Goal: Ask a question: Seek information or help from site administrators or community

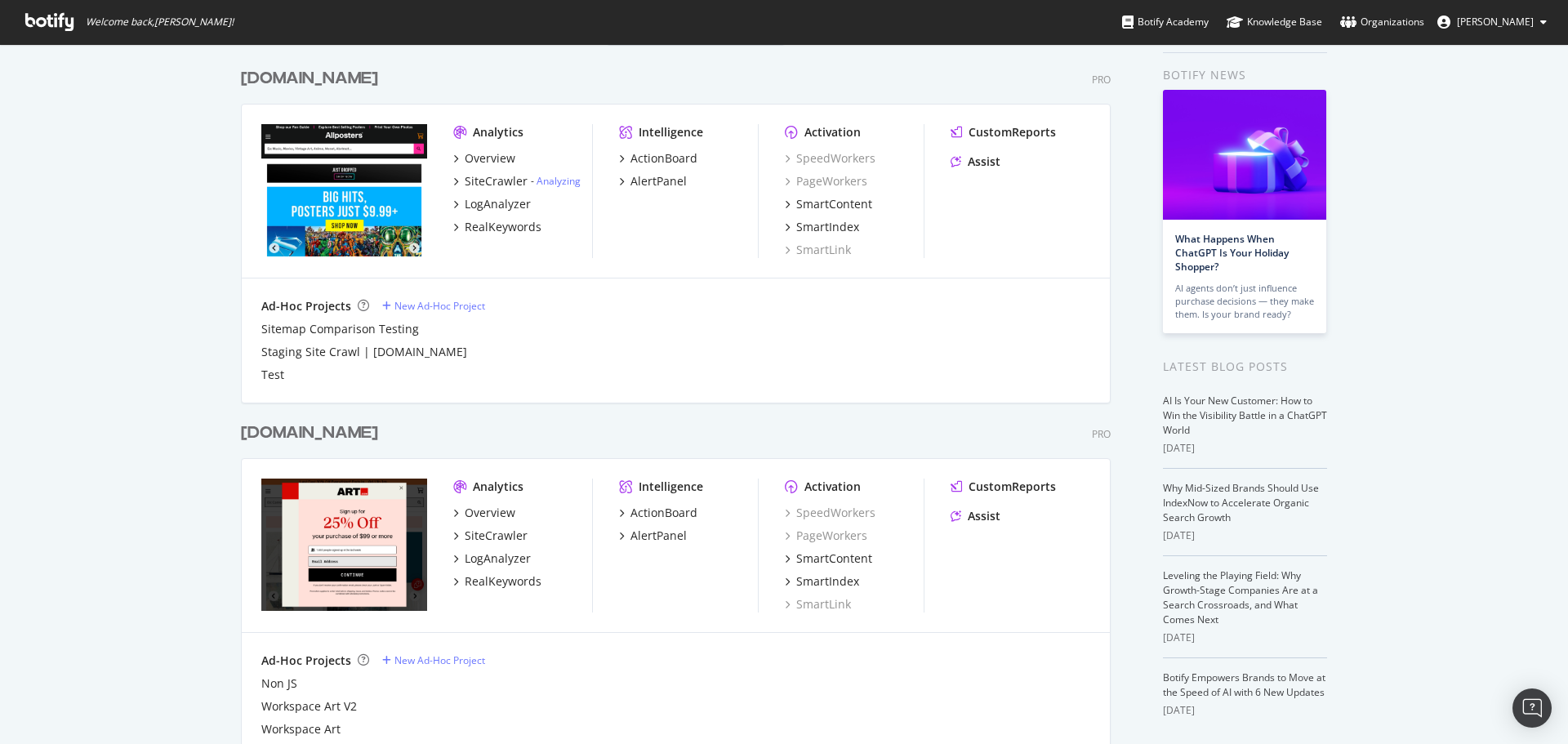
scroll to position [81, 0]
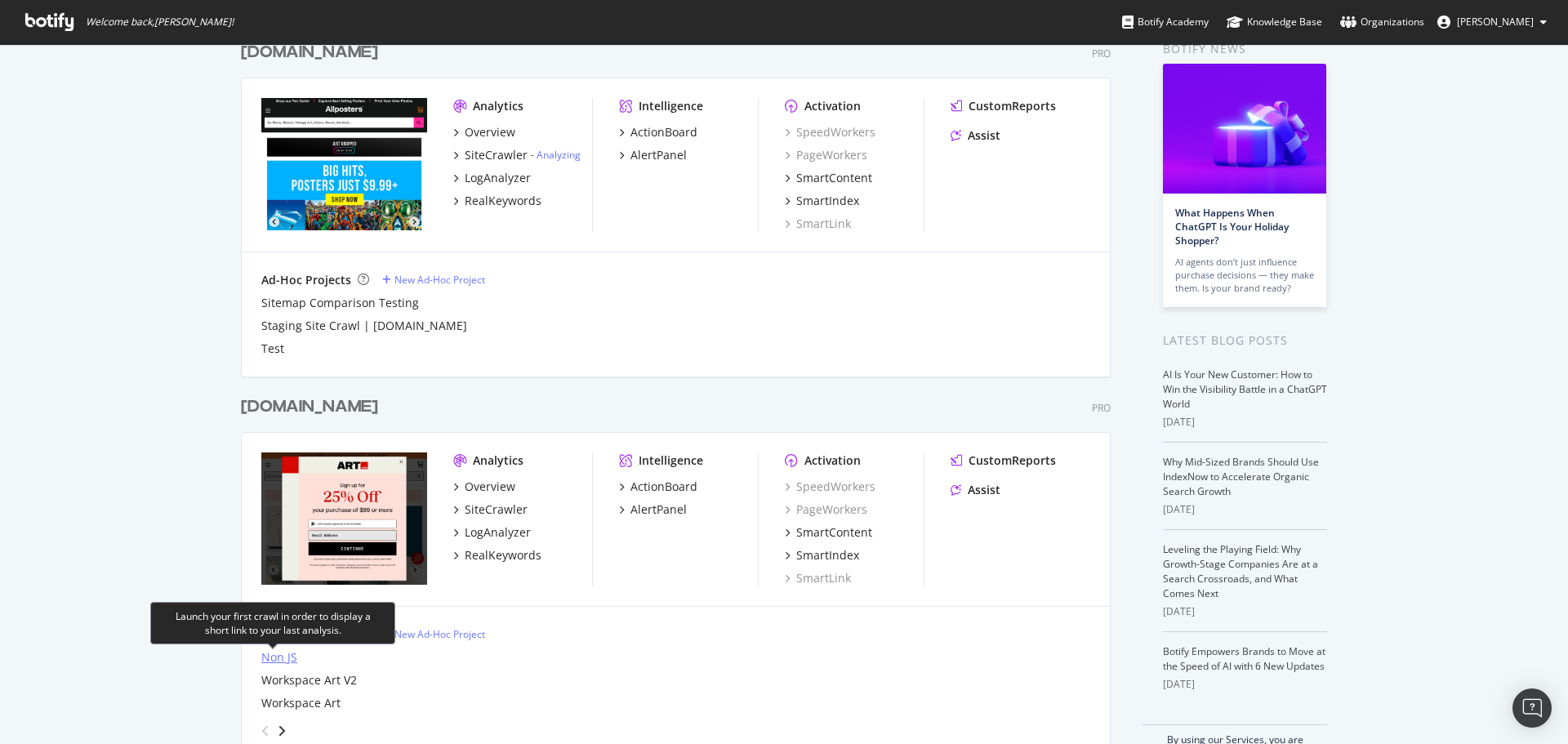
click at [269, 653] on div "Non JS" at bounding box center [279, 657] width 36 height 16
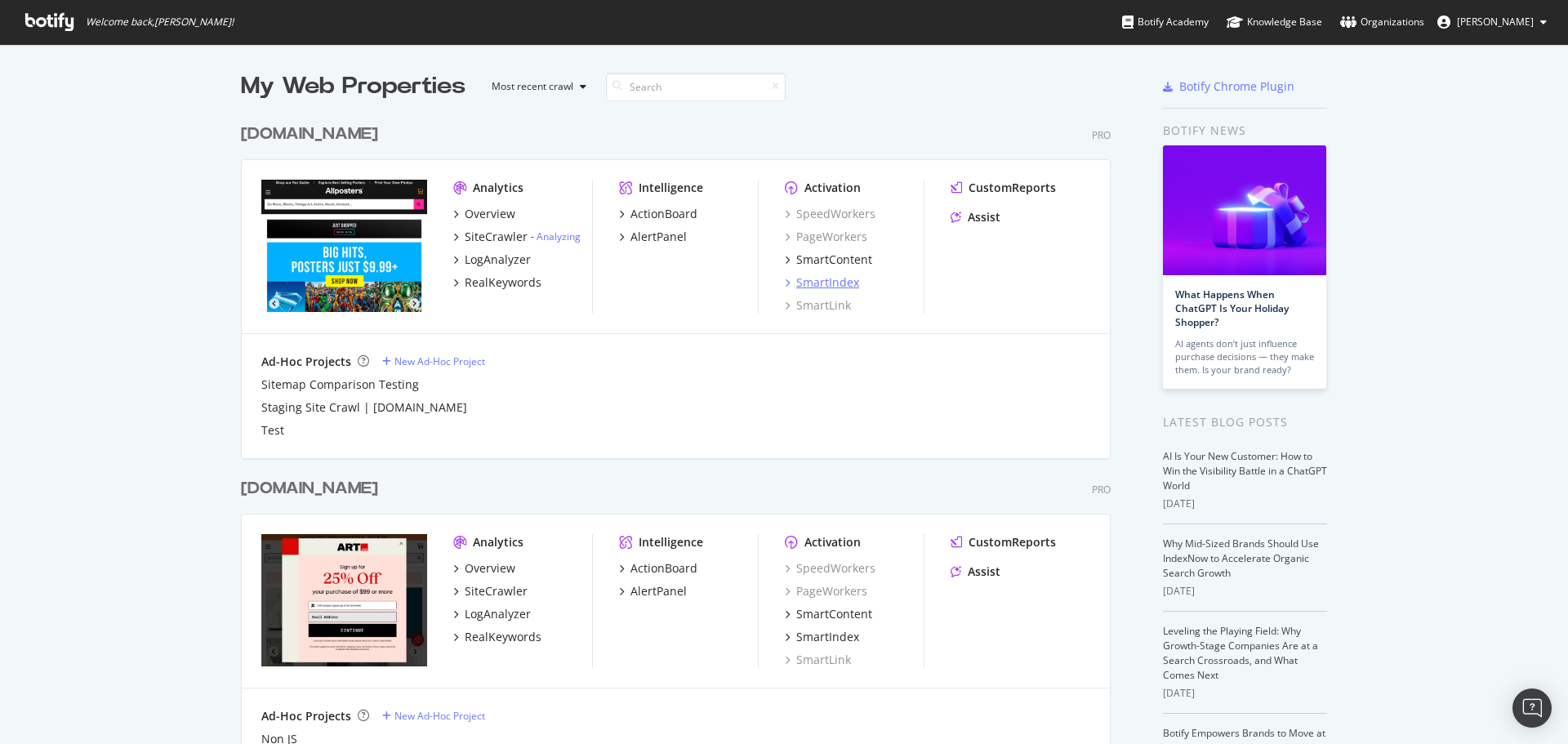
click at [812, 274] on div "SmartIndex" at bounding box center [827, 282] width 63 height 16
click at [824, 634] on div "SmartIndex" at bounding box center [827, 636] width 63 height 16
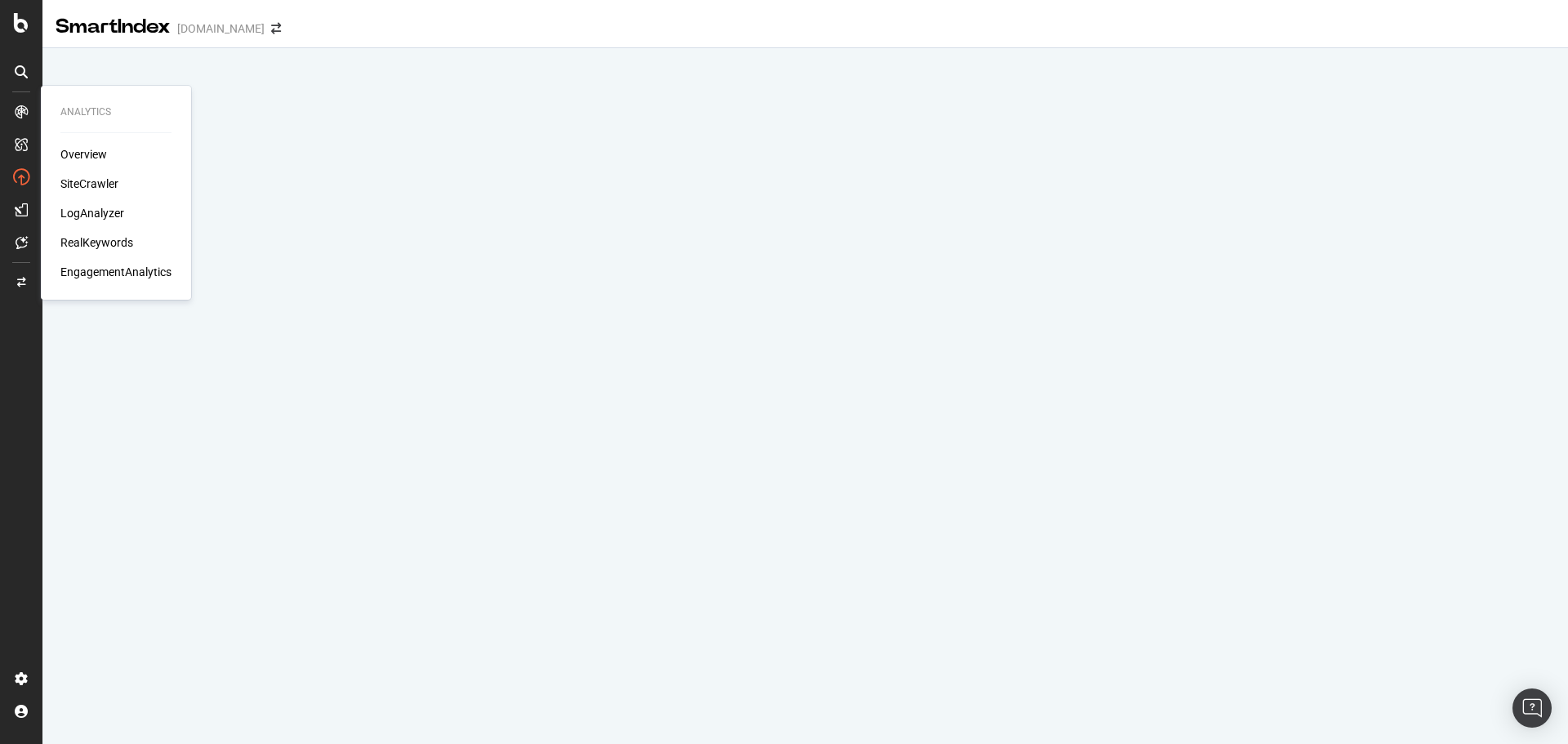
click at [110, 220] on div "LogAnalyzer" at bounding box center [93, 214] width 64 height 16
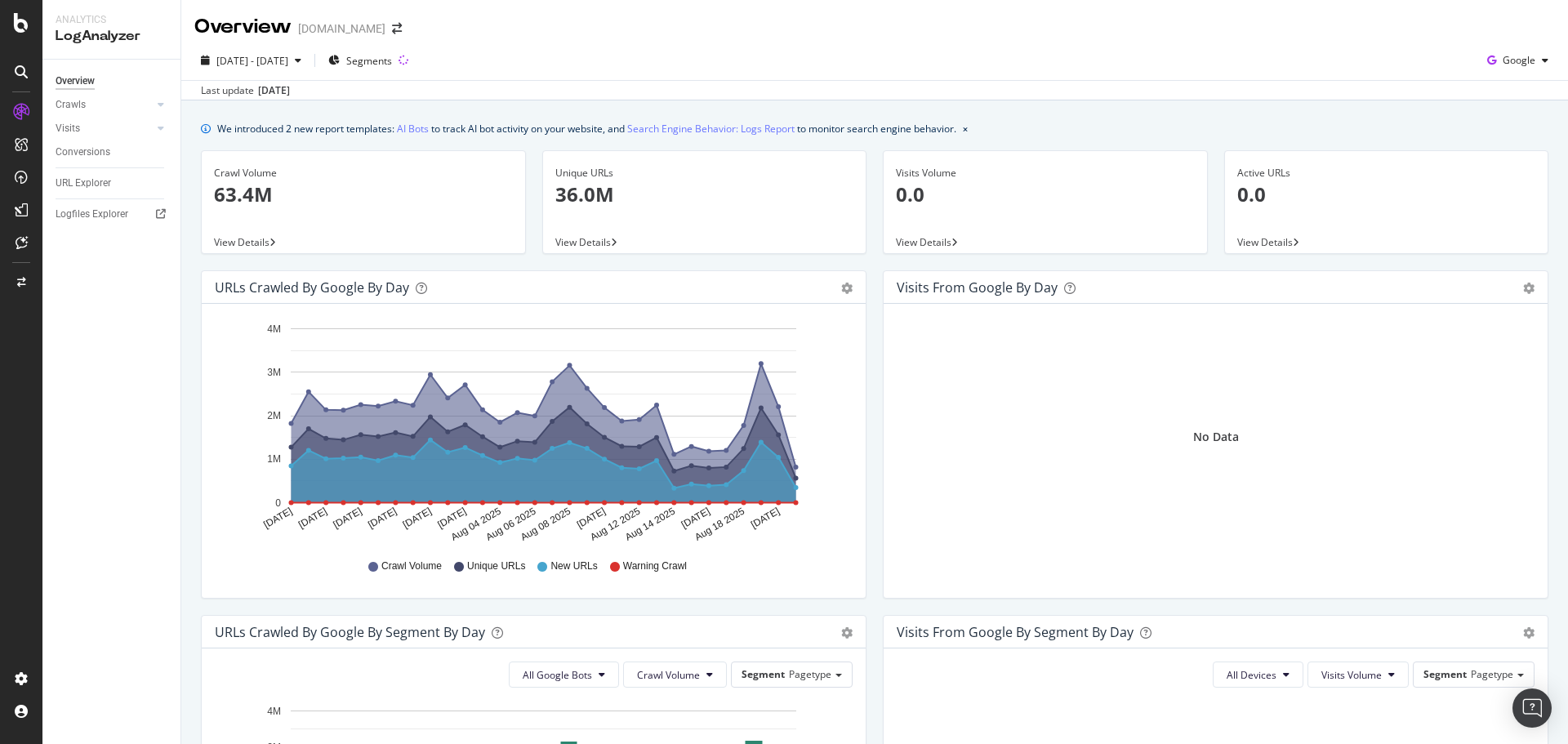
click at [595, 242] on span "View Details" at bounding box center [583, 241] width 56 height 14
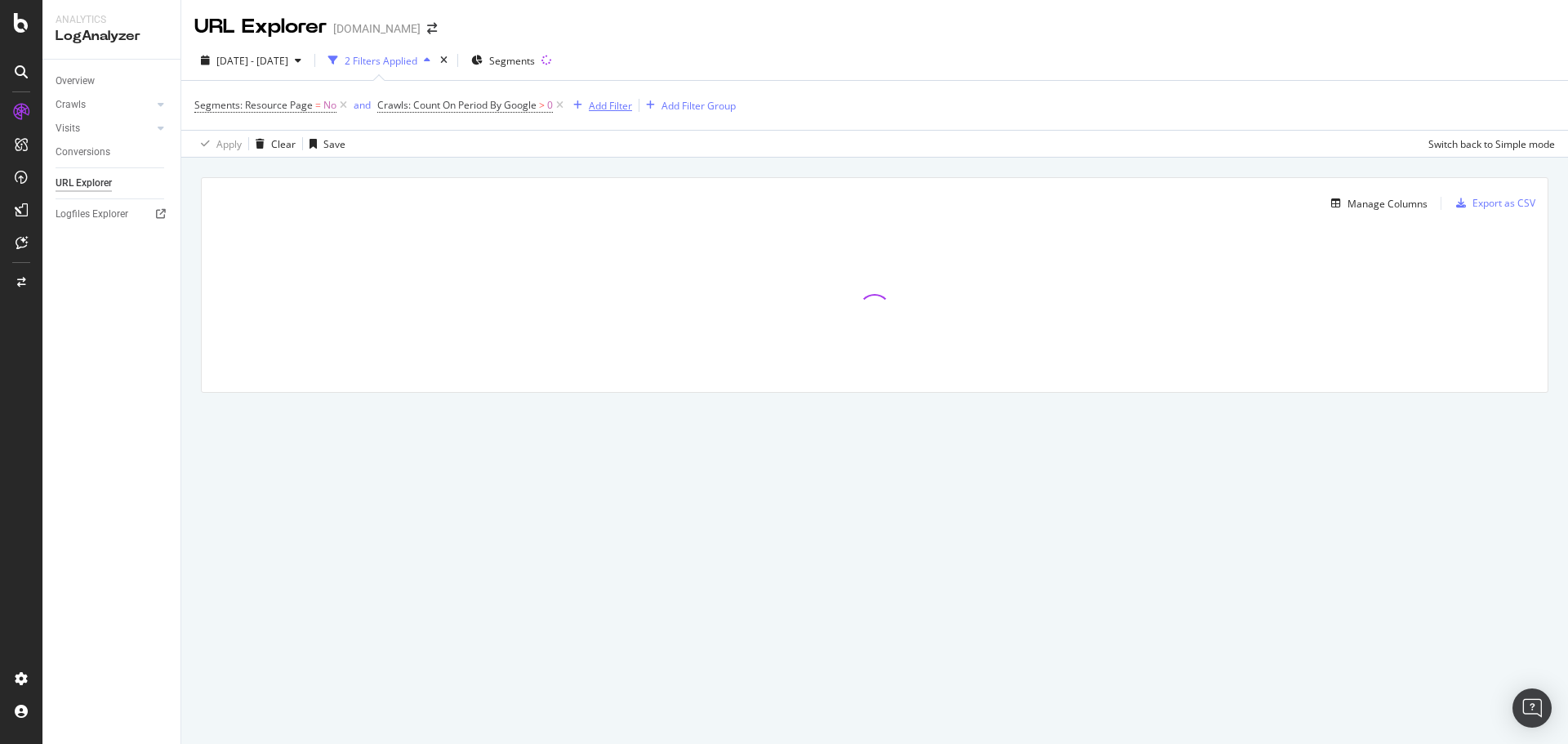
click at [603, 108] on div "Add Filter" at bounding box center [610, 105] width 44 height 14
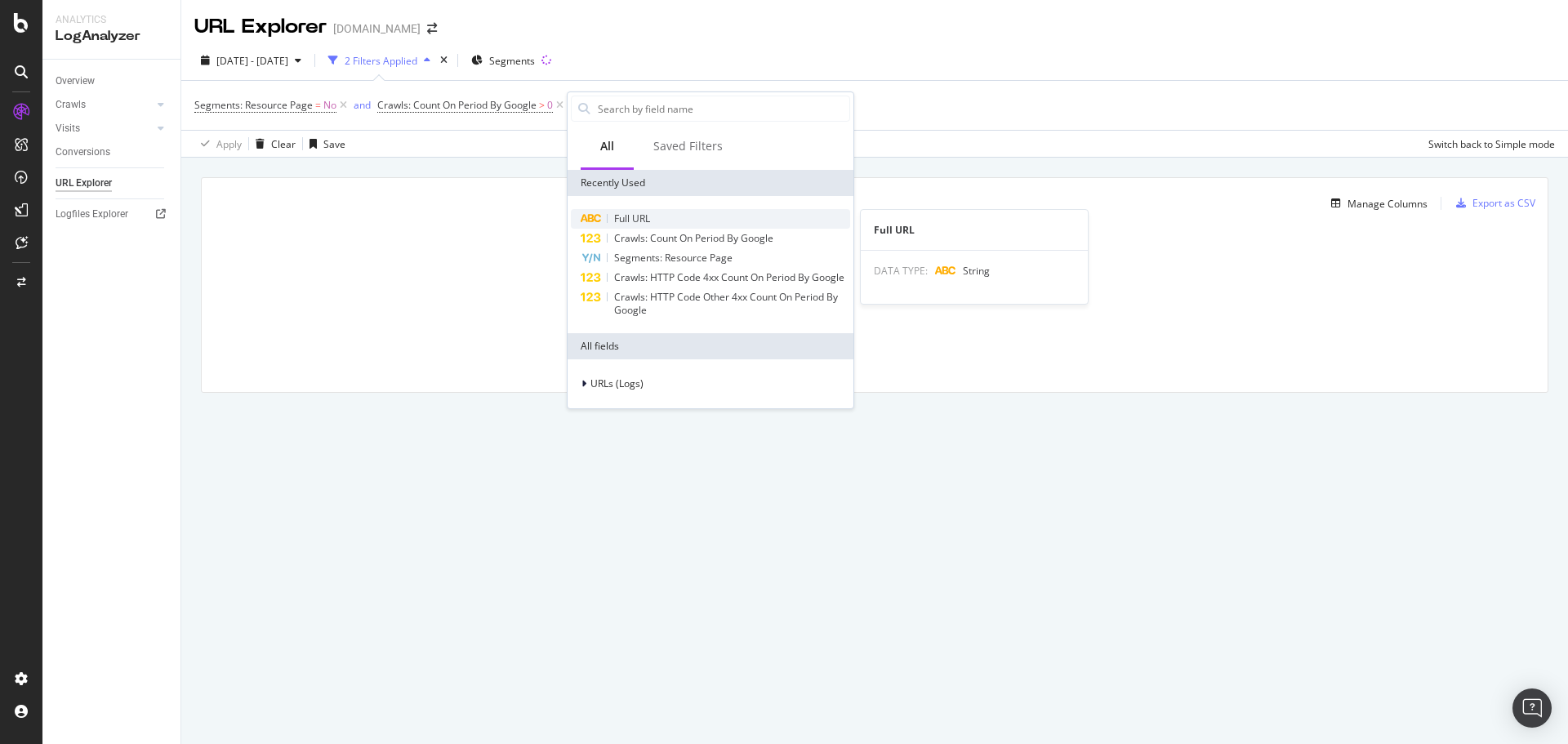
click at [633, 224] on span "Full URL" at bounding box center [632, 218] width 36 height 14
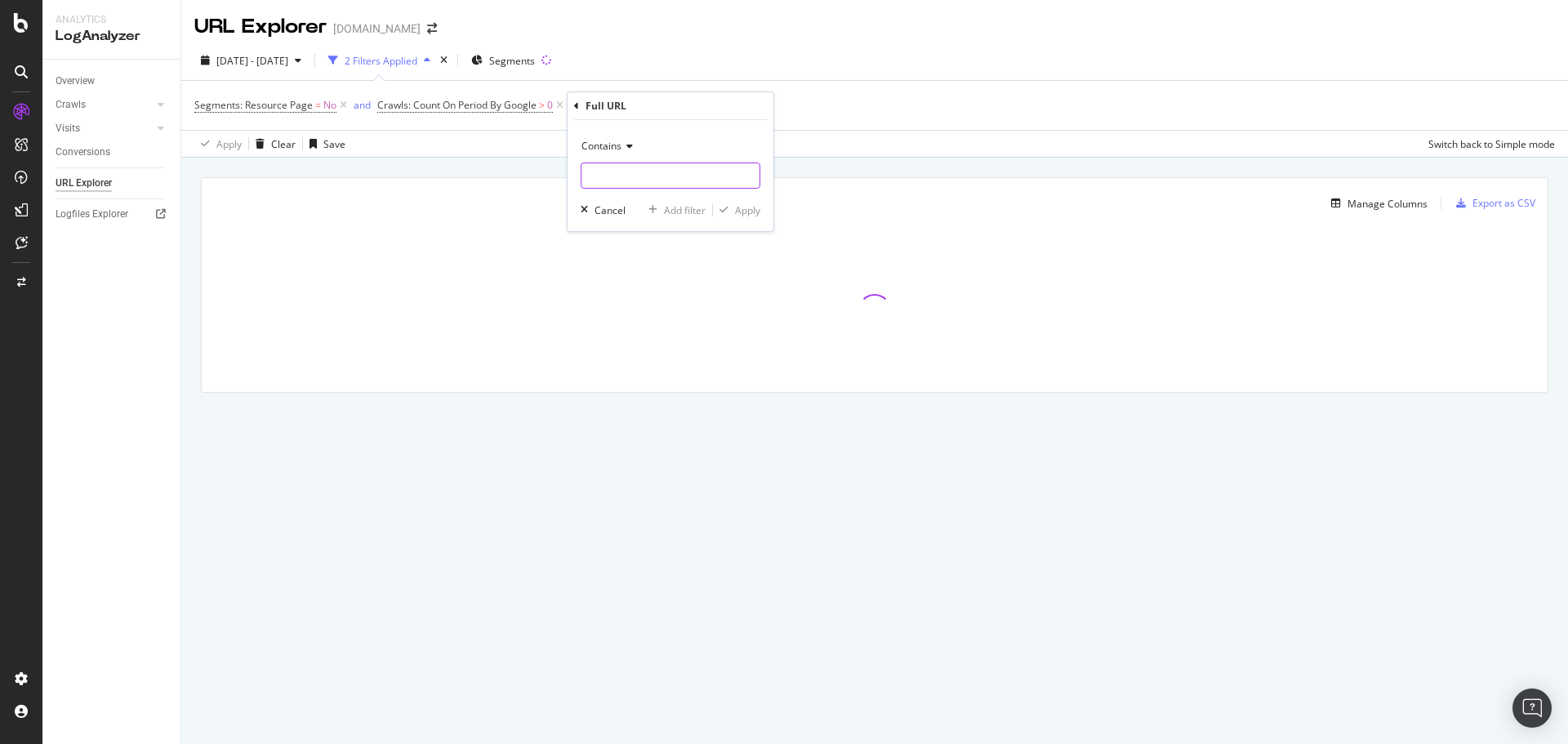
click at [653, 176] on input "text" at bounding box center [670, 176] width 178 height 26
type input "e207249"
click at [743, 207] on div "Apply" at bounding box center [747, 210] width 25 height 14
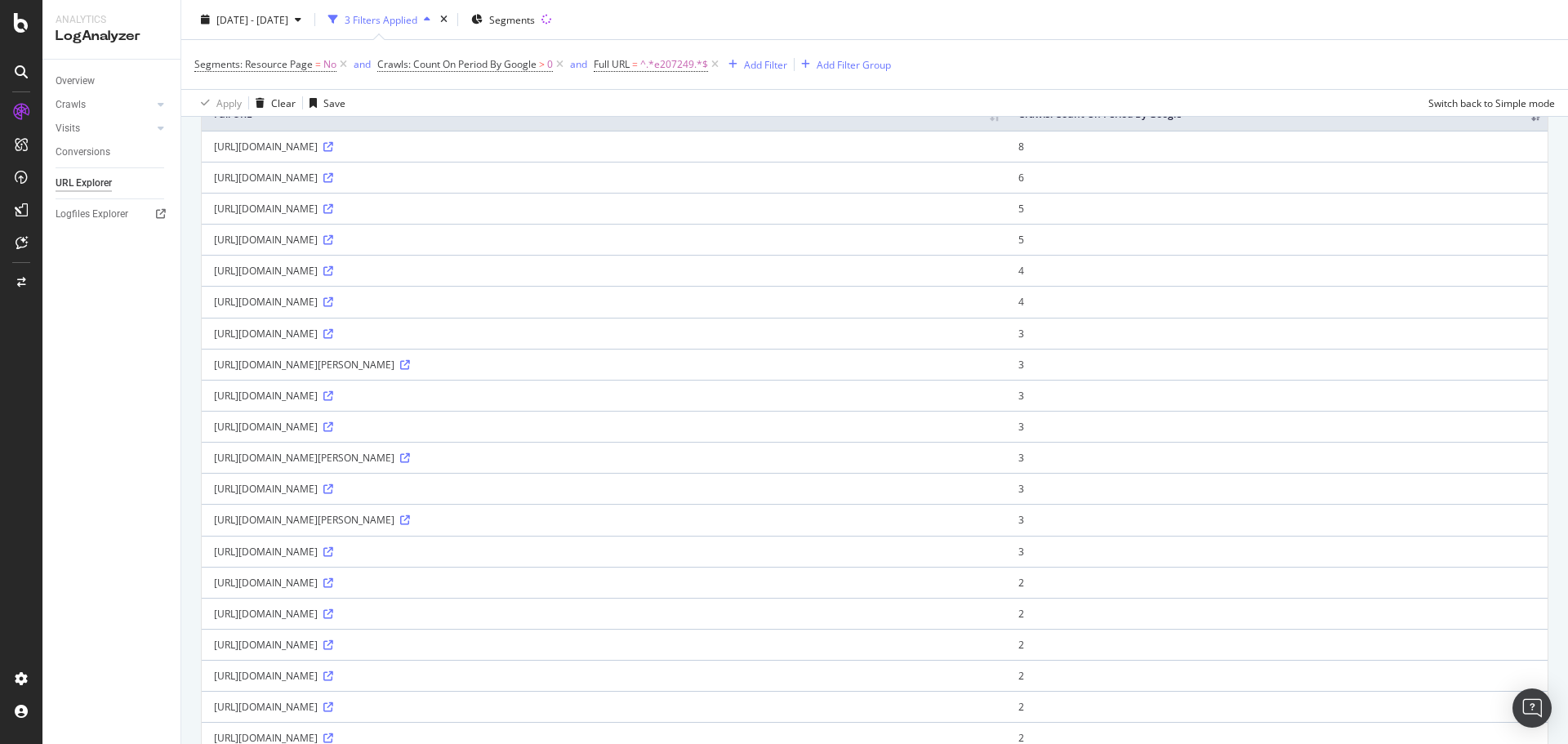
click at [1294, 143] on td "8" at bounding box center [1276, 146] width 541 height 31
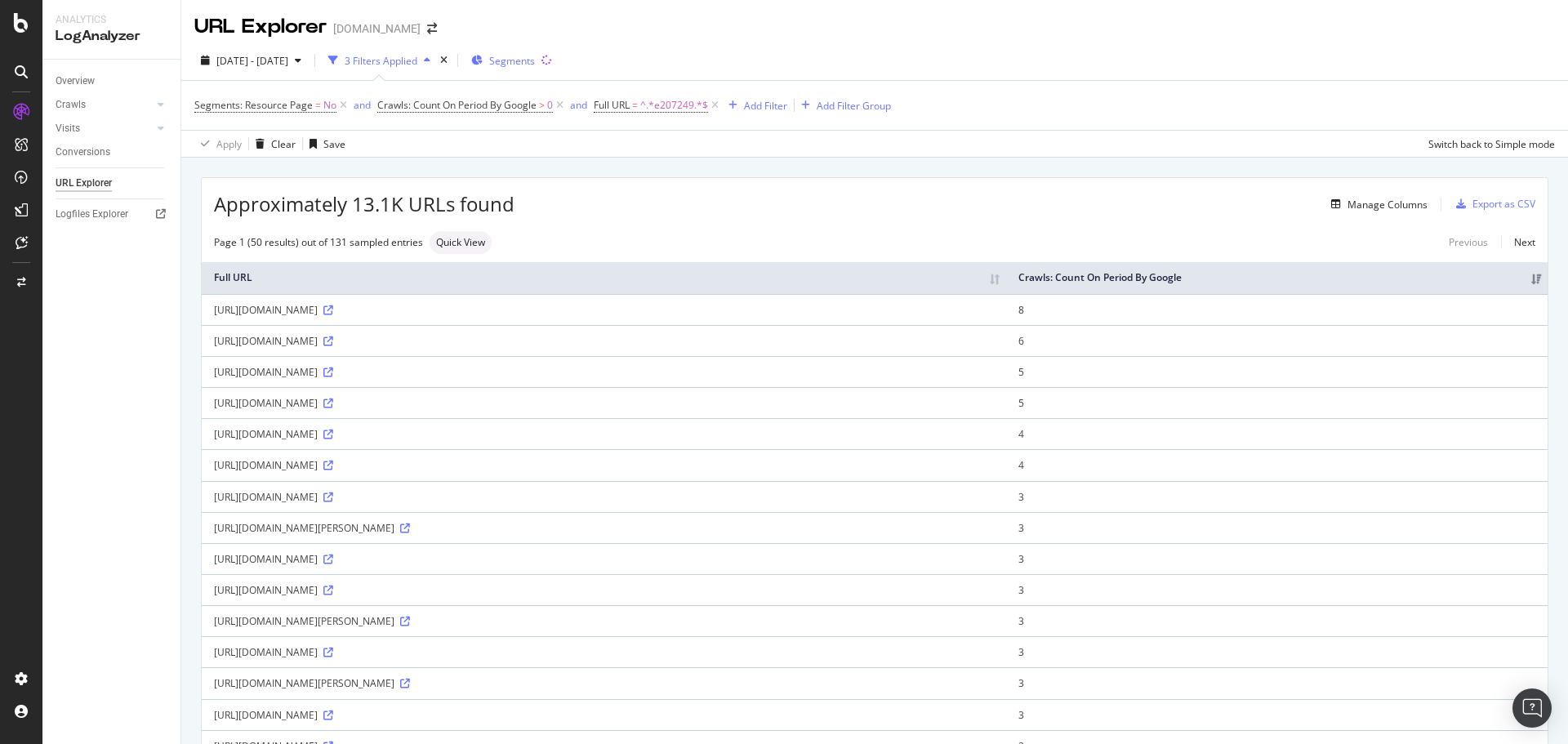
click at [535, 61] on span "Segments" at bounding box center [512, 61] width 46 height 14
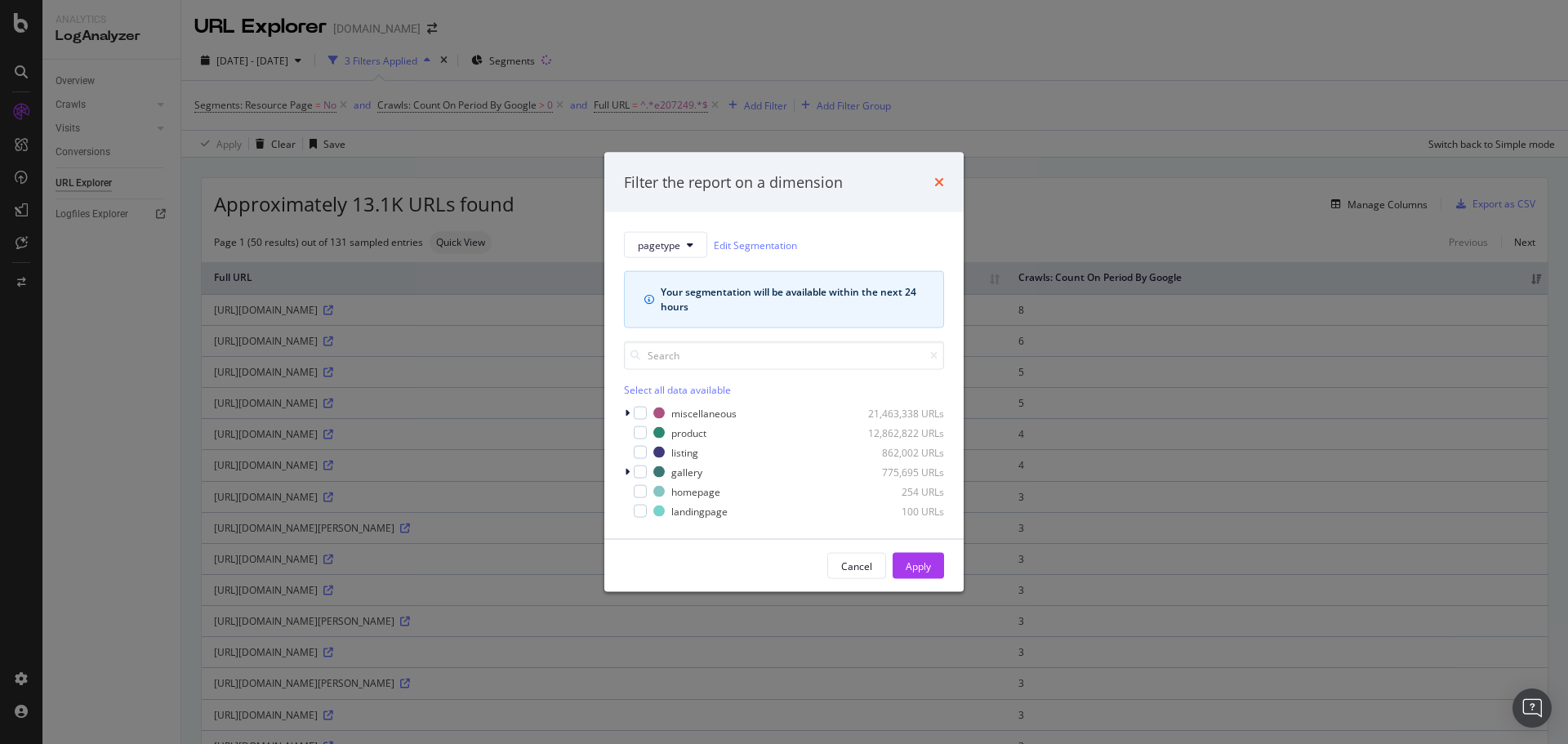
click at [935, 180] on icon "times" at bounding box center [939, 182] width 10 height 13
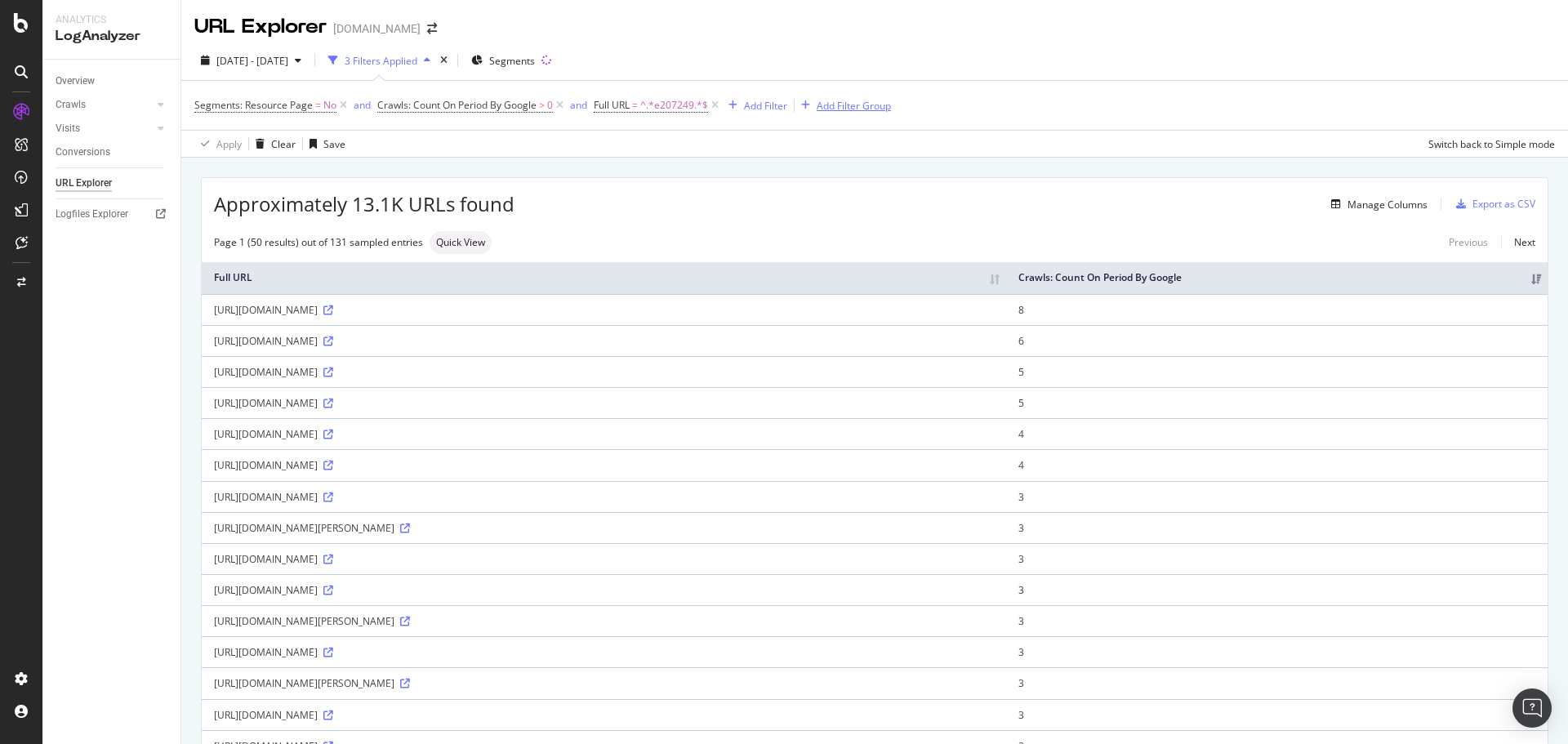
click at [849, 109] on div "Add Filter Group" at bounding box center [853, 105] width 74 height 14
click at [751, 125] on div "Segments: Resource Page = No and Crawls: Count On Period By Google > 0 and Full…" at bounding box center [875, 105] width 1360 height 49
click at [766, 103] on div "Add Filter" at bounding box center [766, 105] width 44 height 14
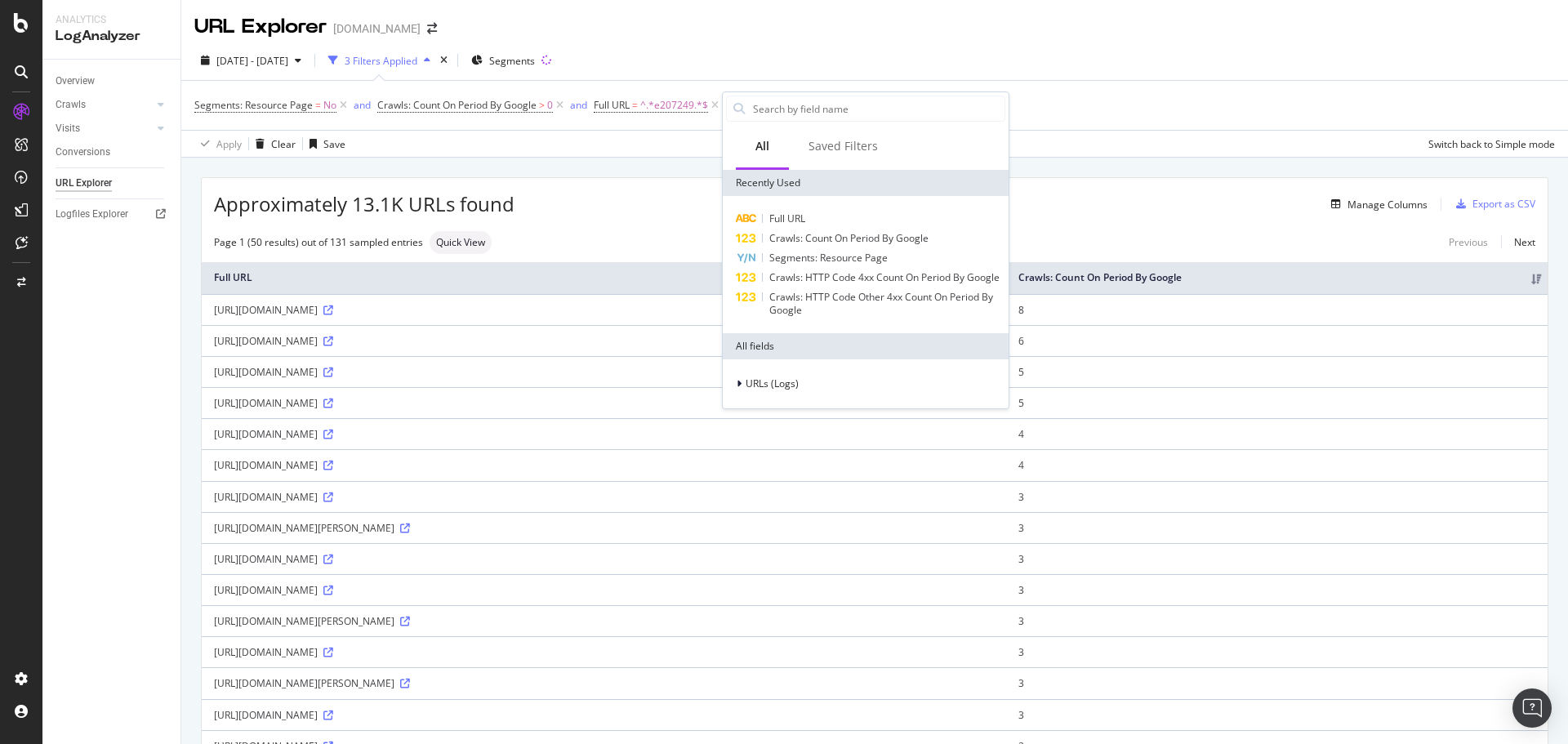
click at [1072, 154] on div "Apply Clear Save Switch back to Simple mode" at bounding box center [875, 143] width 1386 height 27
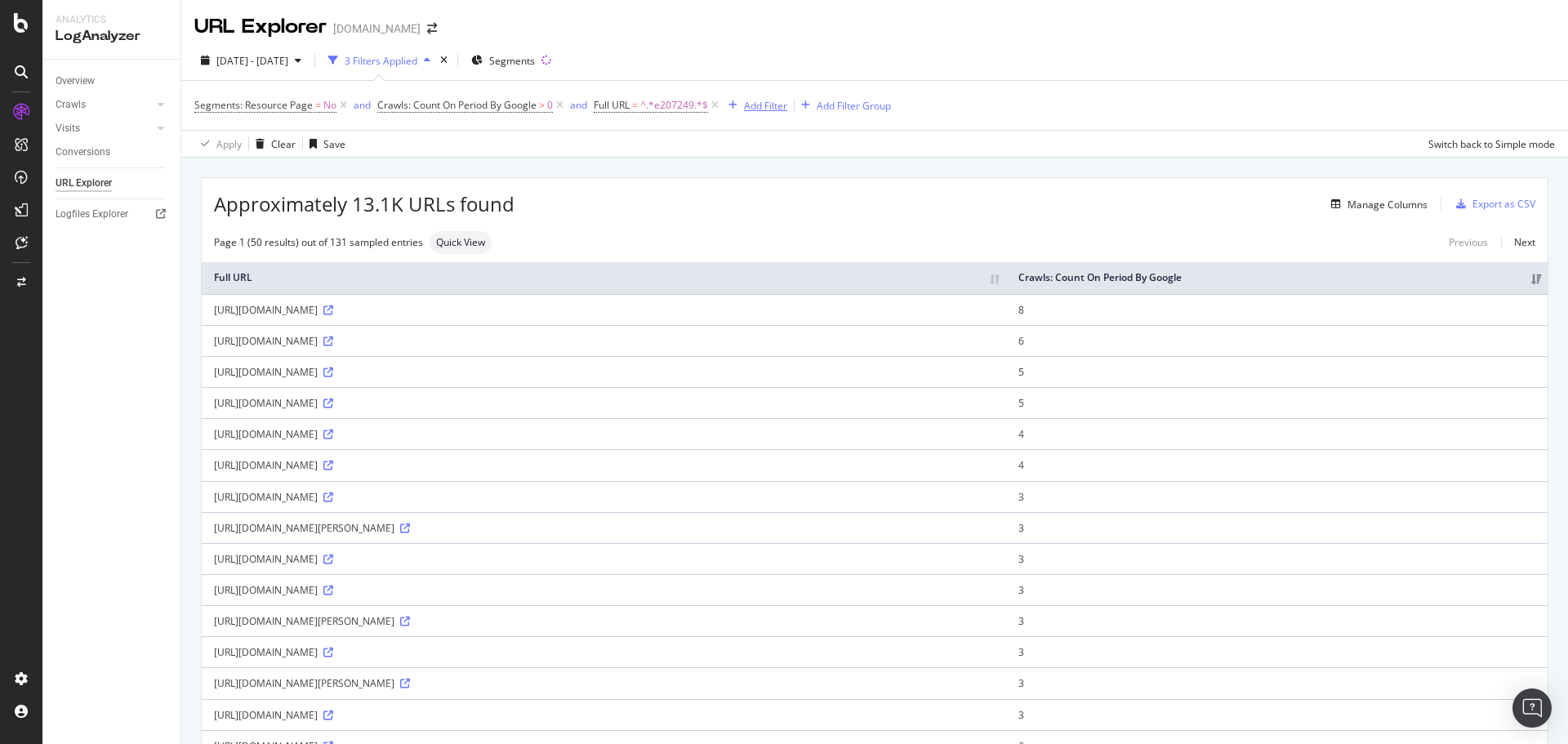
click at [559, 105] on icon at bounding box center [559, 105] width 14 height 16
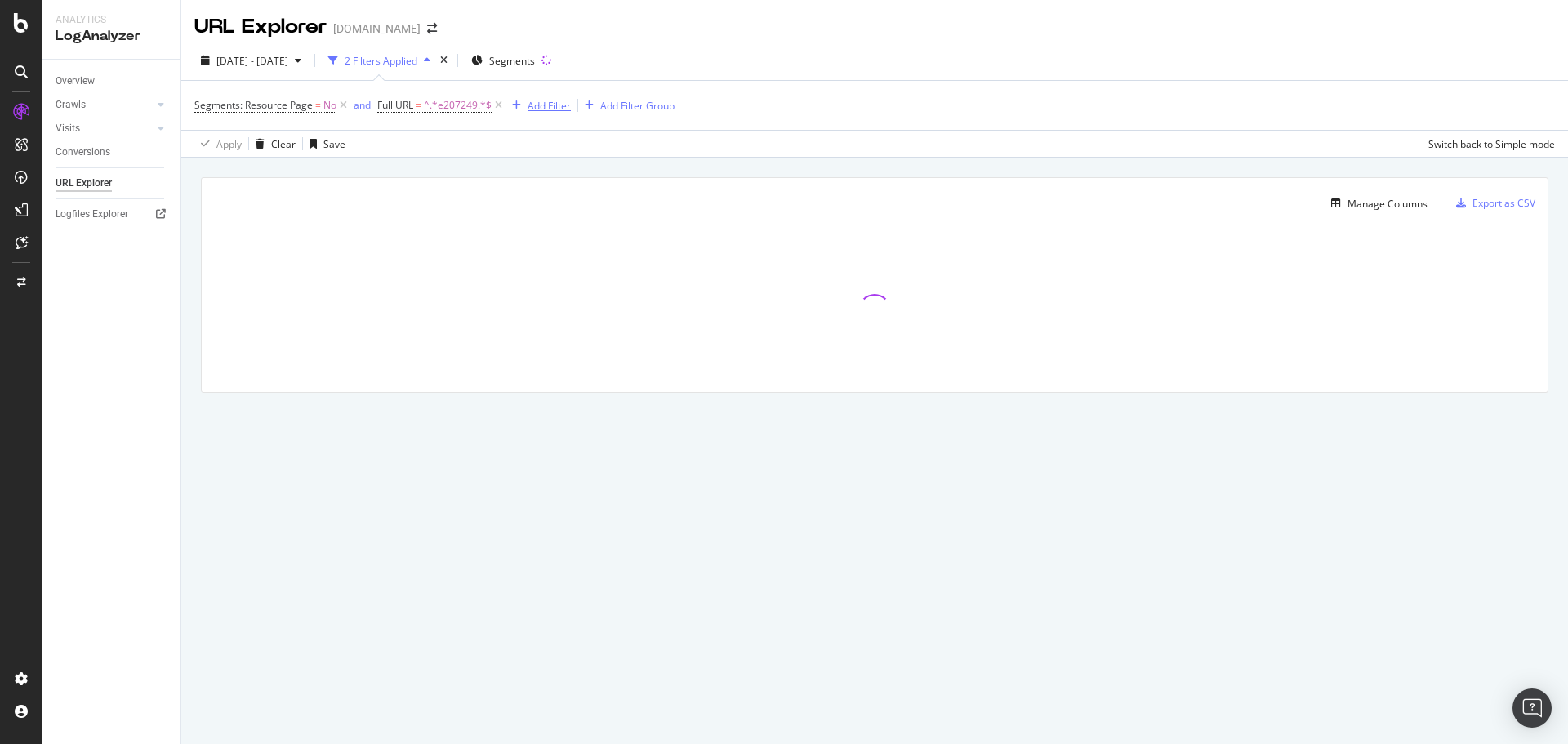
click at [562, 107] on div "Add Filter" at bounding box center [549, 105] width 44 height 14
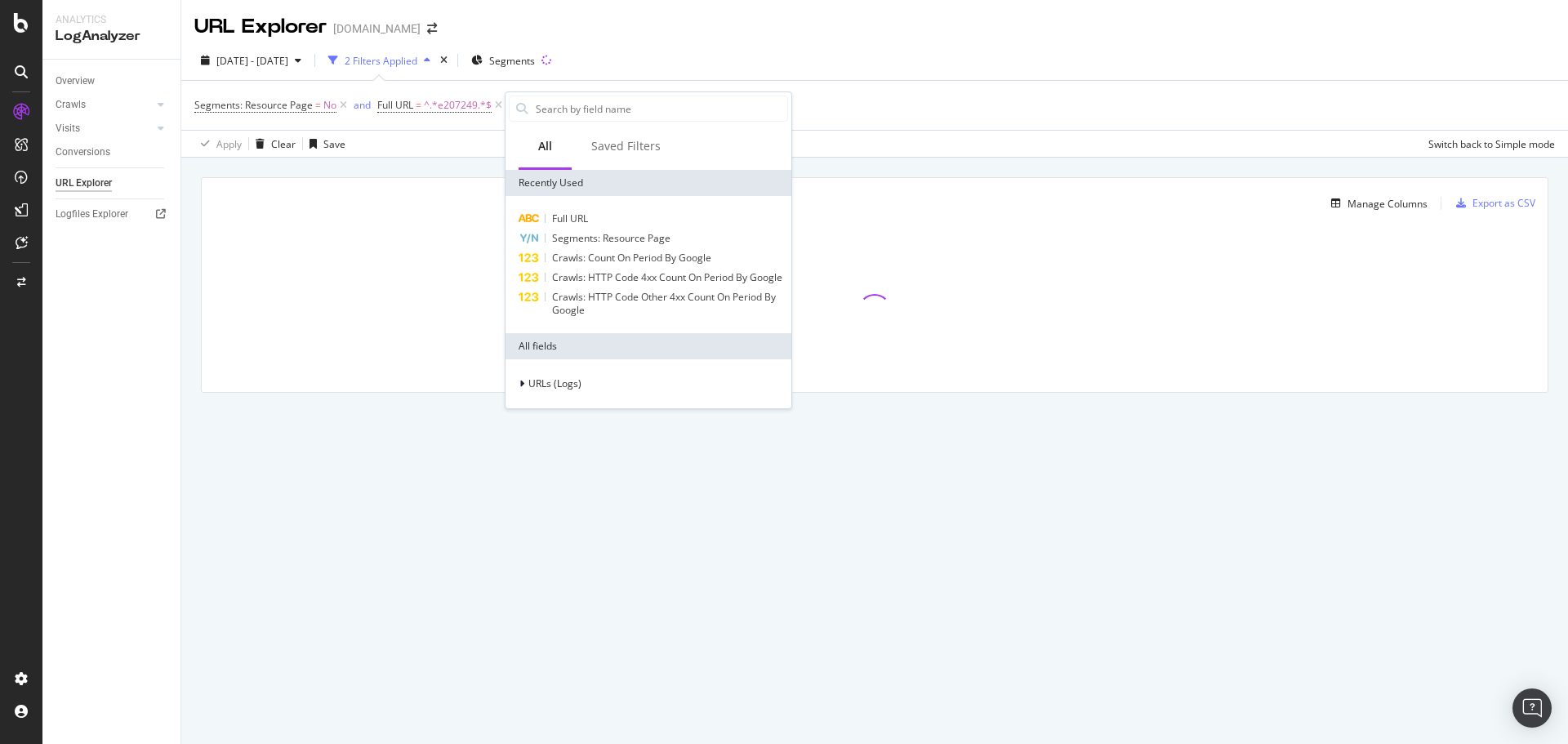
click at [1460, 97] on div "Segments: Resource Page = No and Full URL = ^.*e207249.*$ Add Filter Add Filter…" at bounding box center [875, 105] width 1360 height 49
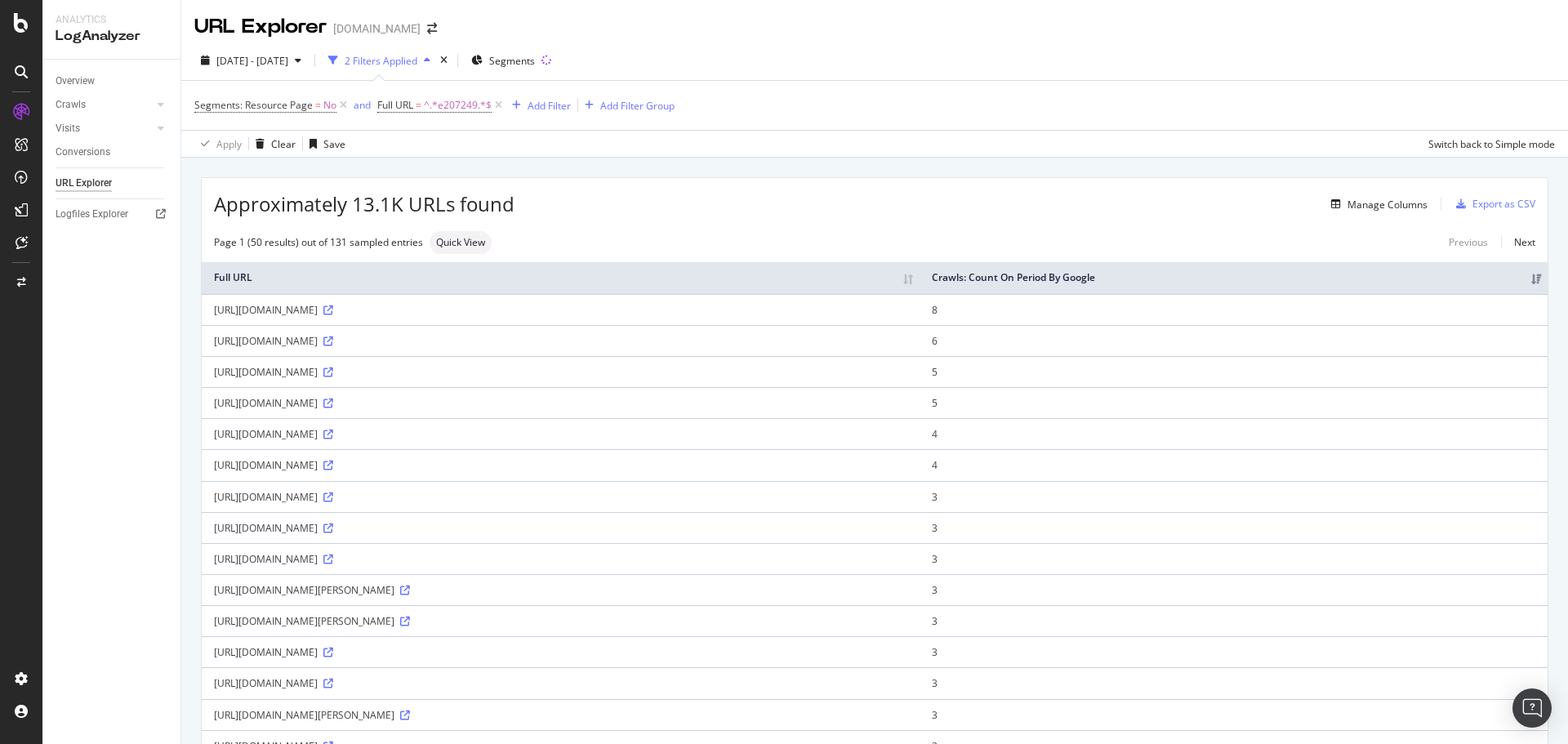
drag, startPoint x: 1373, startPoint y: 282, endPoint x: 1420, endPoint y: 274, distance: 47.7
click at [1420, 274] on th "Crawls: Count On Period By Google" at bounding box center [1233, 278] width 628 height 32
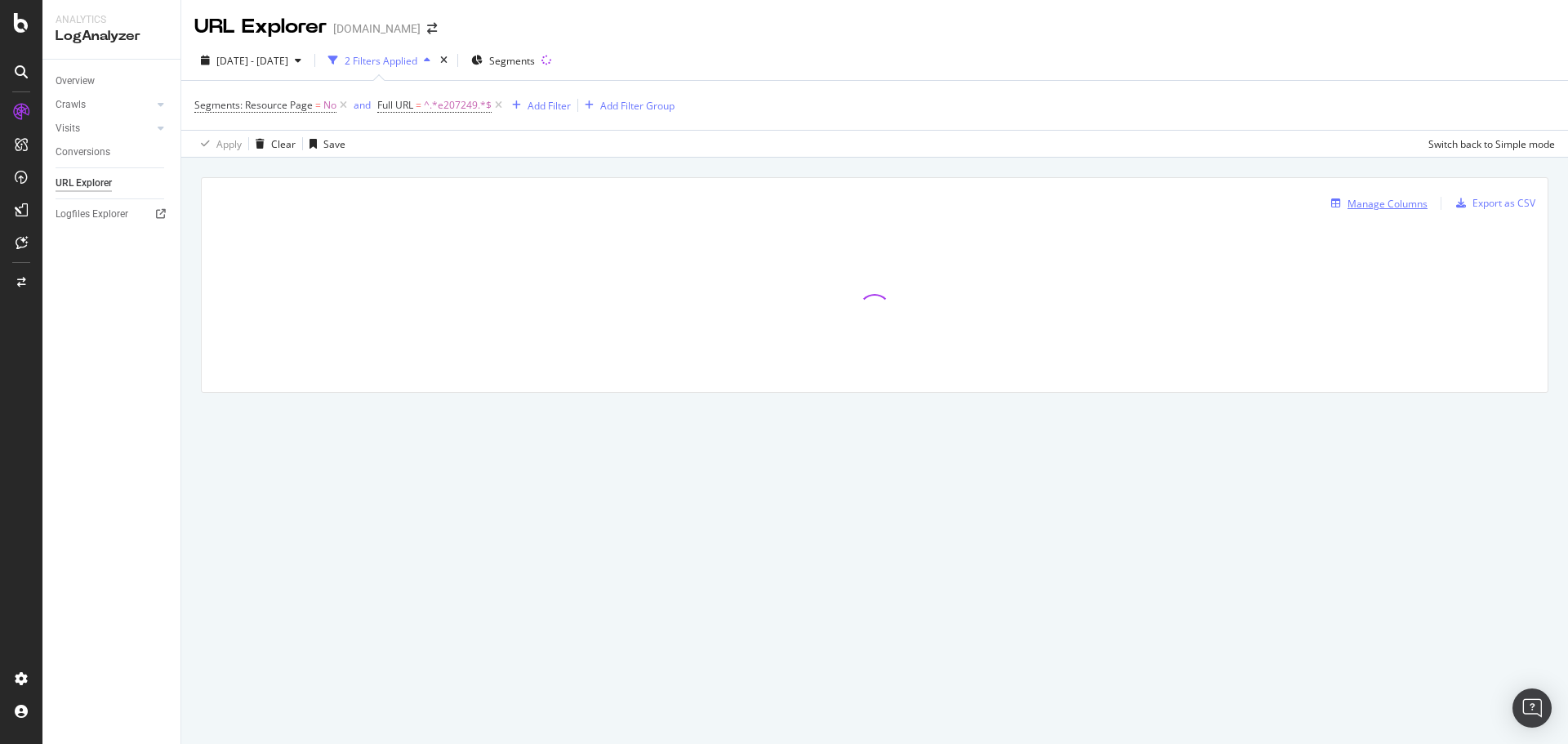
click at [1391, 207] on div "Manage Columns" at bounding box center [1386, 204] width 80 height 14
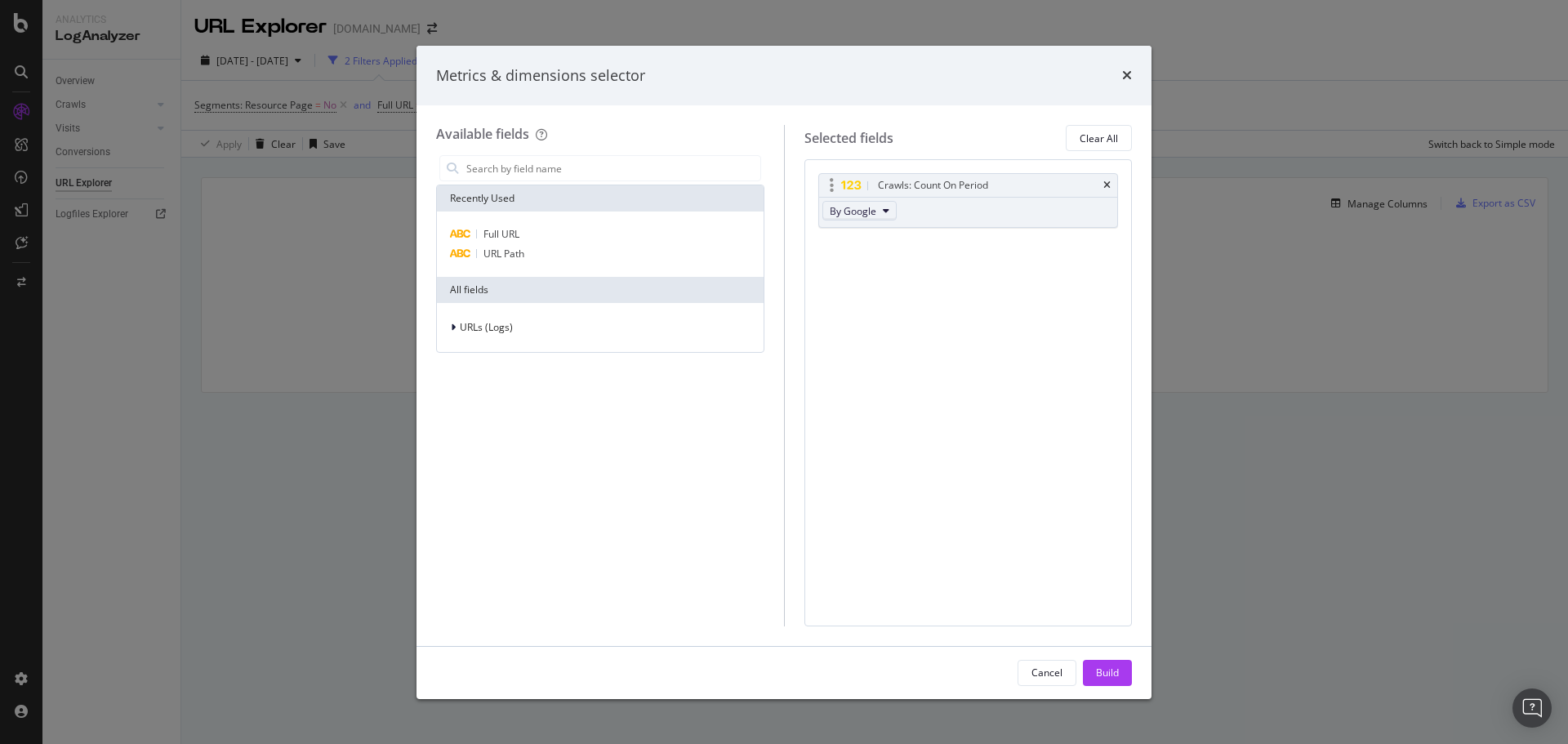
click at [893, 205] on button "By Google" at bounding box center [859, 211] width 74 height 20
click at [889, 280] on span "By Bing" at bounding box center [900, 277] width 129 height 15
click at [1091, 673] on button "Build" at bounding box center [1107, 673] width 49 height 26
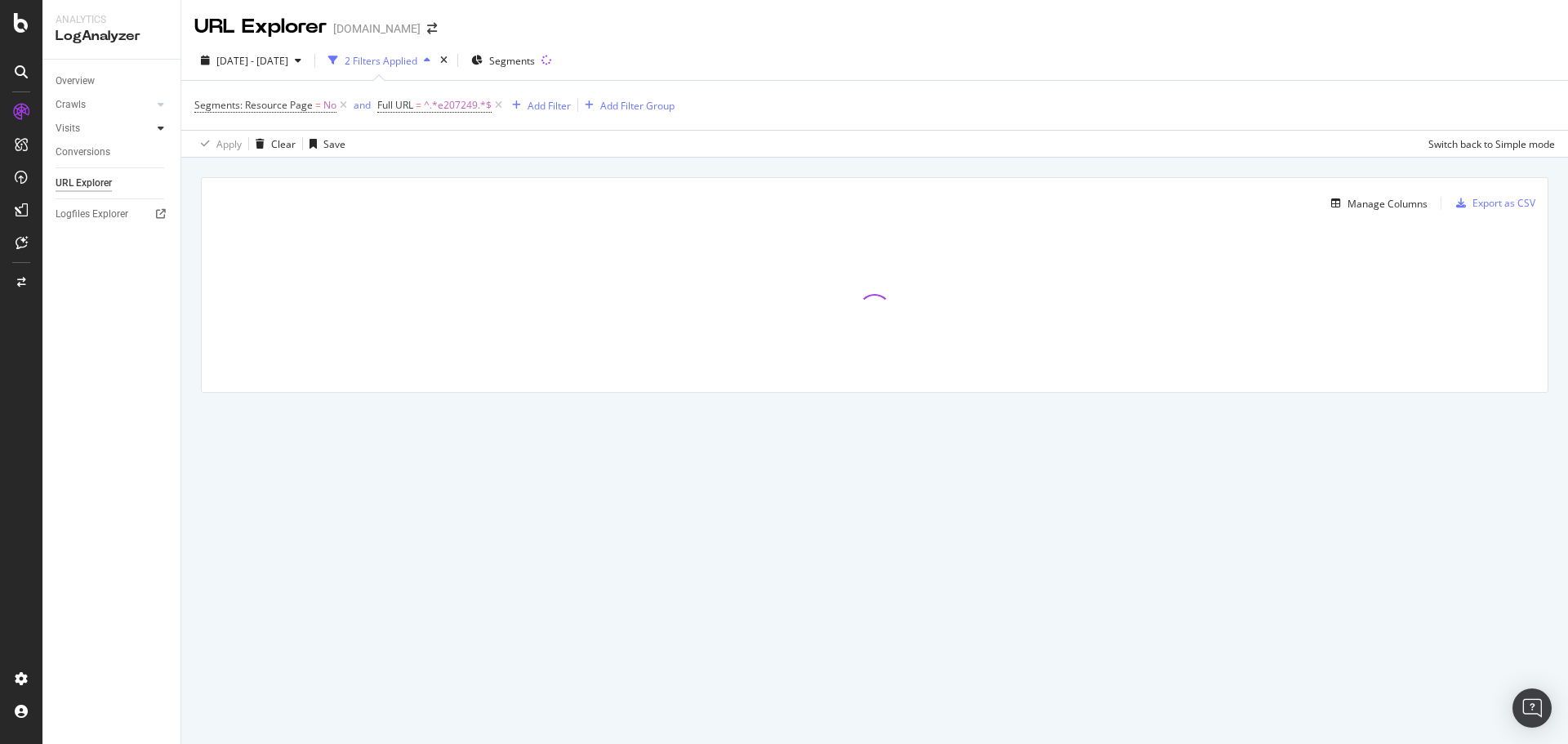
click at [163, 129] on icon at bounding box center [161, 128] width 7 height 10
click at [164, 108] on div at bounding box center [161, 104] width 16 height 16
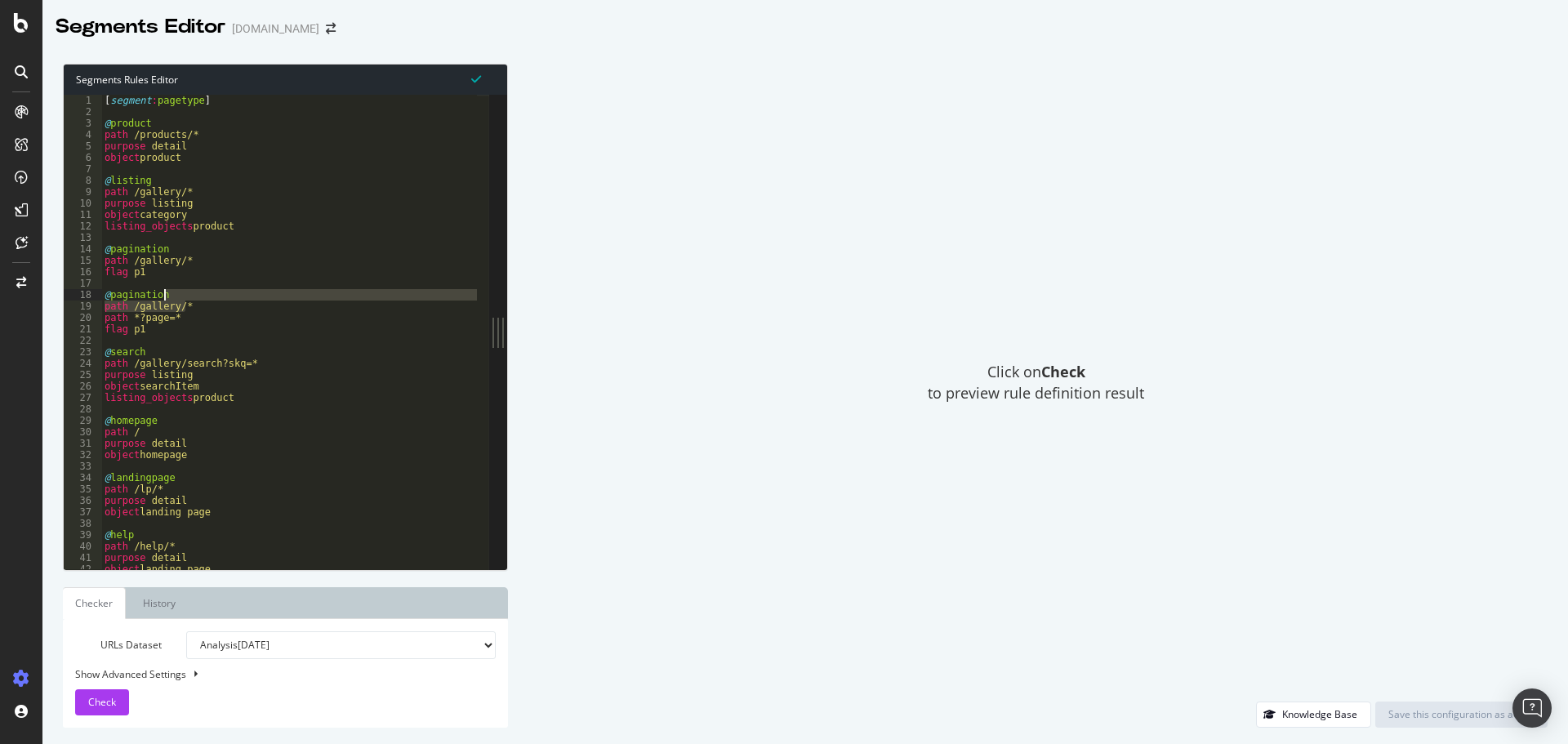
drag, startPoint x: 195, startPoint y: 301, endPoint x: 113, endPoint y: 296, distance: 82.2
click at [113, 296] on div "[ segment : pagetype ] @ product path /products/* purpose detail object product…" at bounding box center [559, 337] width 917 height 485
click at [168, 290] on div "[ segment : pagetype ] @ product path /products/* purpose detail object product…" at bounding box center [288, 332] width 375 height 475
drag, startPoint x: 175, startPoint y: 261, endPoint x: 103, endPoint y: 246, distance: 73.5
click at [103, 246] on div "[ segment : pagetype ] @ product path /products/* purpose detail object product…" at bounding box center [559, 337] width 917 height 485
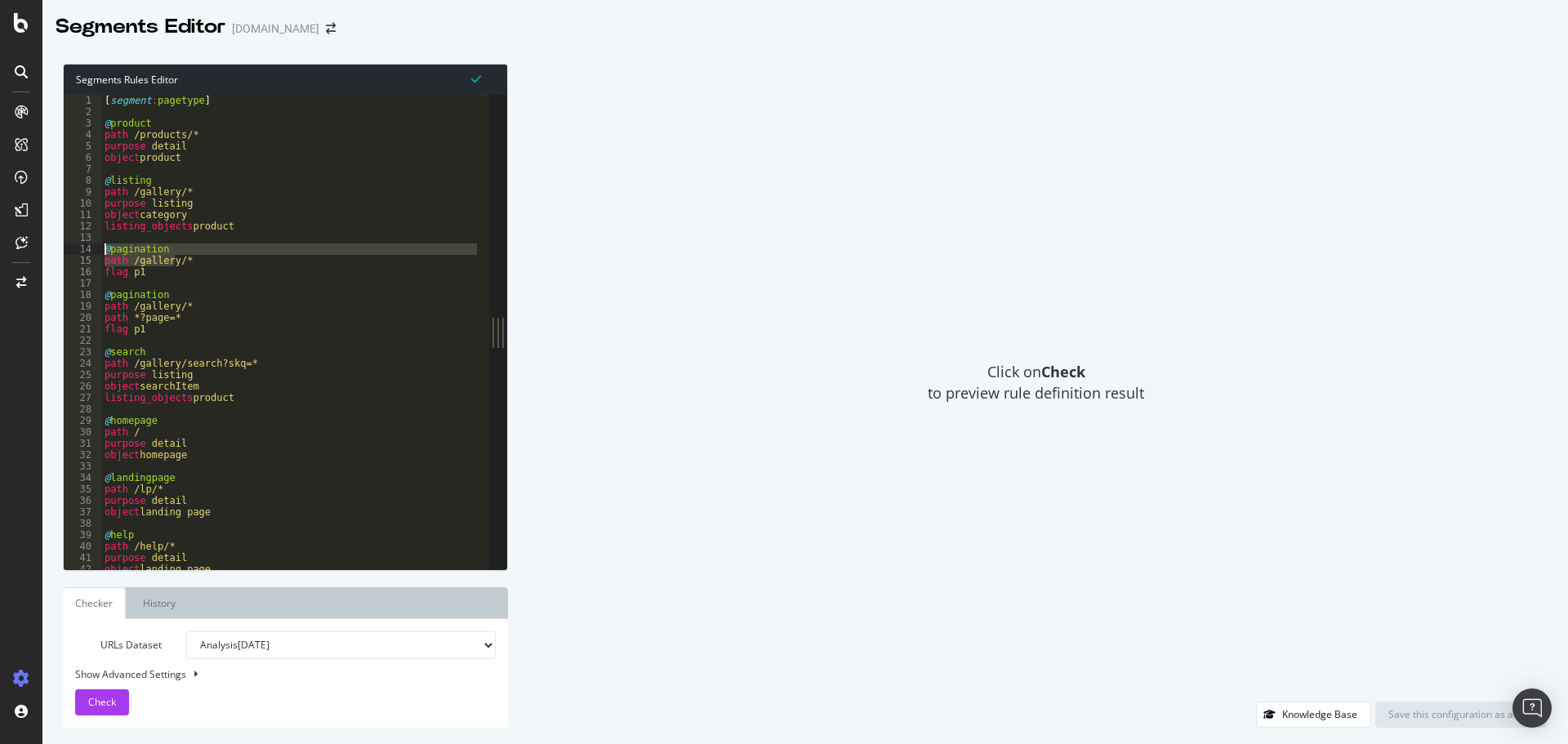
click at [136, 208] on div "[ segment : pagetype ] @ product path /products/* purpose detail object product…" at bounding box center [559, 337] width 917 height 485
drag, startPoint x: 144, startPoint y: 213, endPoint x: 181, endPoint y: 217, distance: 37.2
click at [181, 217] on div "[ segment : pagetype ] @ product path /products/* purpose detail object product…" at bounding box center [559, 337] width 917 height 485
drag, startPoint x: 109, startPoint y: 149, endPoint x: 177, endPoint y: 145, distance: 68.1
click at [177, 145] on div "[ segment : pagetype ] @ product path /products/* purpose detail object product…" at bounding box center [559, 337] width 917 height 485
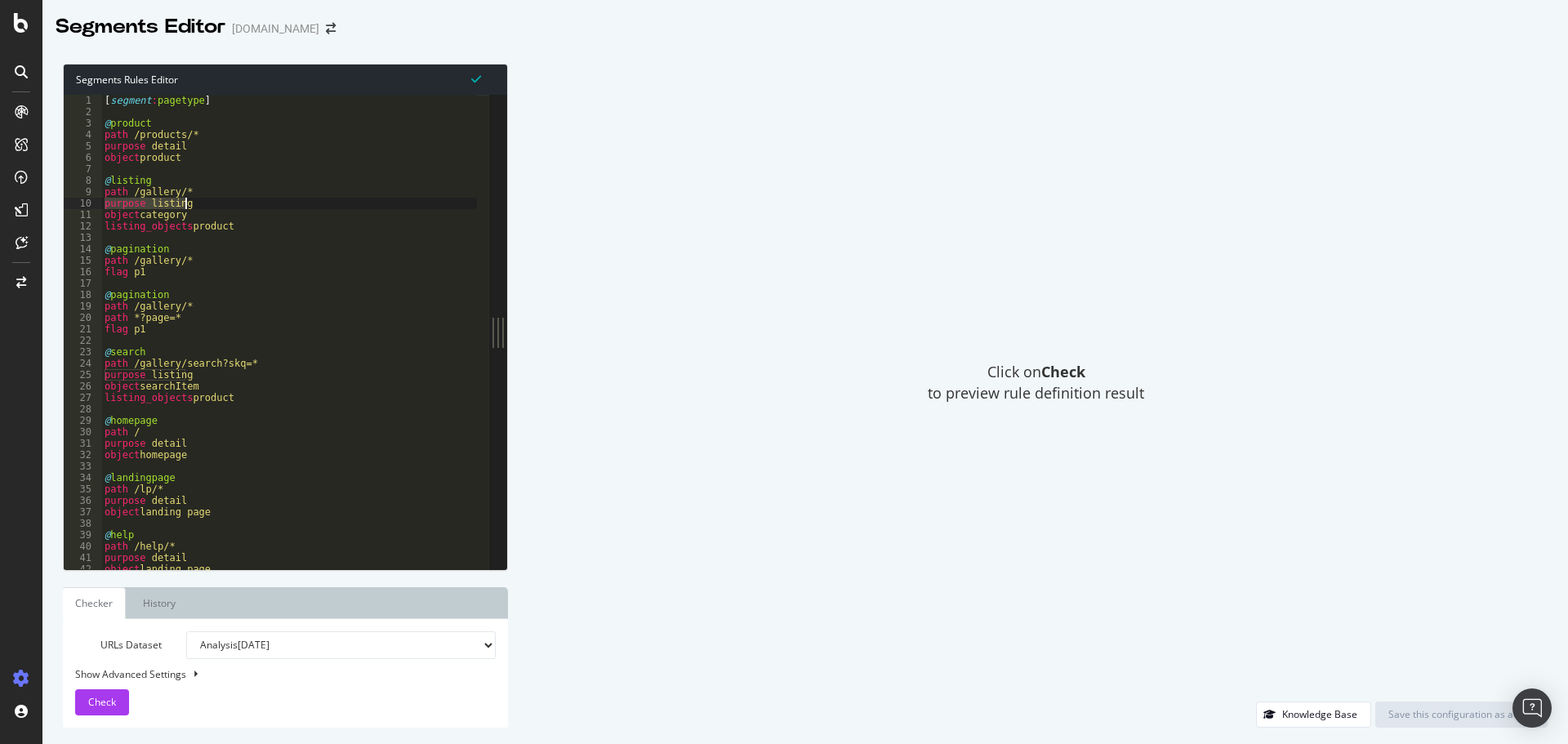
drag, startPoint x: 107, startPoint y: 206, endPoint x: 188, endPoint y: 206, distance: 81.0
click at [188, 206] on div "[ segment : pagetype ] @ product path /products/* purpose detail object product…" at bounding box center [559, 337] width 917 height 485
drag, startPoint x: 191, startPoint y: 215, endPoint x: 108, endPoint y: 218, distance: 83.1
click at [108, 218] on div "[ segment : pagetype ] @ product path /products/* purpose detail object product…" at bounding box center [559, 337] width 917 height 485
drag, startPoint x: 234, startPoint y: 224, endPoint x: 113, endPoint y: 218, distance: 121.1
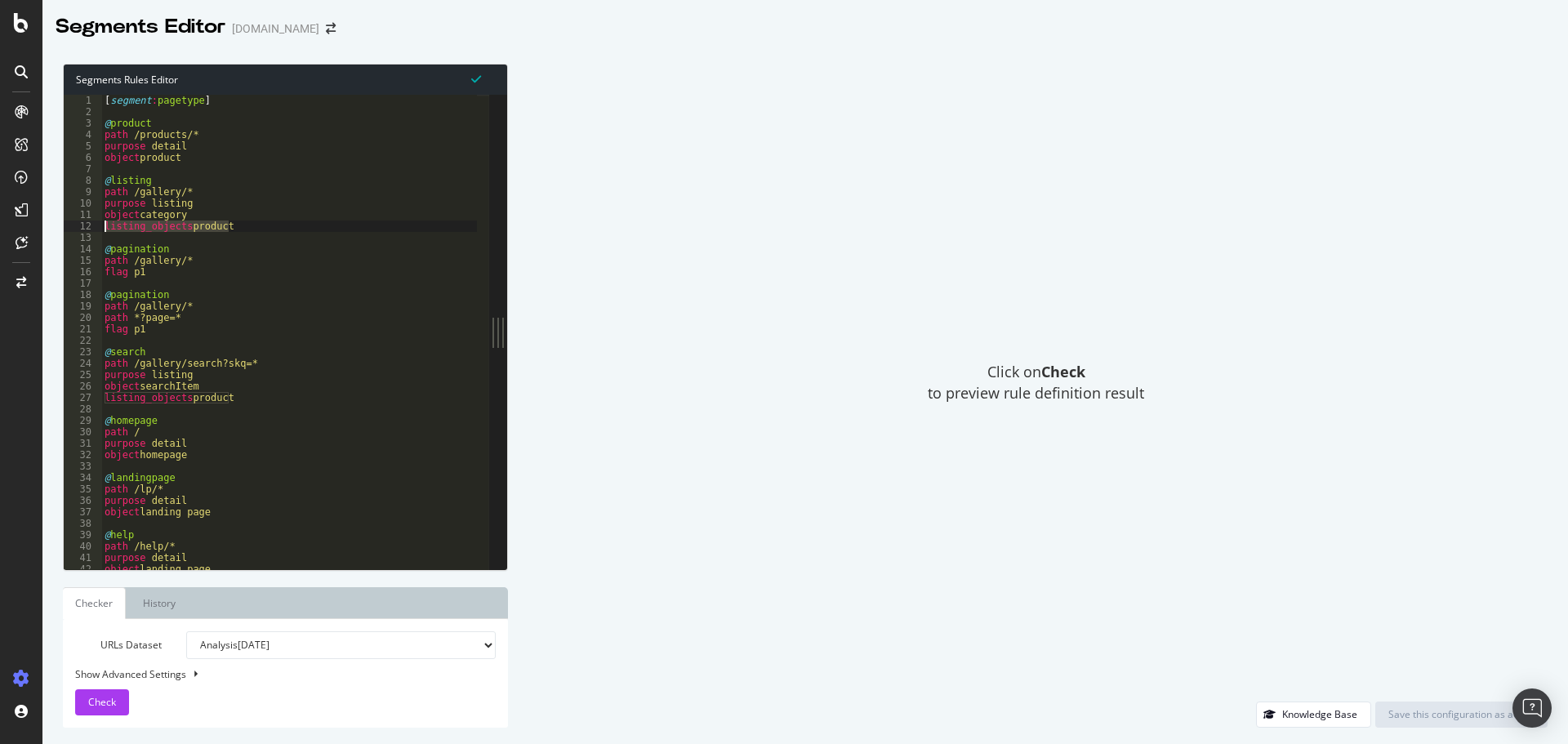
click at [107, 229] on div "[ segment : pagetype ] @ product path /products/* purpose detail object product…" at bounding box center [559, 337] width 917 height 485
click at [158, 162] on div "[ segment : pagetype ] @ product path /products/* purpose detail object product…" at bounding box center [559, 337] width 917 height 485
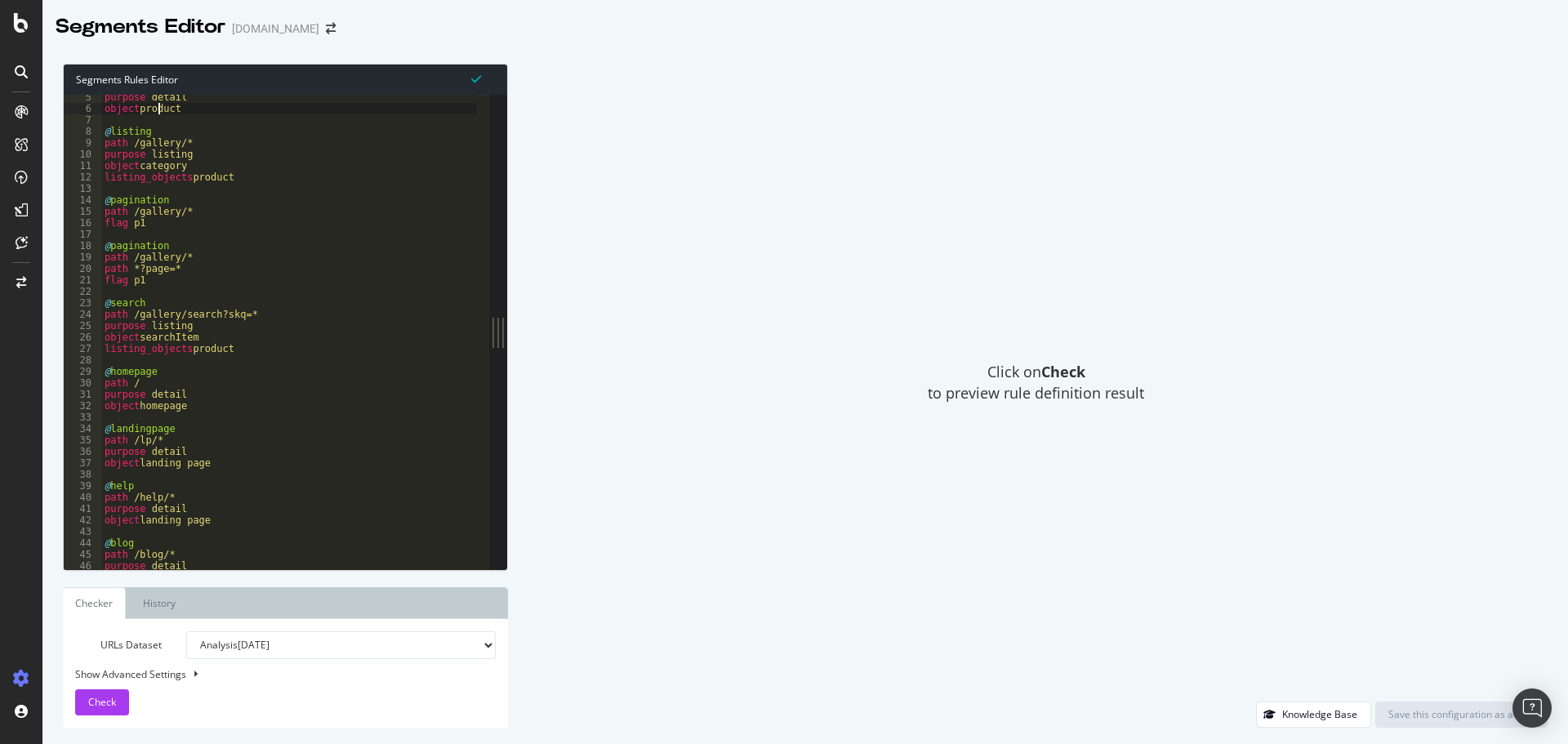
scroll to position [34, 0]
drag, startPoint x: 220, startPoint y: 469, endPoint x: 106, endPoint y: 463, distance: 114.2
click at [106, 463] on div "purpose detail object product @ listing path /gallery/* purpose listing object …" at bounding box center [559, 333] width 917 height 485
drag, startPoint x: 209, startPoint y: 524, endPoint x: 99, endPoint y: 523, distance: 110.0
click at [99, 523] on div "object landing page 5 6 7 8 9 10 11 12 13 14 15 16 17 18 19 20 21 22 23 24 25 2…" at bounding box center [277, 332] width 425 height 475
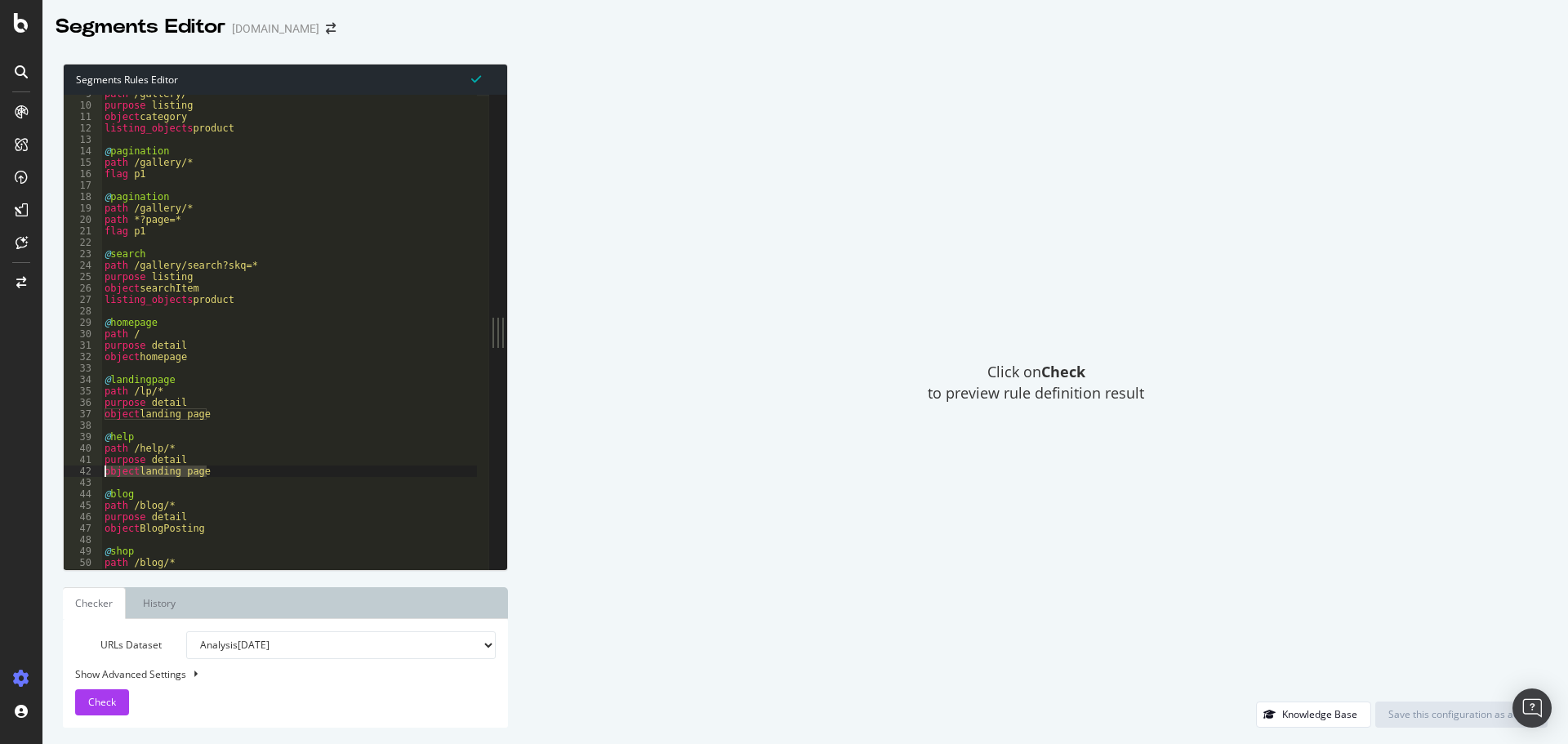
scroll to position [68, 0]
drag, startPoint x: 207, startPoint y: 530, endPoint x: 112, endPoint y: 530, distance: 95.0
click at [112, 530] on div "path /gallery/* purpose listing object category listing_objects product @ pagin…" at bounding box center [559, 330] width 917 height 485
drag, startPoint x: 204, startPoint y: 290, endPoint x: 102, endPoint y: 283, distance: 102.2
click at [102, 285] on div "path /gallery/* purpose listing object category listing_objects product @ pagin…" at bounding box center [559, 330] width 917 height 485
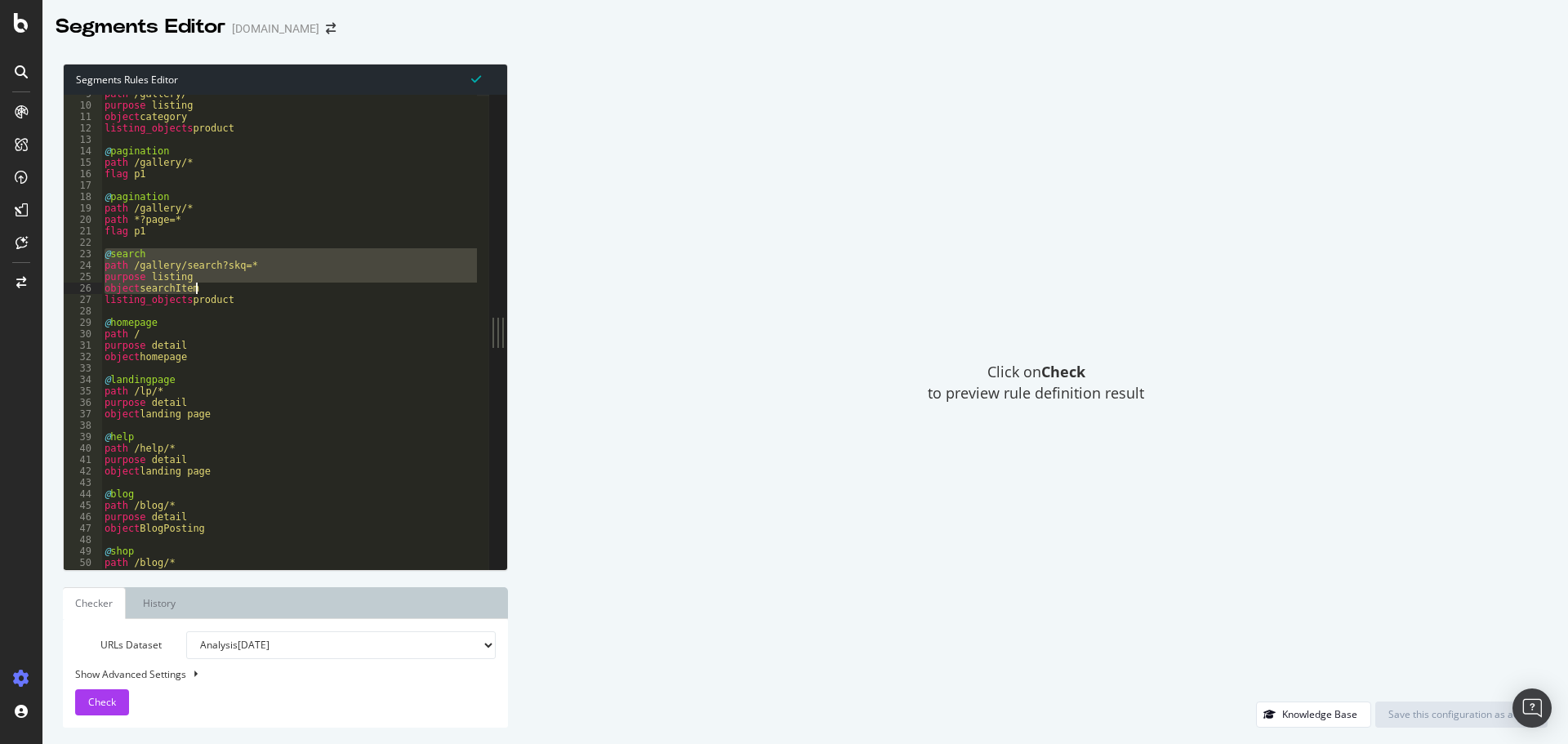
drag, startPoint x: 103, startPoint y: 256, endPoint x: 245, endPoint y: 287, distance: 145.3
click at [245, 287] on div "path /gallery/* purpose listing object category listing_objects product @ pagin…" at bounding box center [559, 330] width 917 height 485
click at [237, 301] on div "path /gallery/* purpose listing object category listing_objects product @ pagin…" at bounding box center [559, 330] width 917 height 485
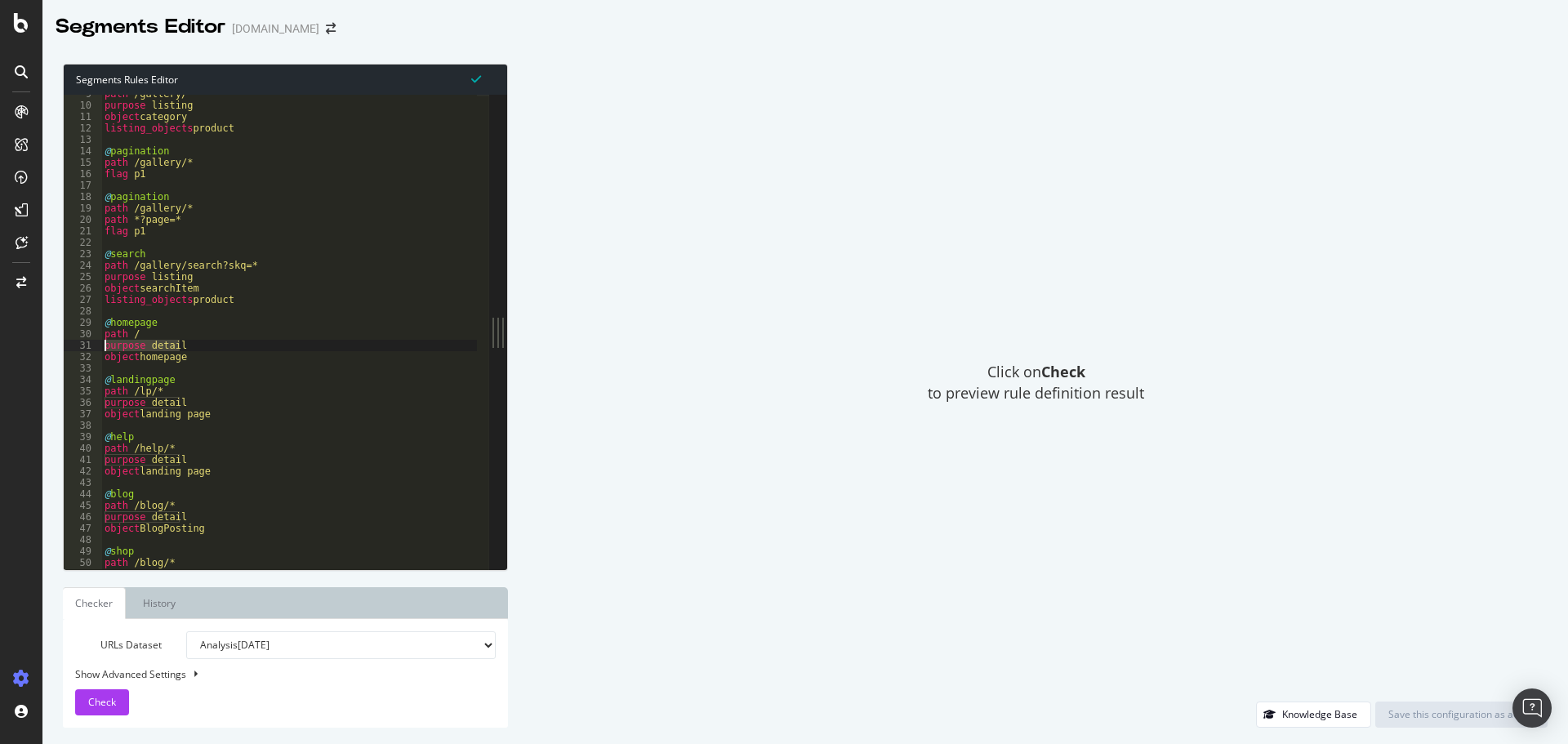
drag, startPoint x: 188, startPoint y: 346, endPoint x: 106, endPoint y: 343, distance: 82.1
click at [102, 344] on div "path /gallery/* purpose listing object category listing_objects product @ pagin…" at bounding box center [559, 330] width 917 height 485
drag, startPoint x: 117, startPoint y: 343, endPoint x: 127, endPoint y: 345, distance: 10.2
click at [117, 343] on div "path /gallery/* purpose listing object category listing_objects product @ pagin…" at bounding box center [288, 332] width 375 height 475
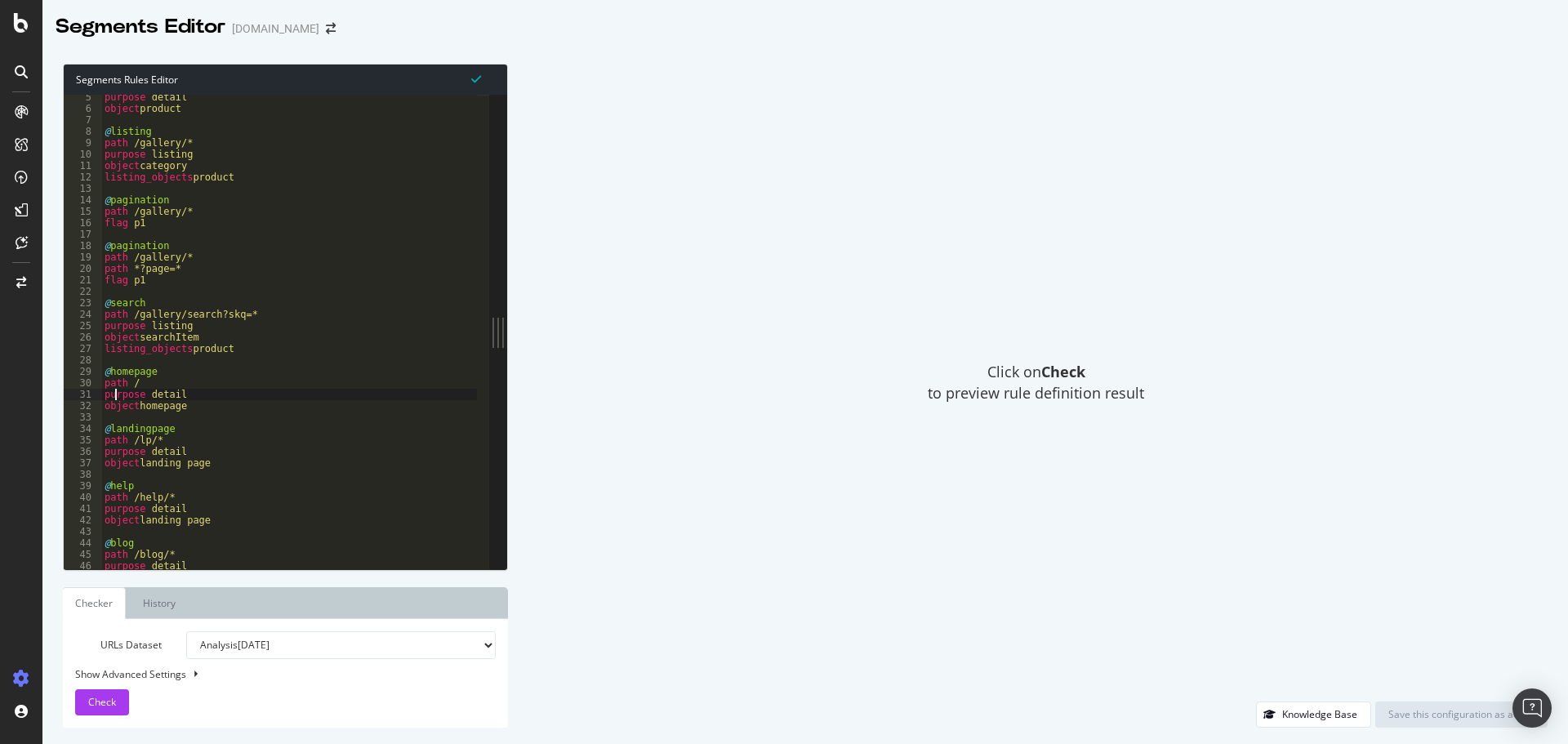
scroll to position [0, 0]
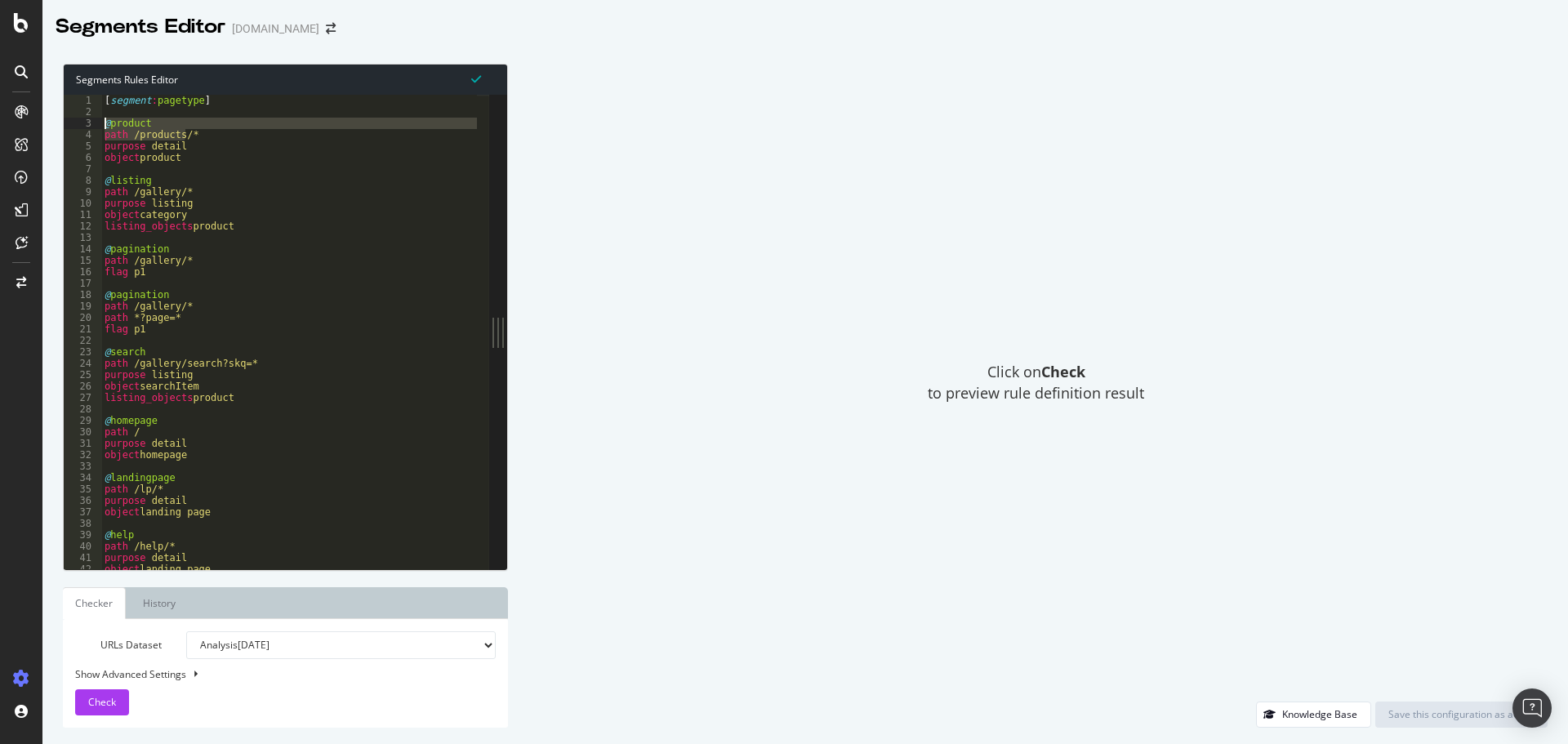
drag, startPoint x: 188, startPoint y: 140, endPoint x: 103, endPoint y: 128, distance: 85.8
click at [103, 128] on div "[ segment : pagetype ] @ product path /products/* purpose detail object product…" at bounding box center [559, 337] width 917 height 485
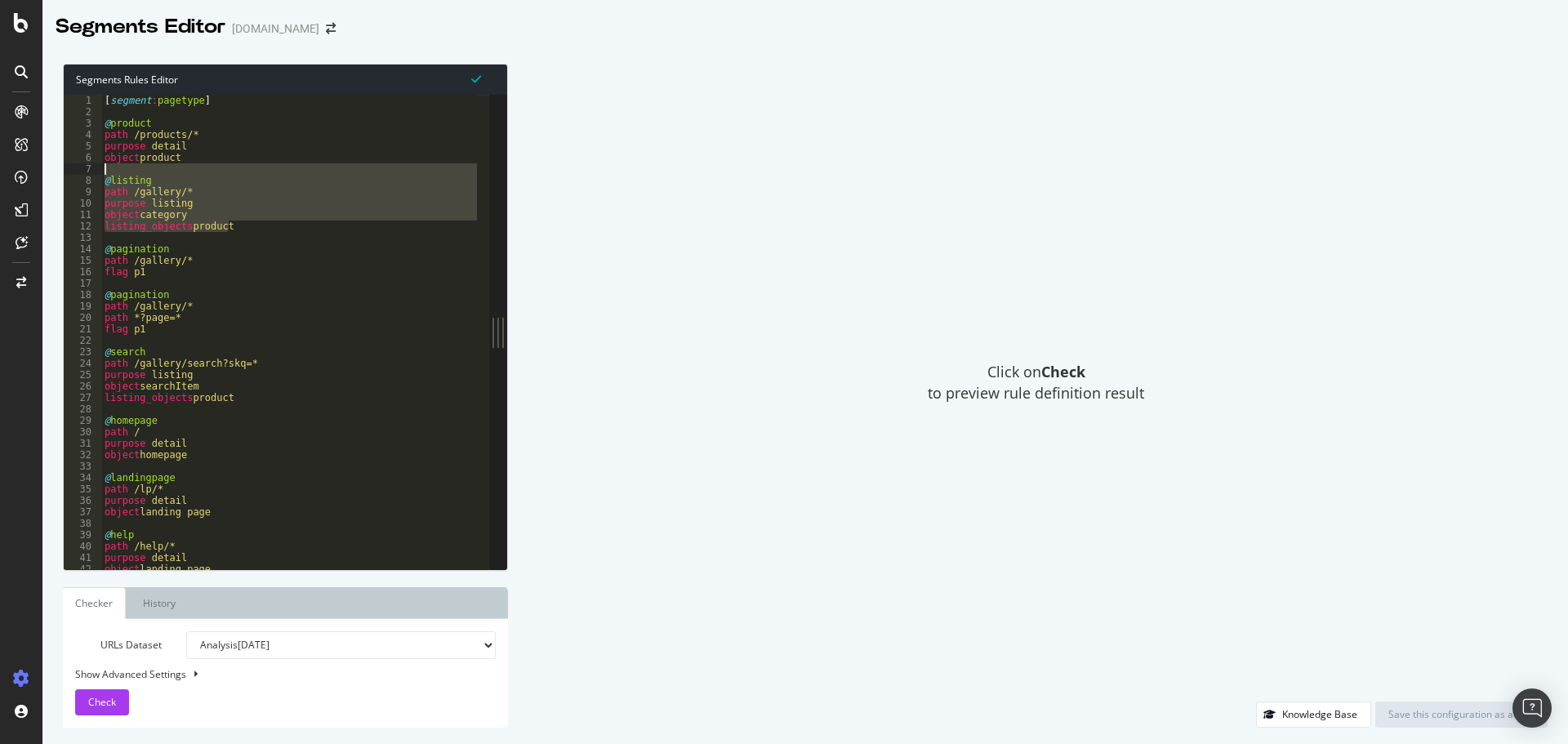
drag, startPoint x: 237, startPoint y: 228, endPoint x: 103, endPoint y: 166, distance: 147.6
click at [103, 166] on div "[ segment : pagetype ] @ product path /products/* purpose detail object product…" at bounding box center [559, 337] width 917 height 485
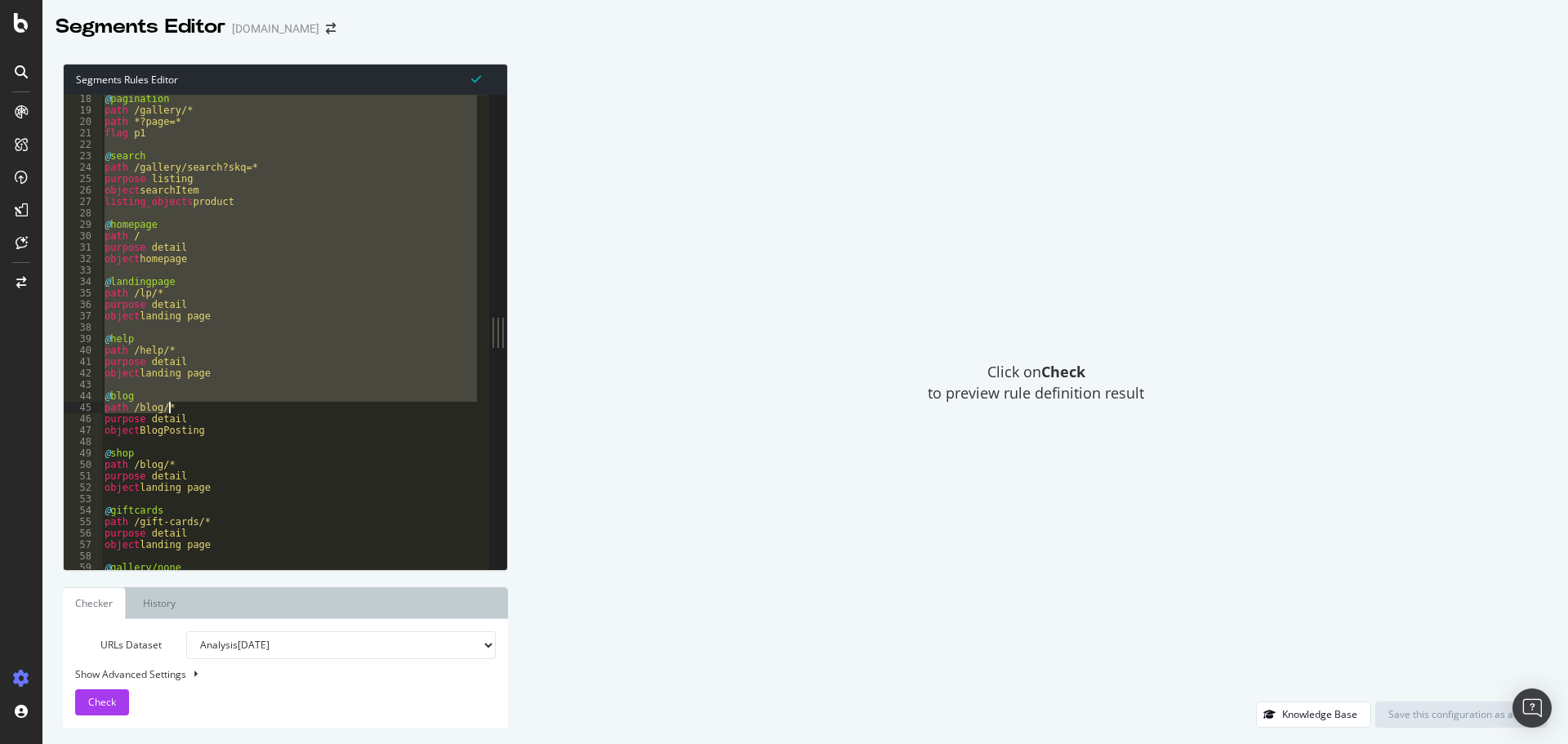
scroll to position [169, 0]
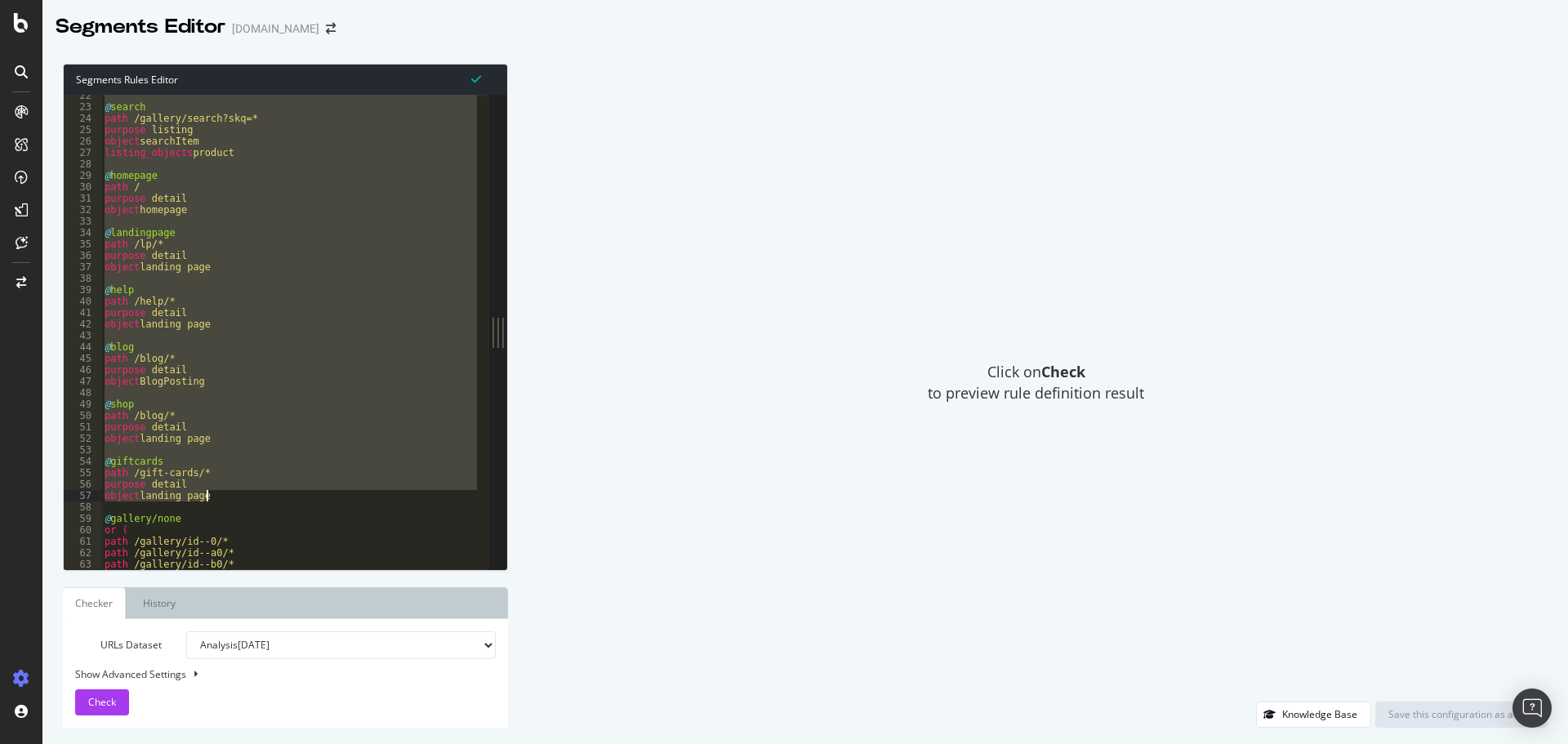
drag, startPoint x: 104, startPoint y: 99, endPoint x: 232, endPoint y: 496, distance: 417.1
click at [232, 496] on div "@ search path /gallery/search?skq=* purpose listing object searchItem listing_o…" at bounding box center [559, 332] width 917 height 485
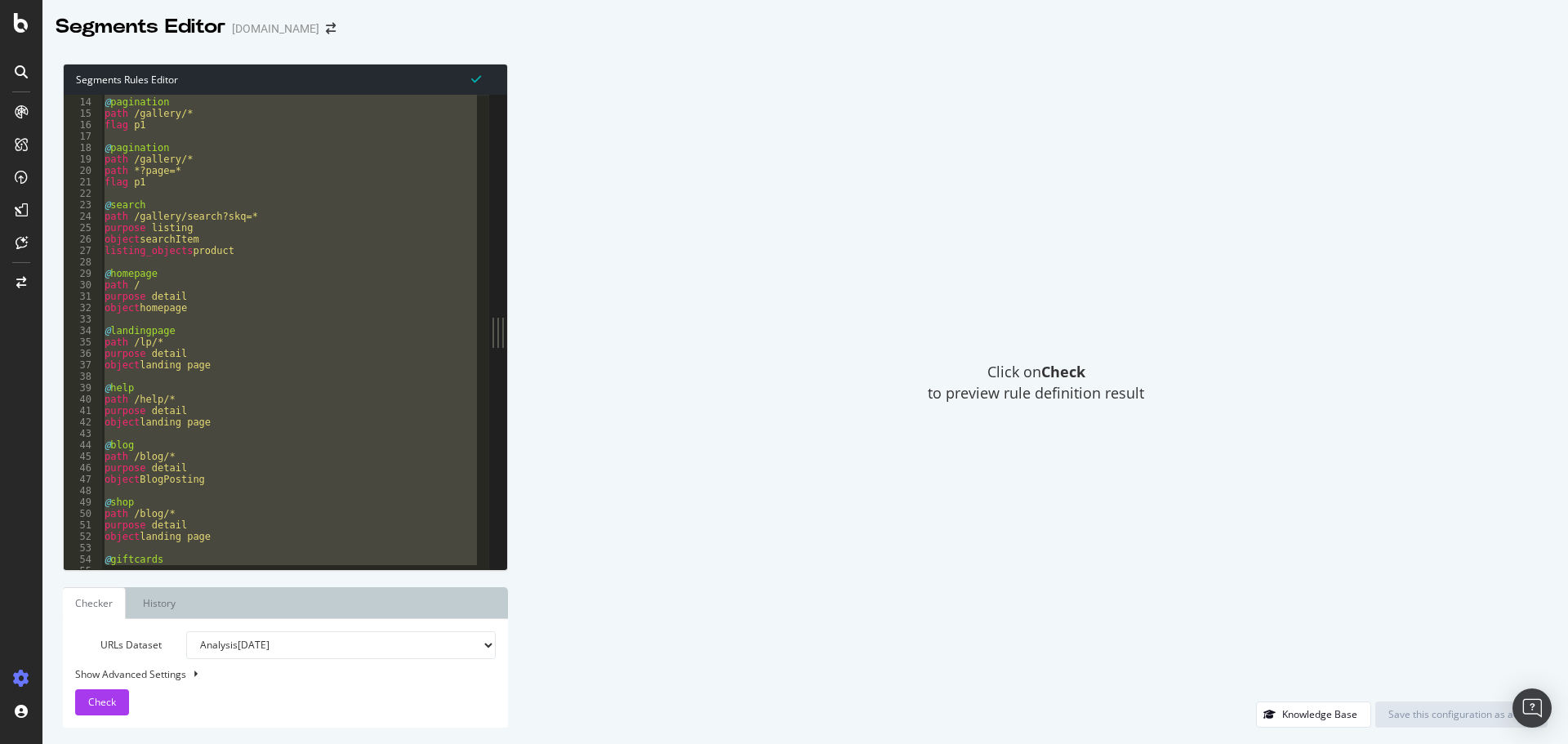
scroll to position [34, 0]
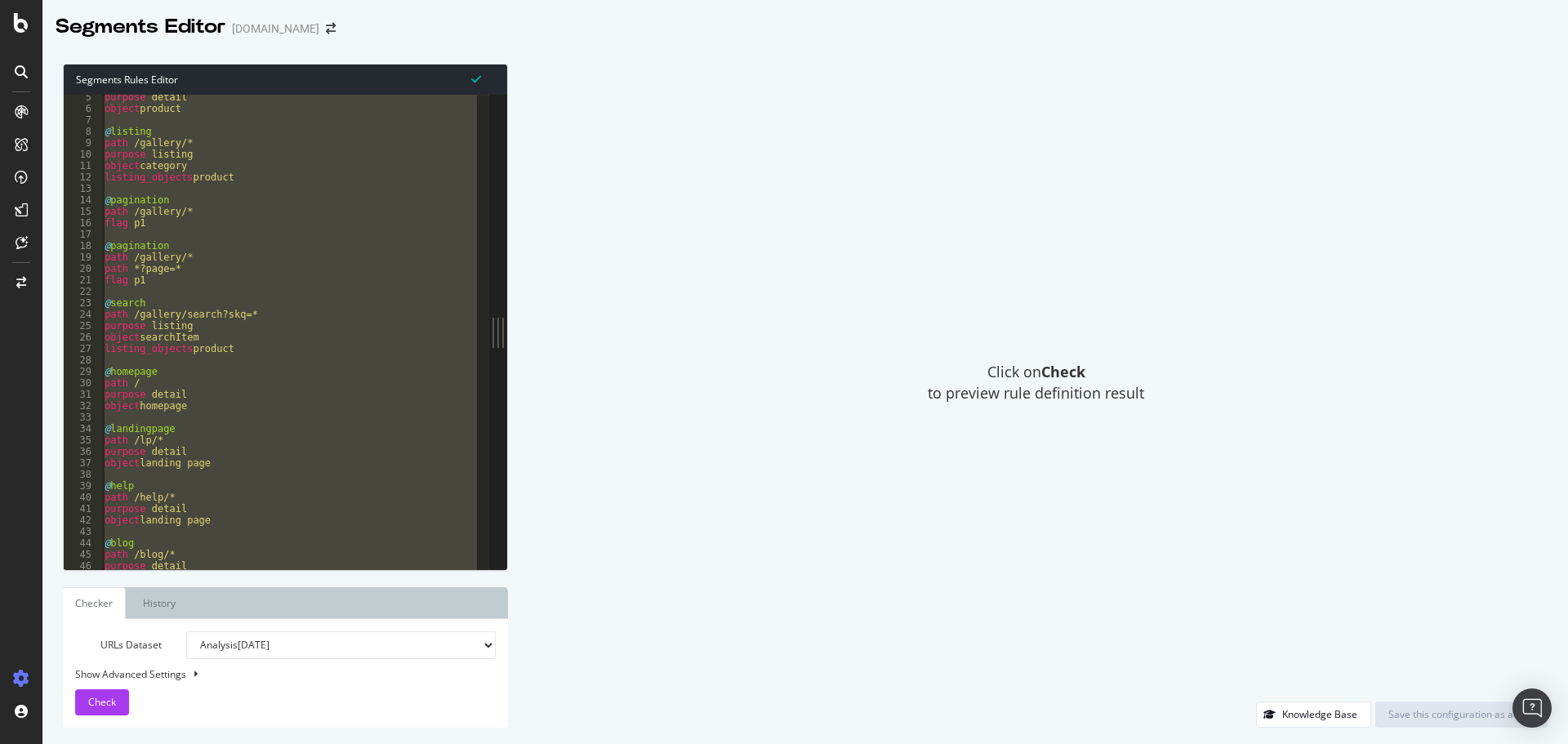
click at [136, 224] on div "purpose detail object product @ listing path /gallery/* purpose listing object …" at bounding box center [288, 332] width 375 height 475
type textarea "flag p1"
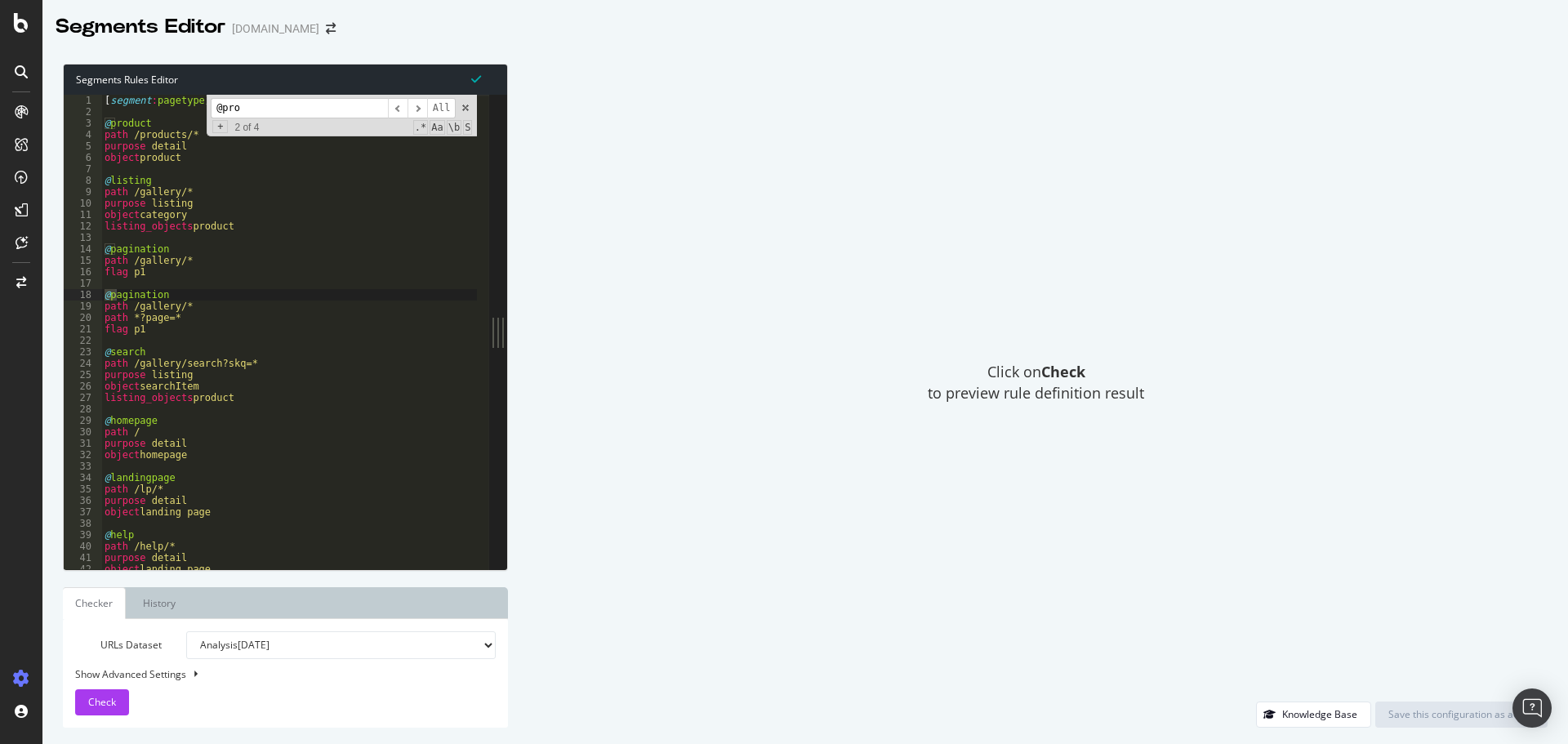
scroll to position [19586, 0]
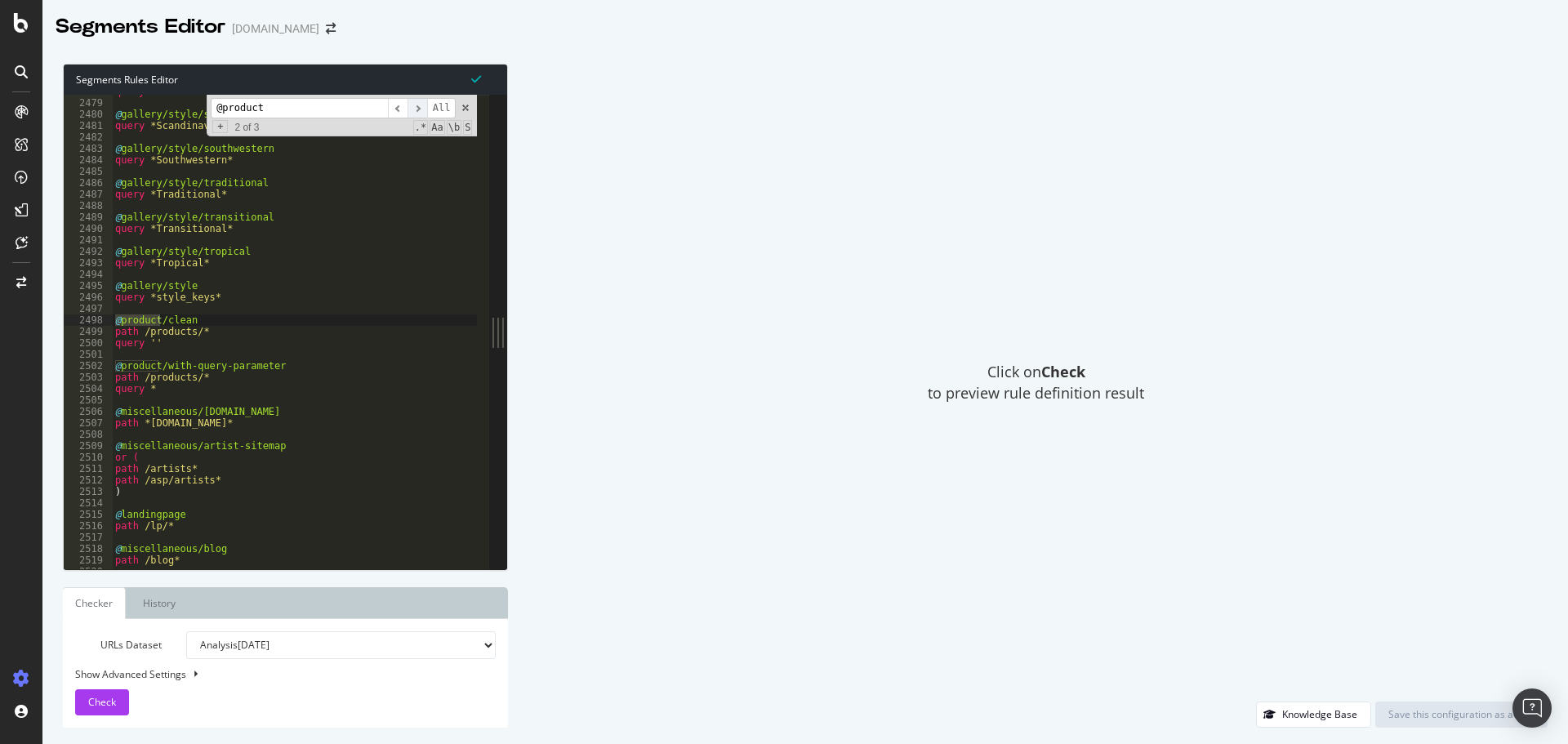
type input "@product"
click at [419, 108] on span "​" at bounding box center [417, 108] width 20 height 21
click at [398, 105] on span "​" at bounding box center [398, 108] width 20 height 21
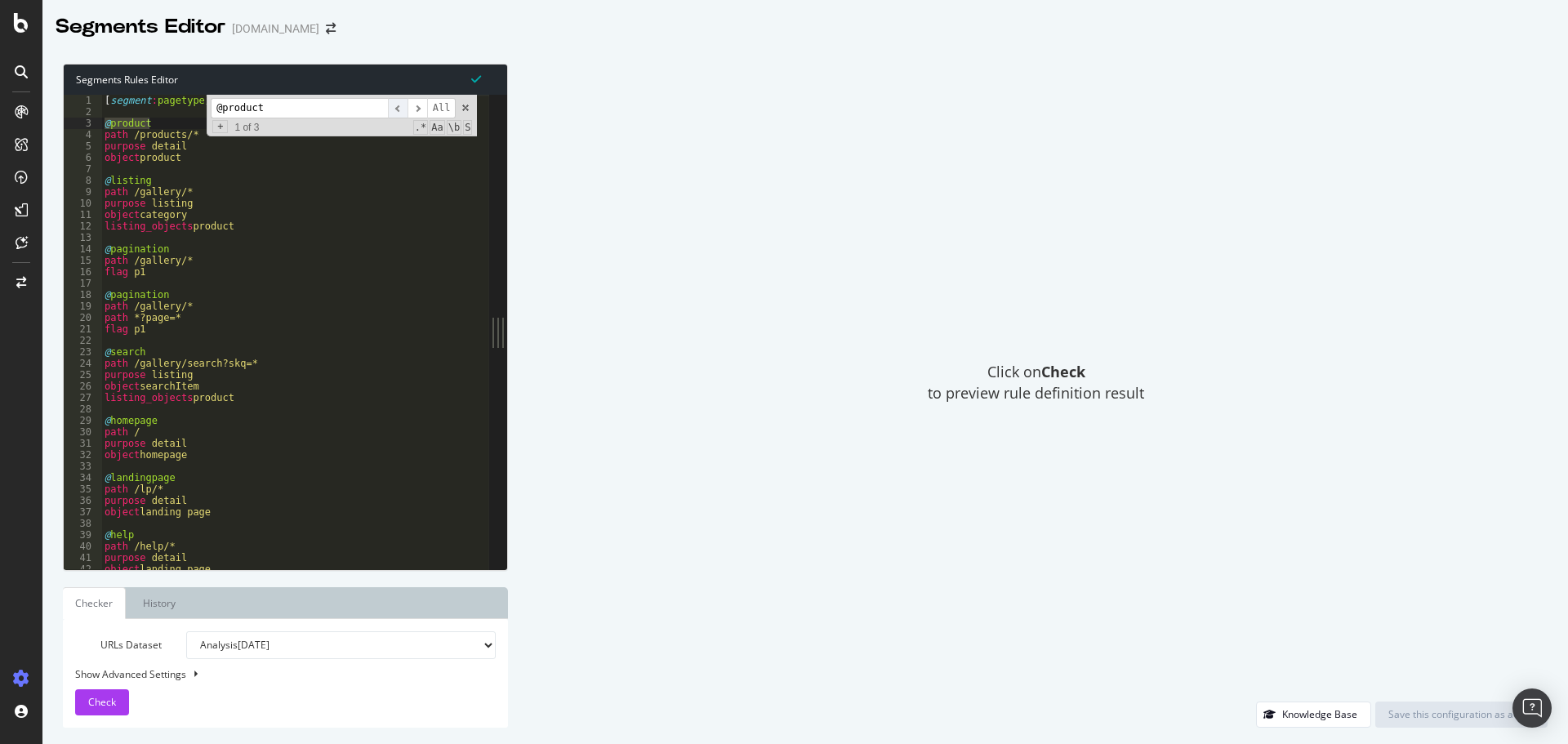
scroll to position [0, 0]
click at [399, 105] on span "​" at bounding box center [398, 108] width 20 height 21
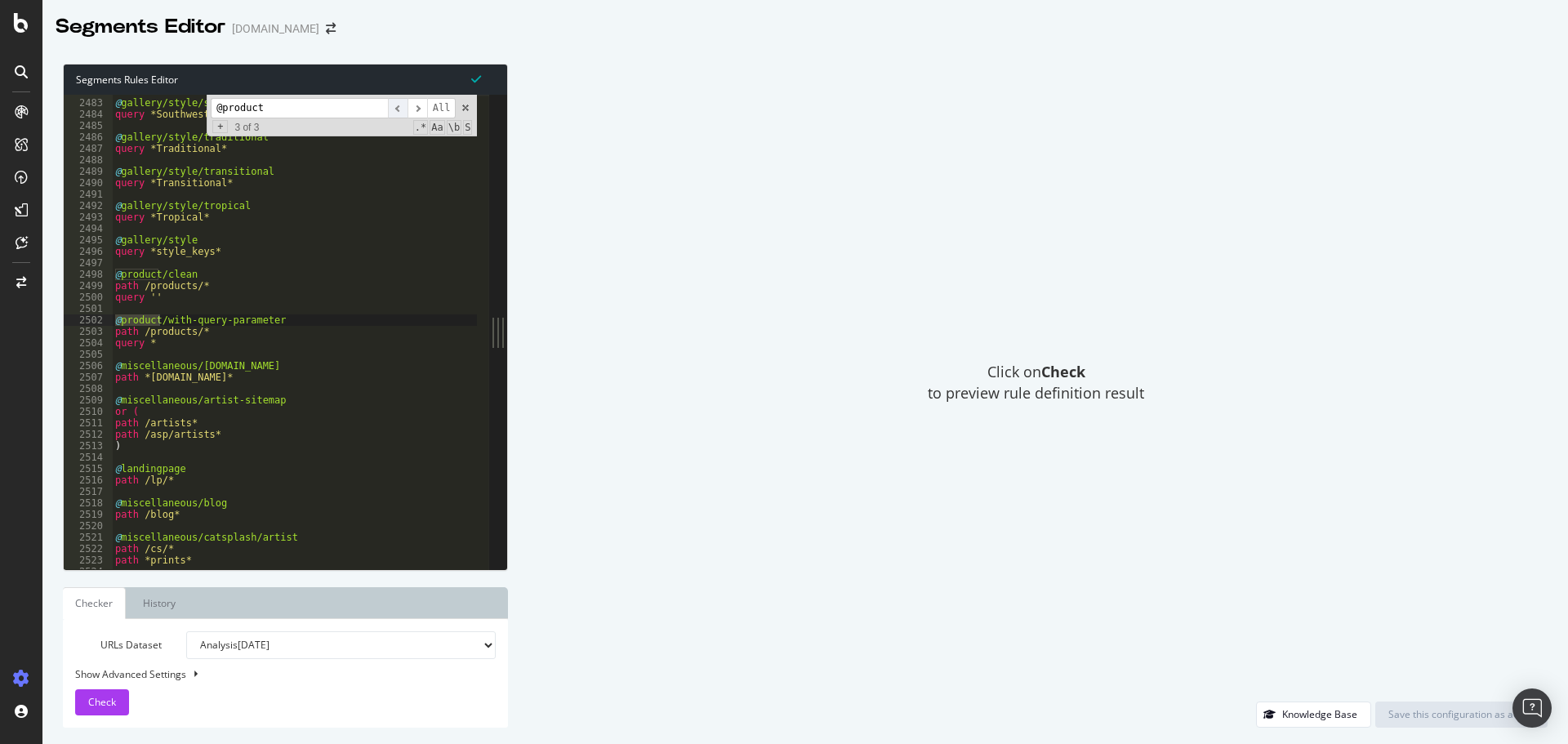
click at [399, 105] on span "​" at bounding box center [398, 108] width 20 height 21
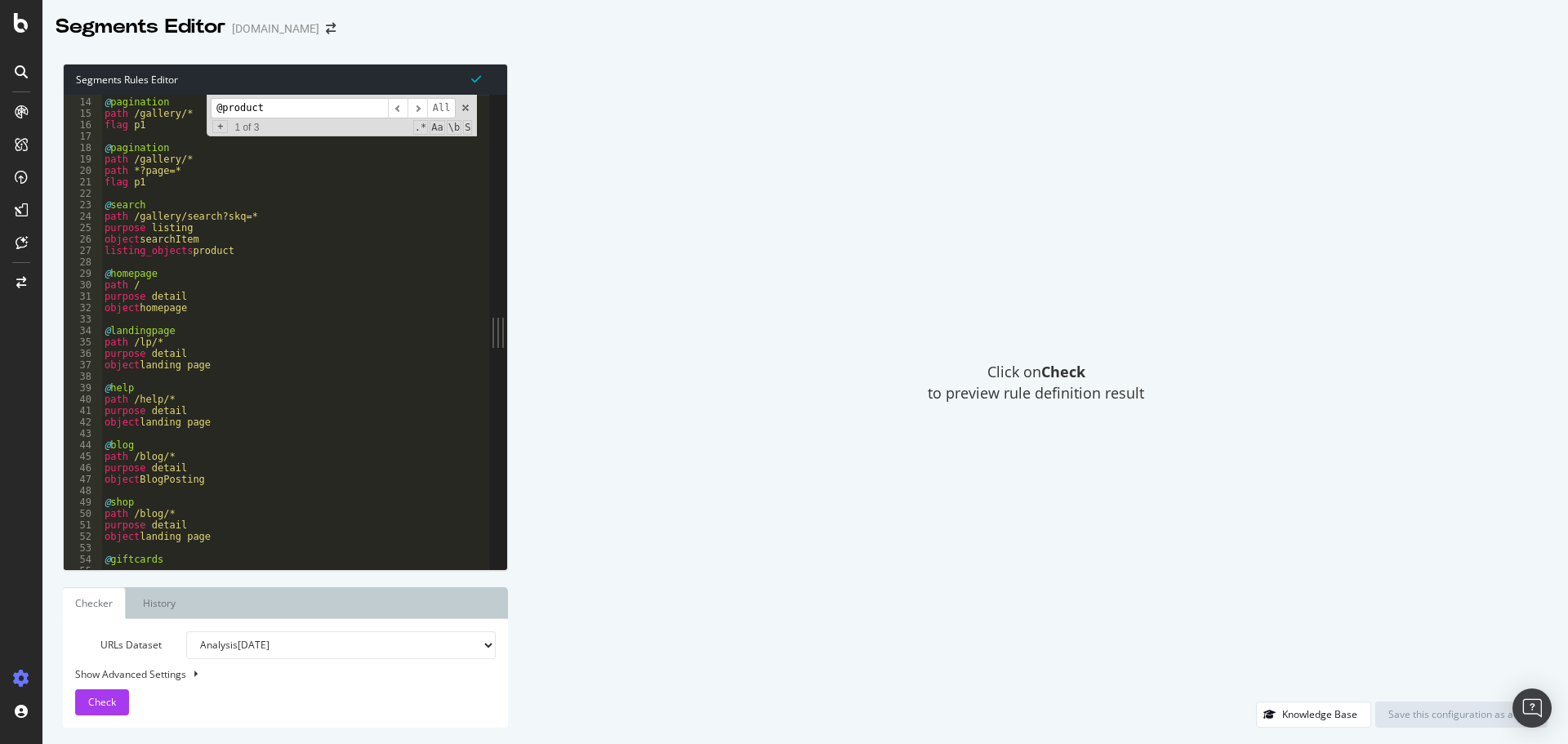
scroll to position [169, 0]
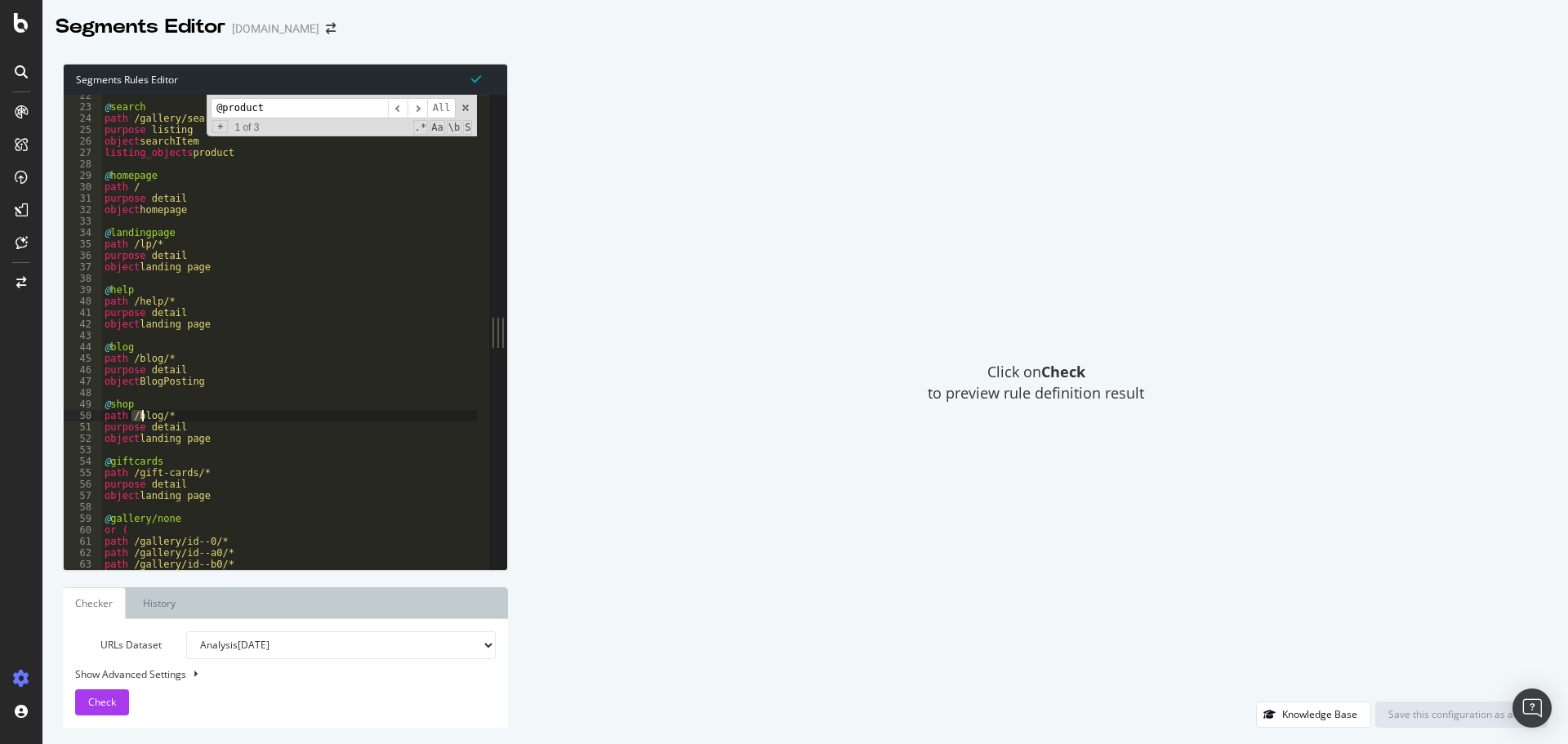
drag, startPoint x: 129, startPoint y: 418, endPoint x: 140, endPoint y: 416, distance: 11.2
click at [140, 416] on div "@ search path /gallery/search?skq=* purpose listing object searchItem listing_o…" at bounding box center [559, 332] width 917 height 485
click at [140, 416] on div "@ search path /gallery/search?skq=* purpose listing object searchItem listing_o…" at bounding box center [288, 332] width 375 height 475
click at [137, 416] on div "@ search path /gallery/search?skq=* purpose listing object searchItem listing_o…" at bounding box center [559, 332] width 917 height 485
drag, startPoint x: 137, startPoint y: 416, endPoint x: 157, endPoint y: 413, distance: 20.2
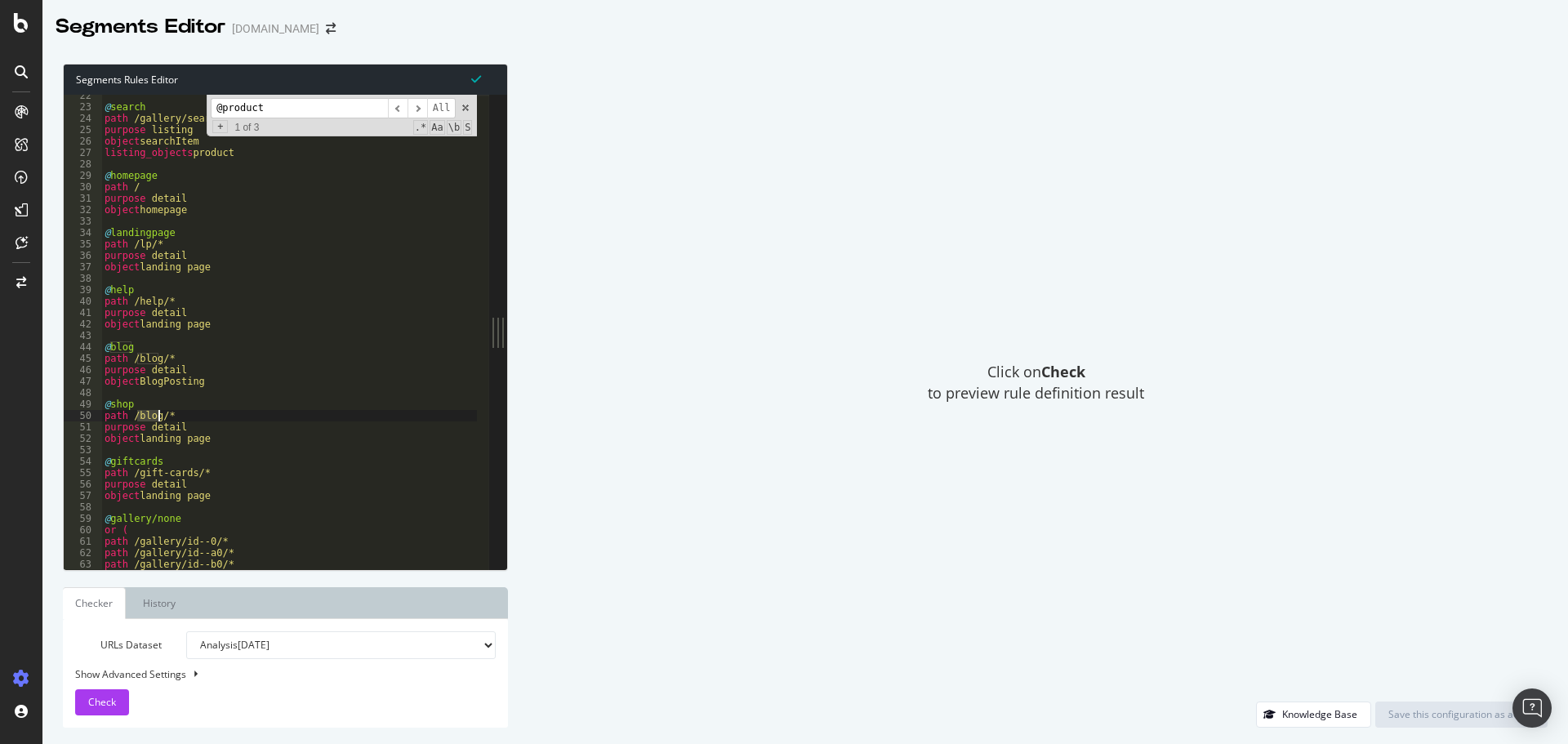
click at [157, 413] on div "@ search path /gallery/search?skq=* purpose listing object searchItem listing_o…" at bounding box center [559, 332] width 917 height 485
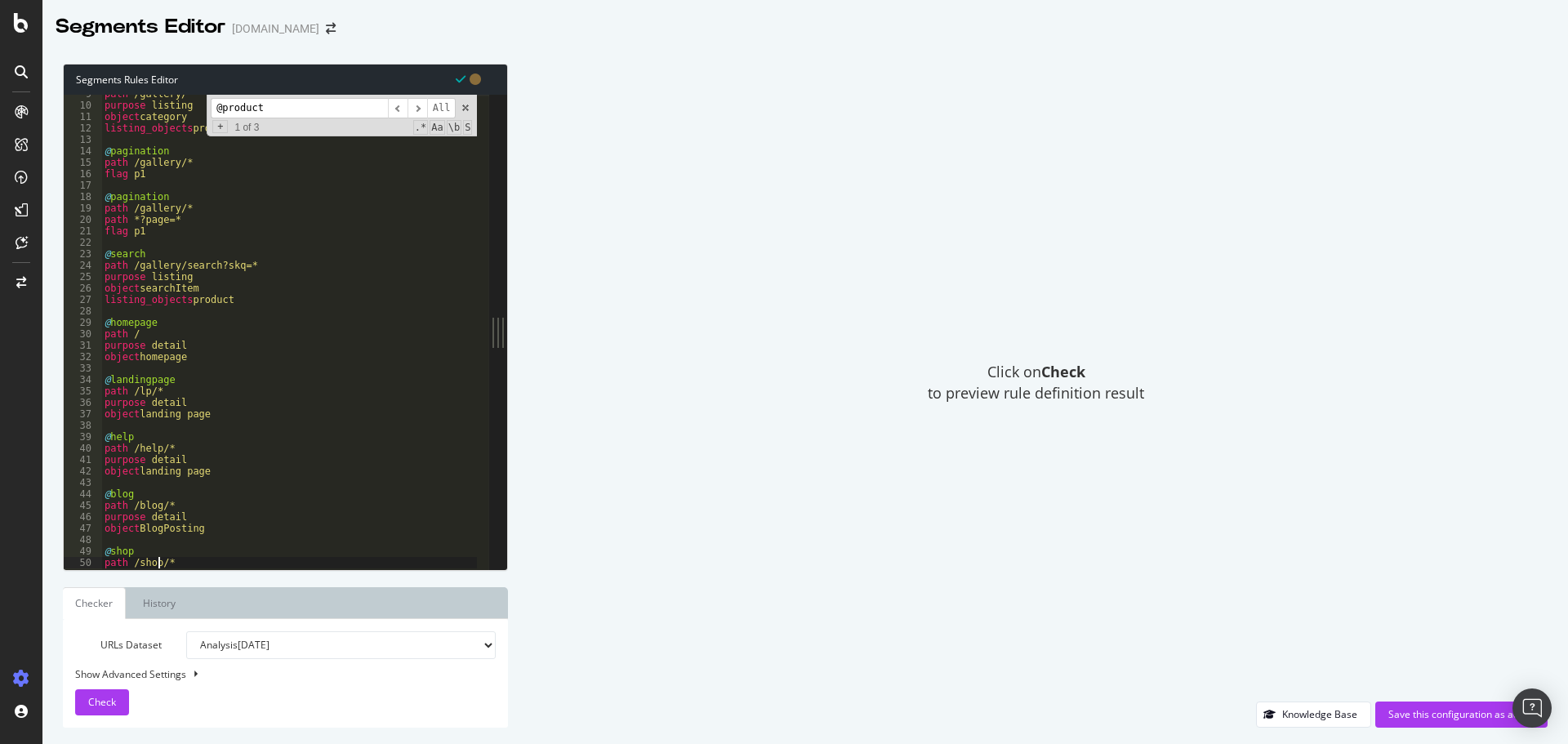
scroll to position [0, 0]
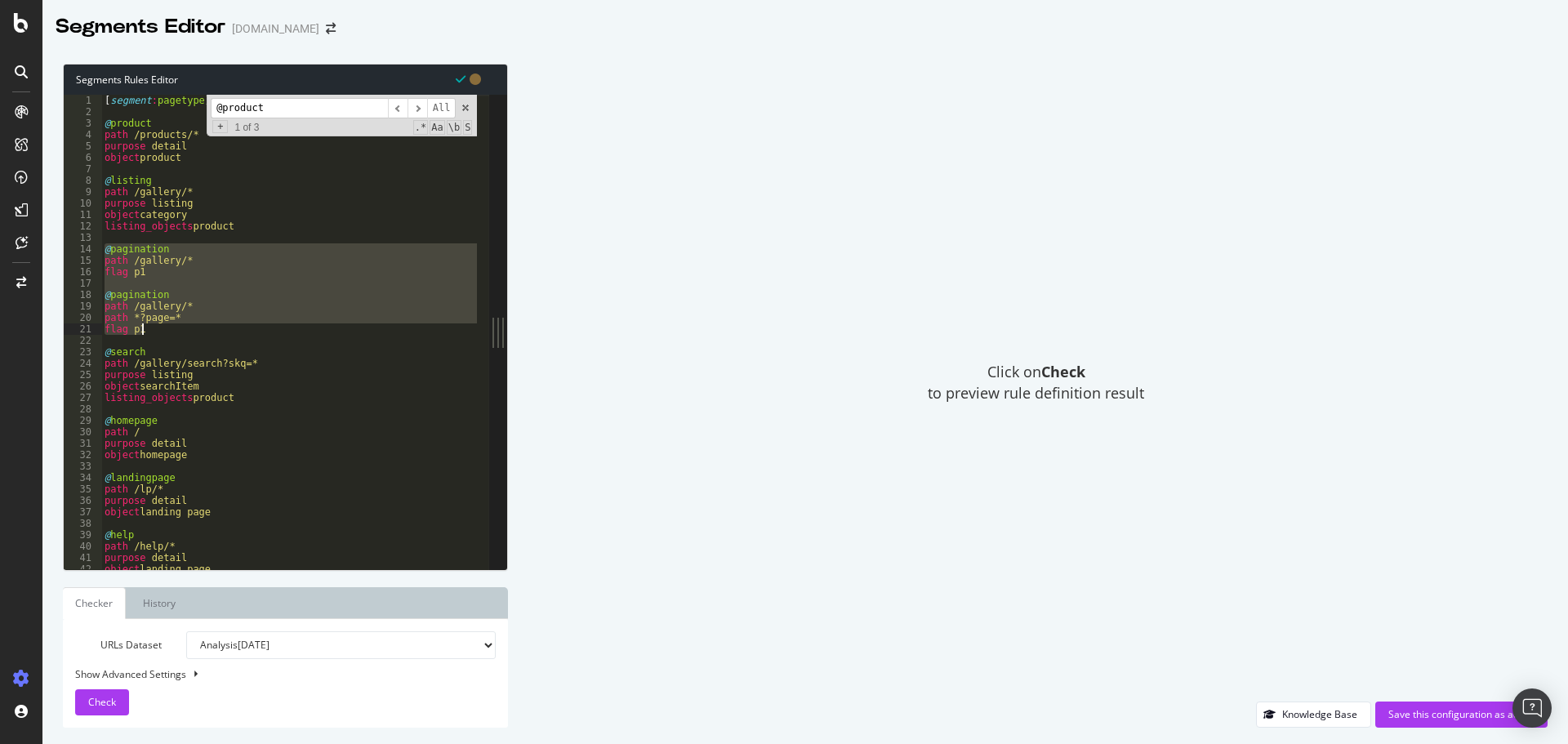
drag, startPoint x: 103, startPoint y: 250, endPoint x: 199, endPoint y: 333, distance: 126.9
click at [199, 333] on div "[ segment : pagetype ] @ product path /products/* purpose detail object product…" at bounding box center [559, 337] width 917 height 485
paste textarea "Cursor at row 21"
type textarea "flag p1"
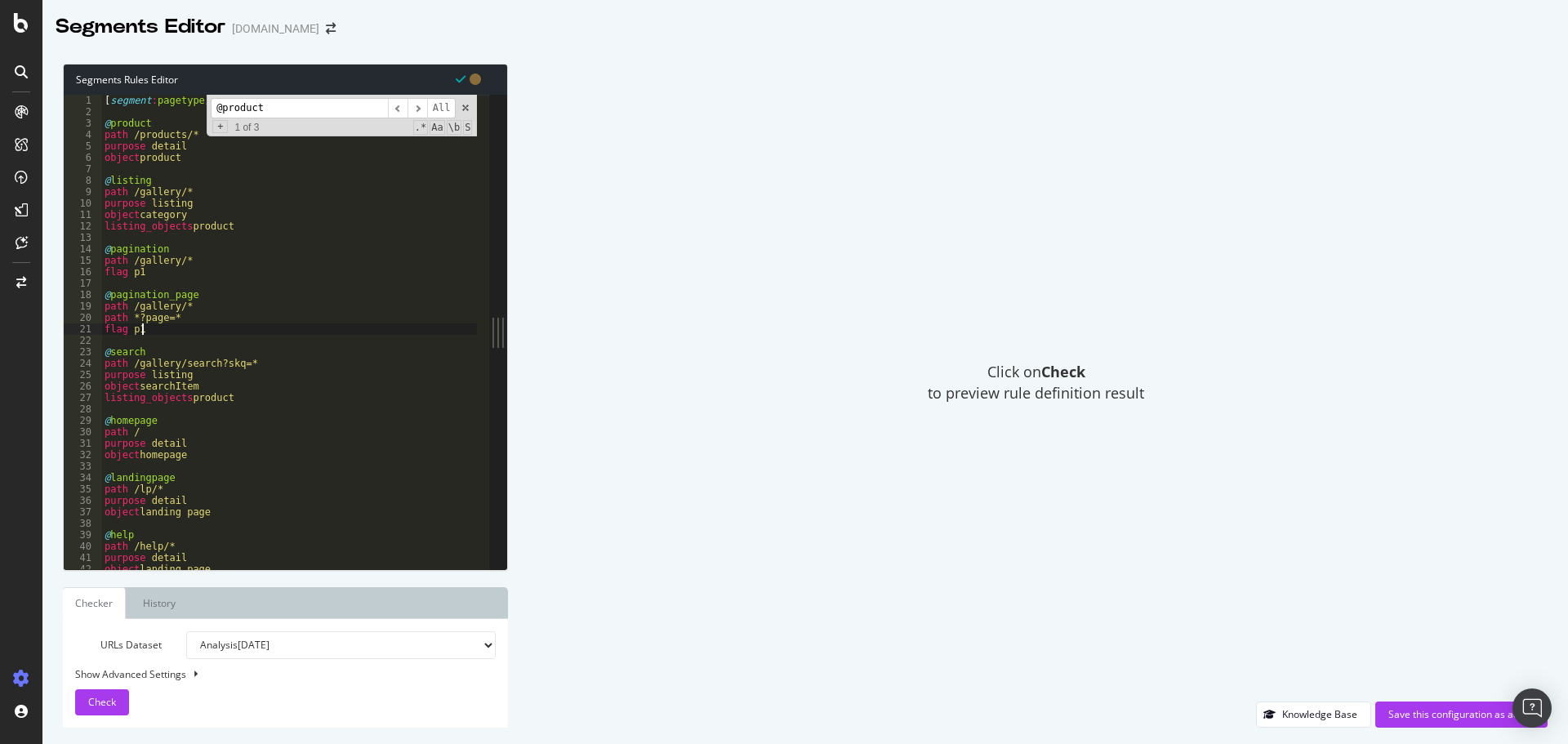
scroll to position [0, 2]
click at [1433, 714] on div "Save this configuration as active" at bounding box center [1461, 714] width 146 height 14
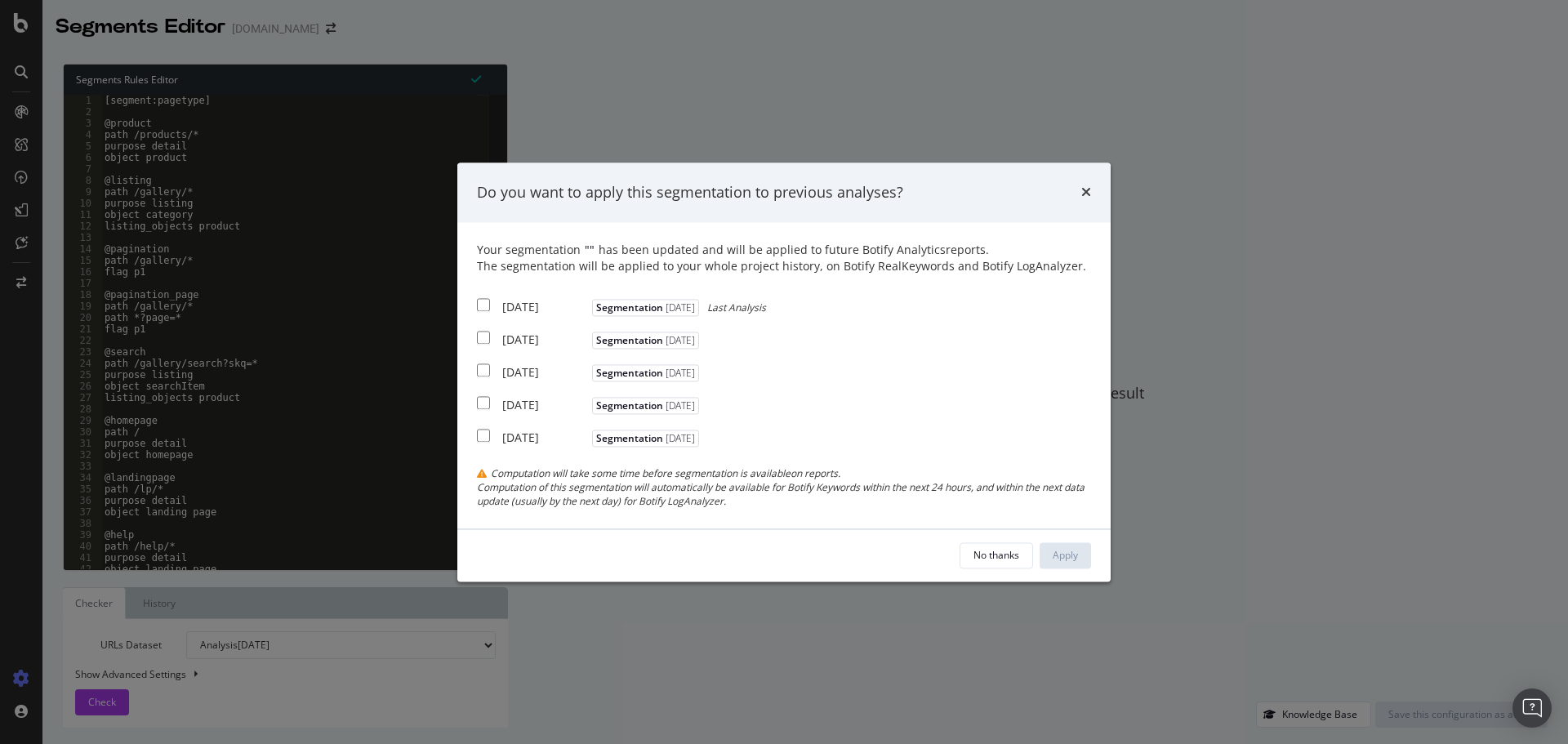
click at [483, 301] on input "modal" at bounding box center [484, 305] width 13 height 13
checkbox input "true"
click at [483, 327] on div "Your segmentation " " has been updated and will be applied to future Botify Ana…" at bounding box center [784, 375] width 614 height 266
click at [482, 338] on input "modal" at bounding box center [484, 338] width 13 height 13
checkbox input "true"
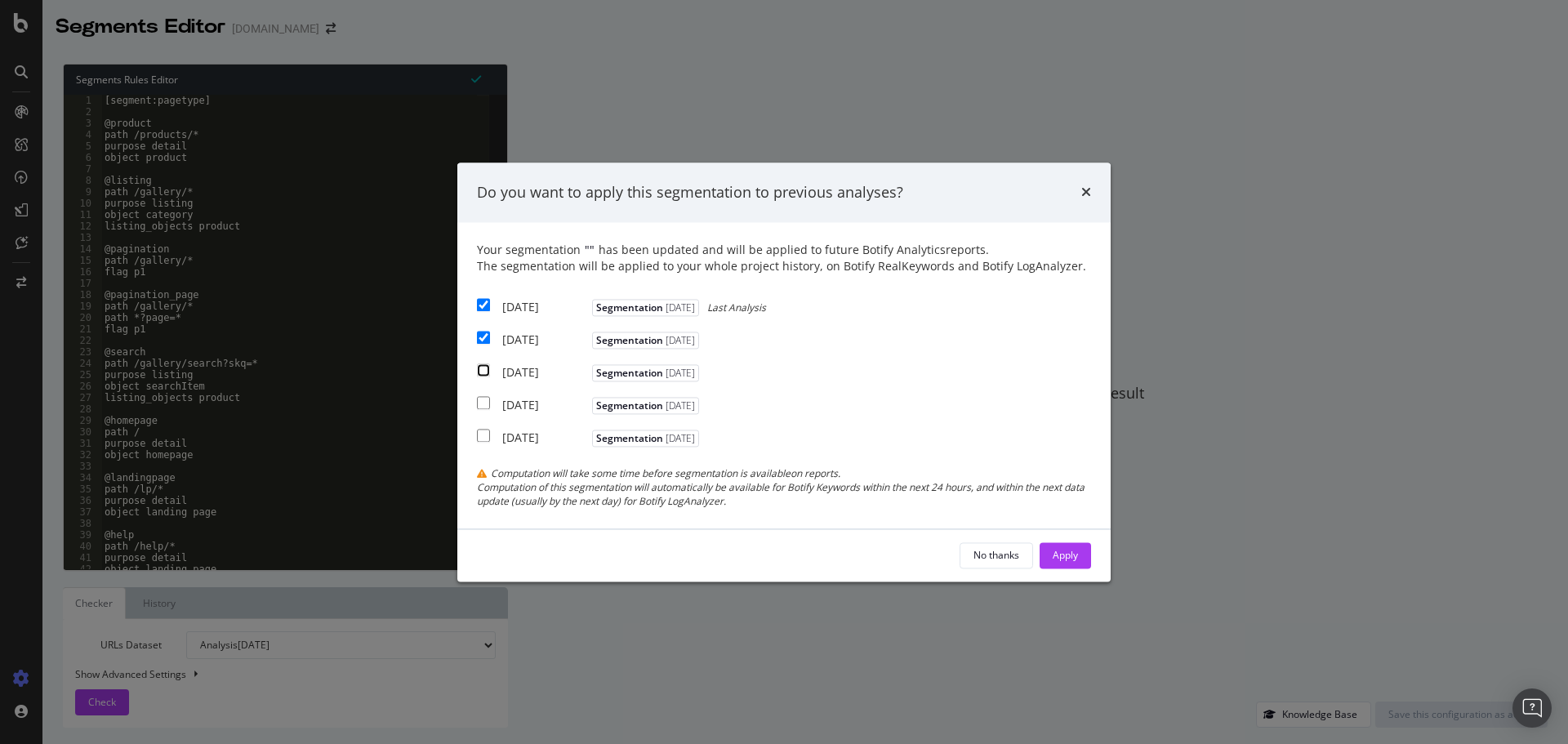
click at [480, 374] on input "modal" at bounding box center [484, 370] width 13 height 13
checkbox input "true"
click at [1069, 565] on div "Apply" at bounding box center [1064, 555] width 25 height 25
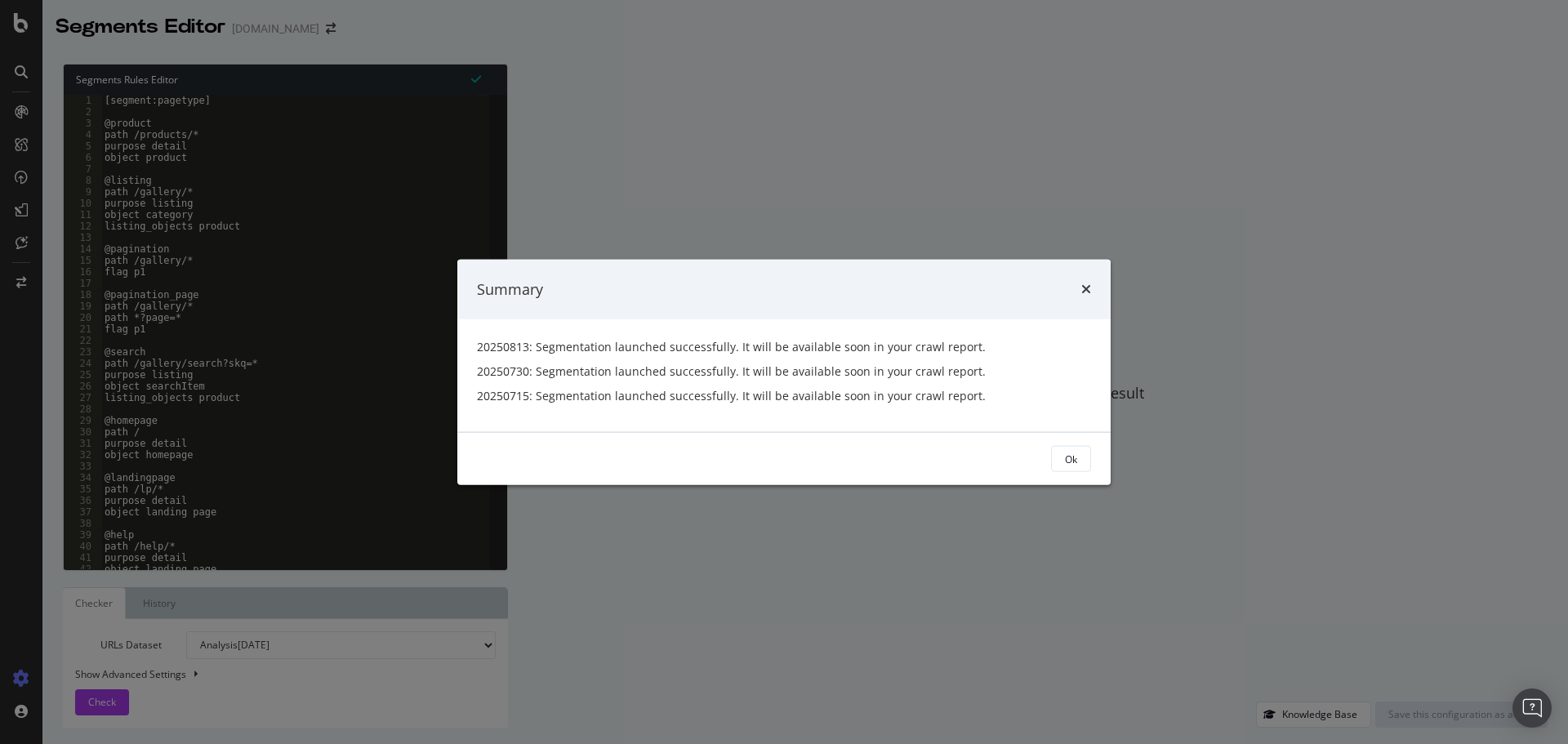
click at [287, 28] on div "Summary 20250813: Segmentation launched successfully. It will be available soon…" at bounding box center [784, 372] width 1568 height 744
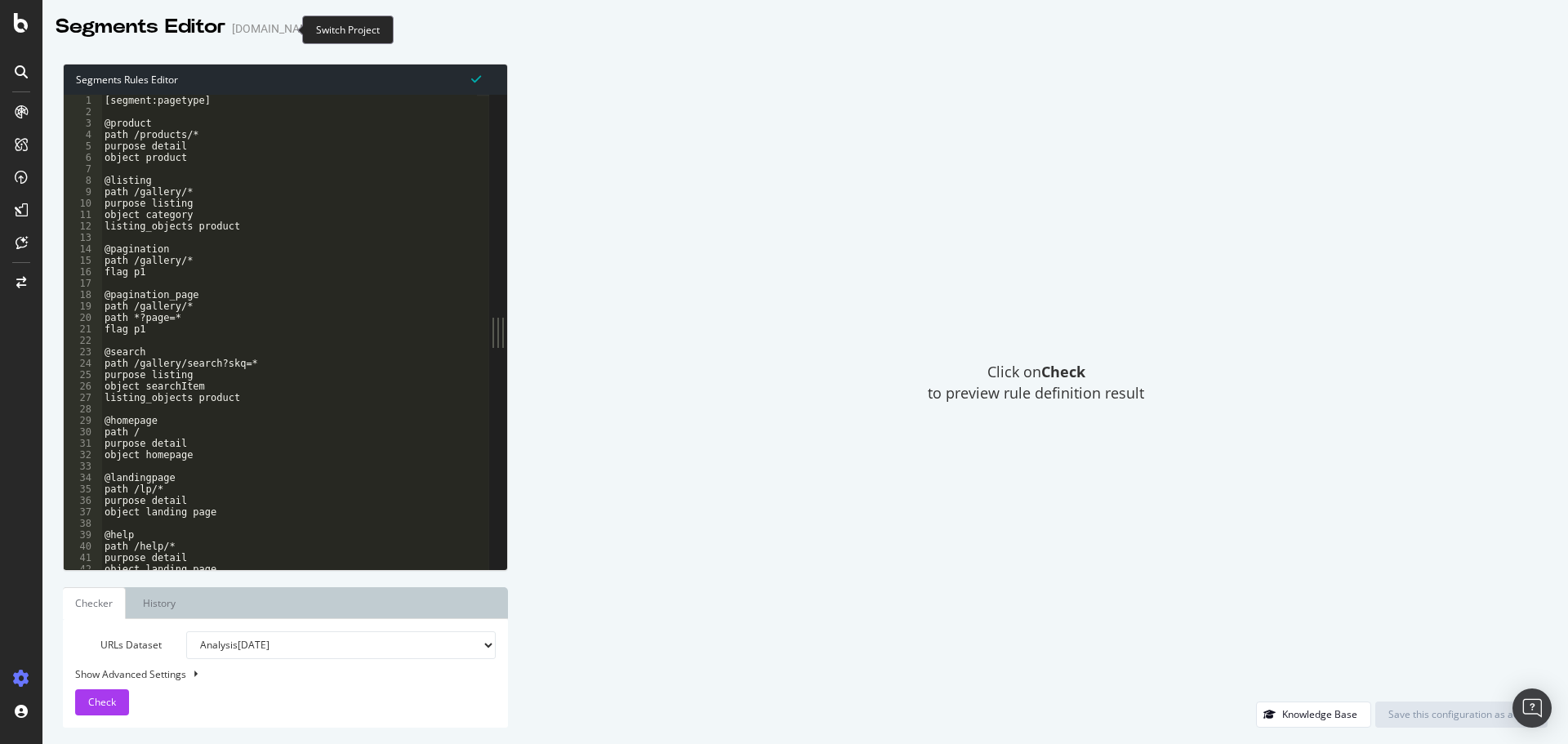
click at [326, 31] on icon "arrow-right-arrow-left" at bounding box center [331, 29] width 10 height 11
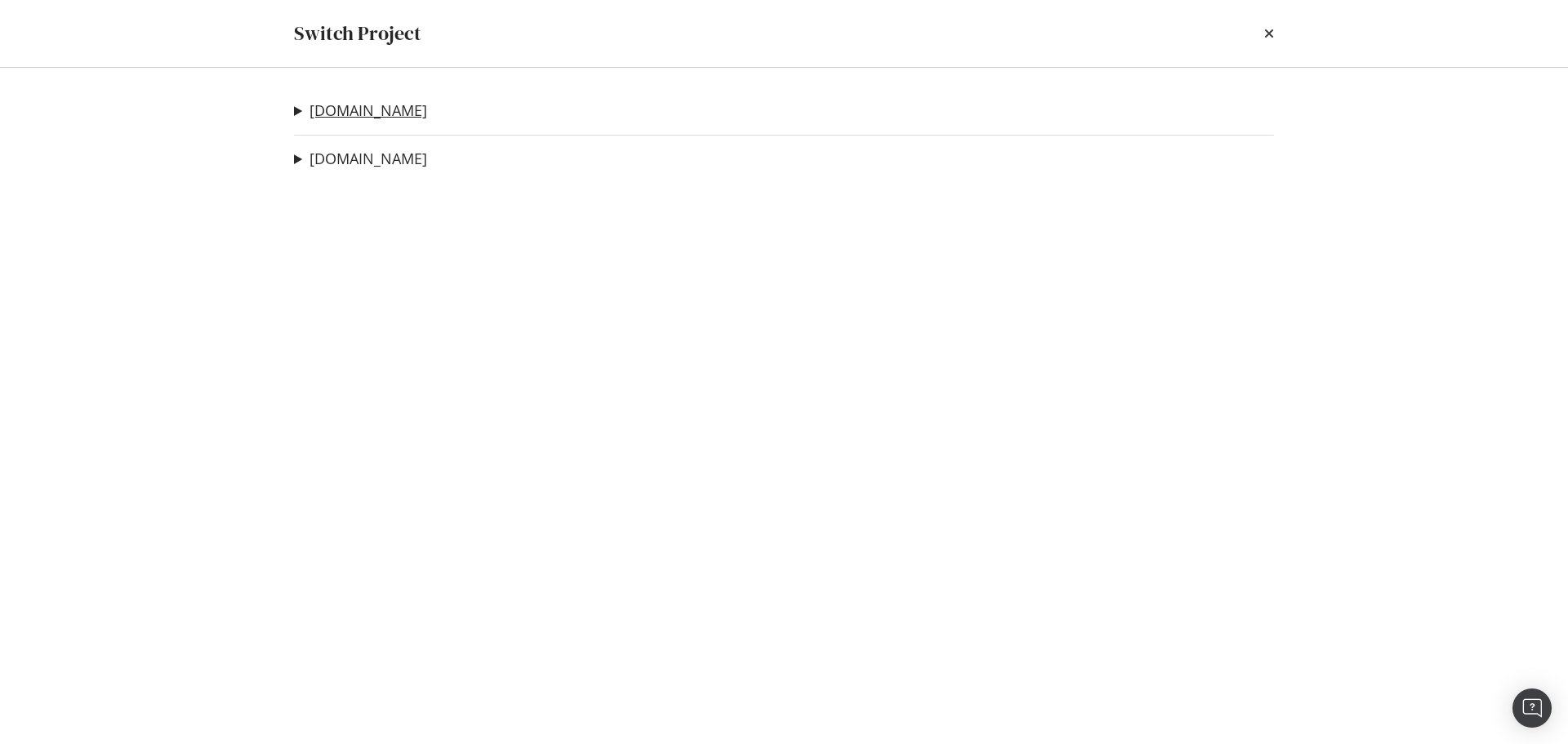
click at [353, 110] on link "AllPosters.com" at bounding box center [368, 110] width 117 height 17
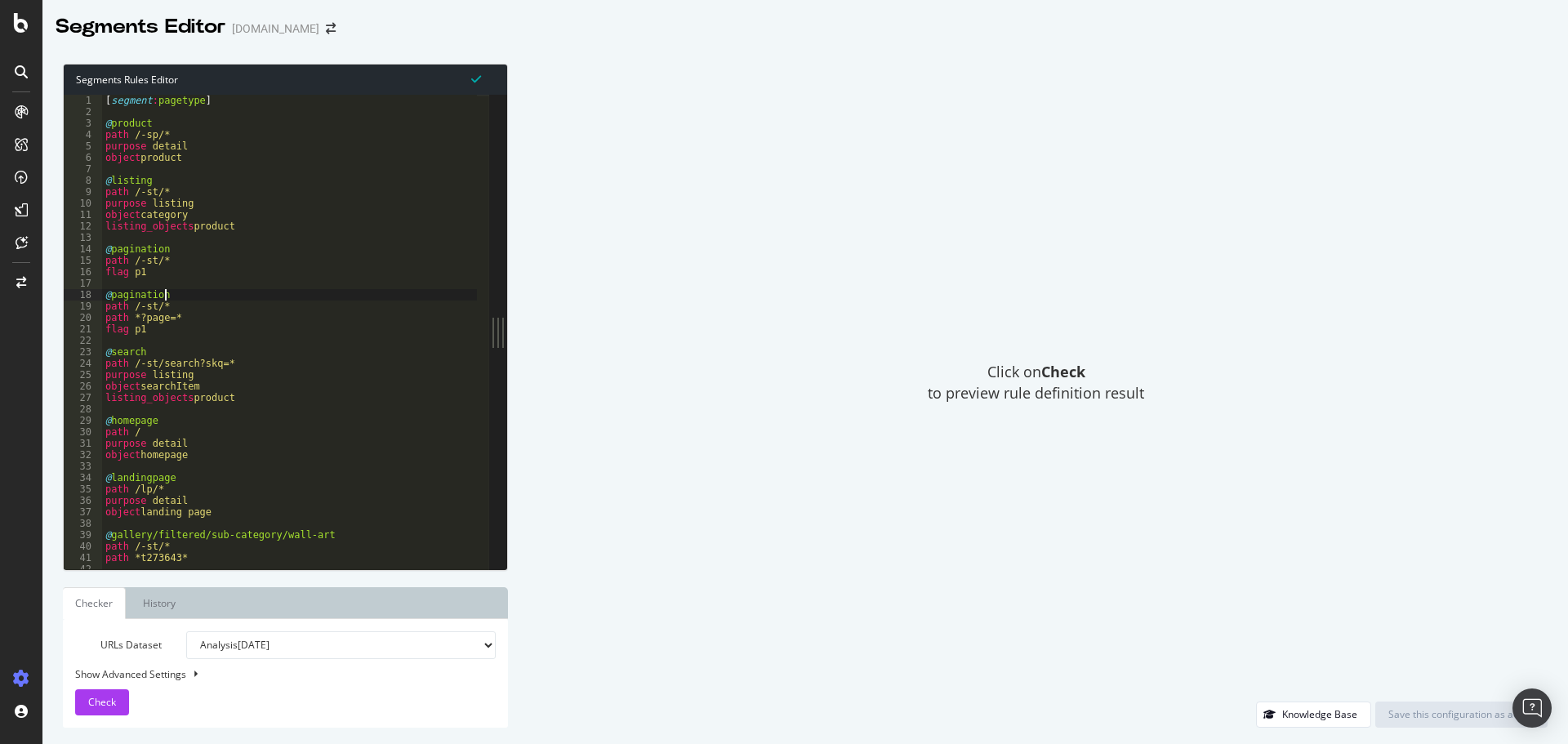
click at [207, 292] on div "[ segment : pagetype ] @ product path /-sp/* purpose detail object product @ li…" at bounding box center [517, 337] width 830 height 485
type textarea "@pagination_page"
click at [1418, 714] on div "Save this configuration as active" at bounding box center [1461, 714] width 146 height 14
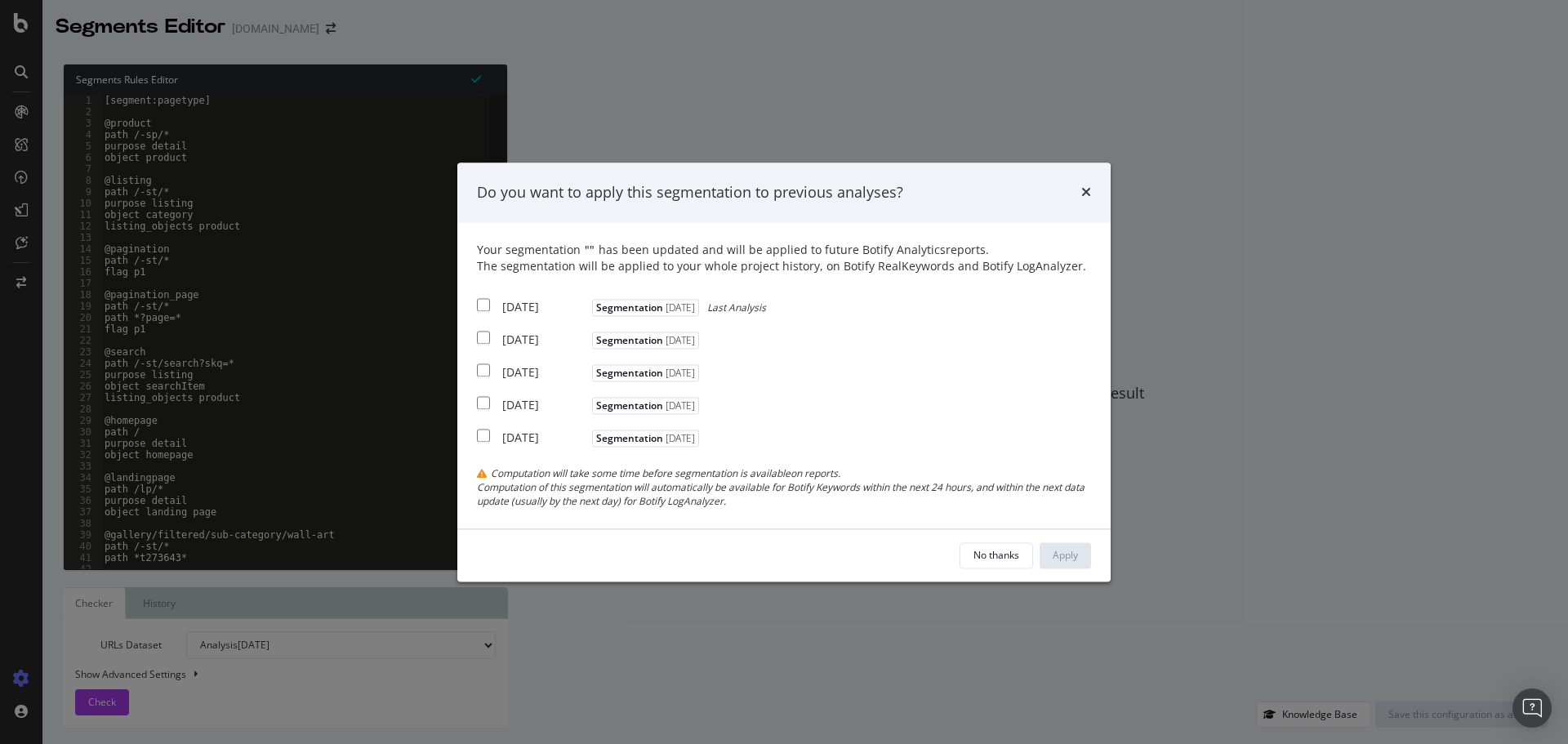
click at [482, 309] on input "modal" at bounding box center [484, 305] width 13 height 13
checkbox input "true"
click at [483, 336] on input "modal" at bounding box center [484, 338] width 13 height 13
checkbox input "true"
click at [483, 372] on input "modal" at bounding box center [484, 370] width 13 height 13
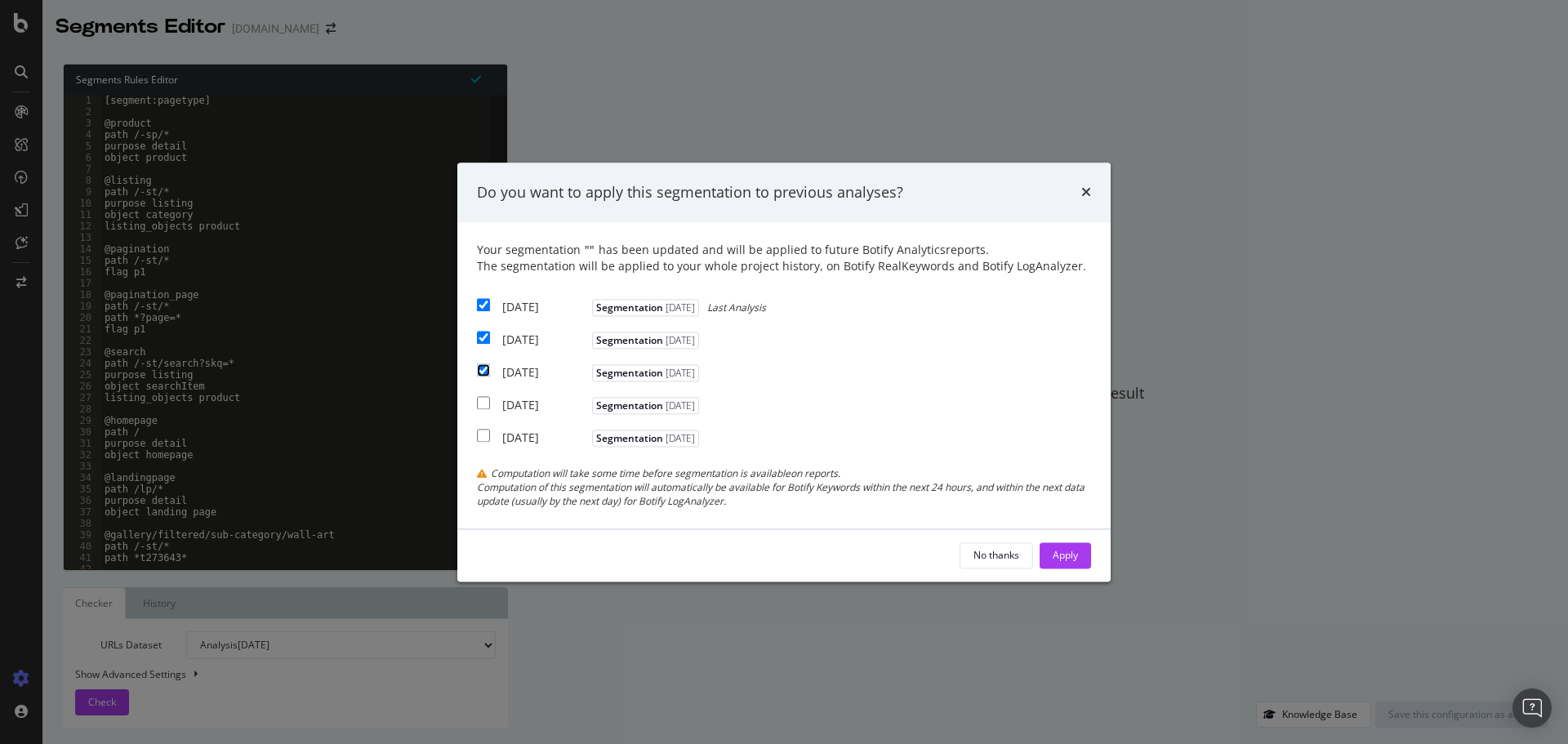
checkbox input "true"
click at [1078, 555] on button "Apply" at bounding box center [1064, 555] width 52 height 26
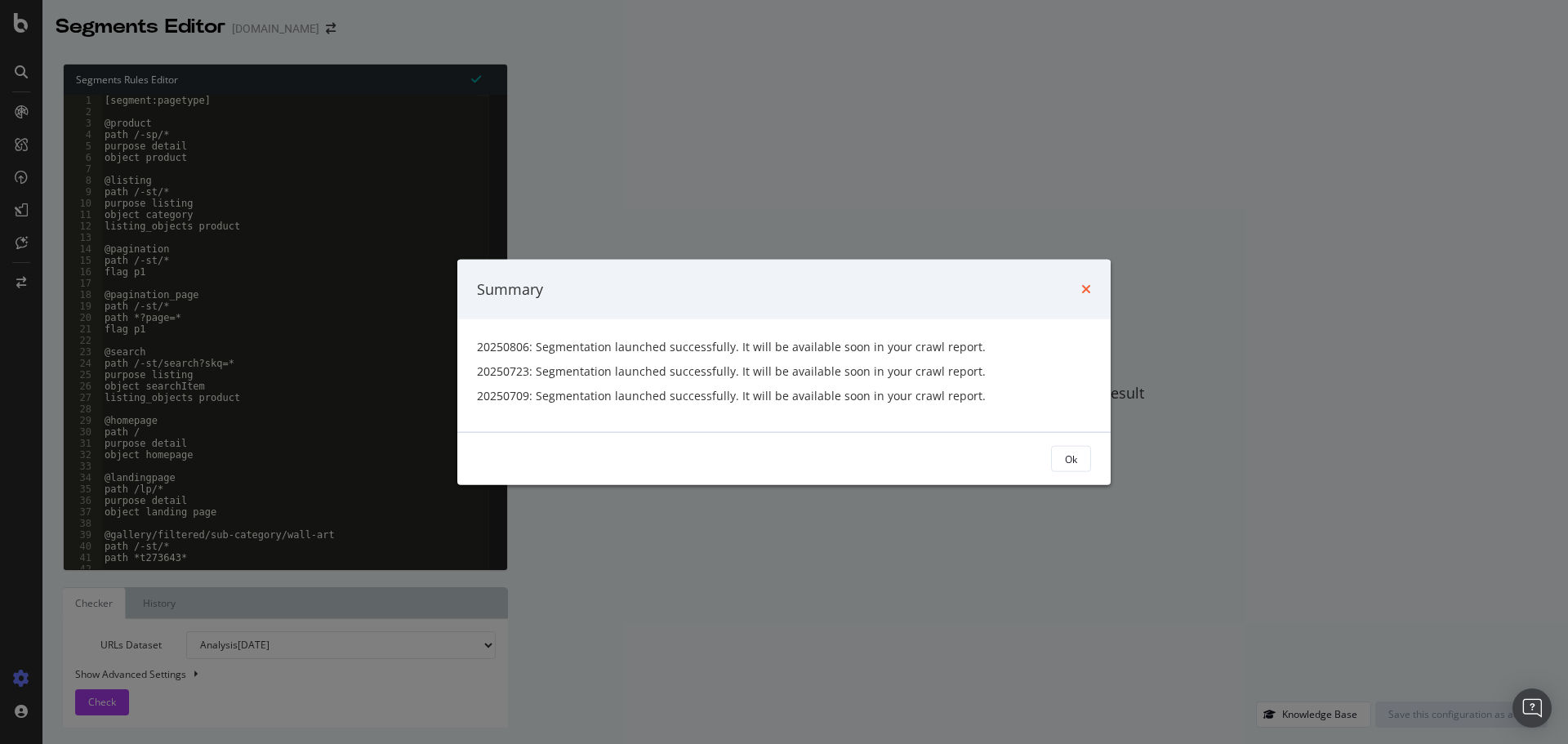
click at [1088, 287] on icon "times" at bounding box center [1086, 289] width 10 height 13
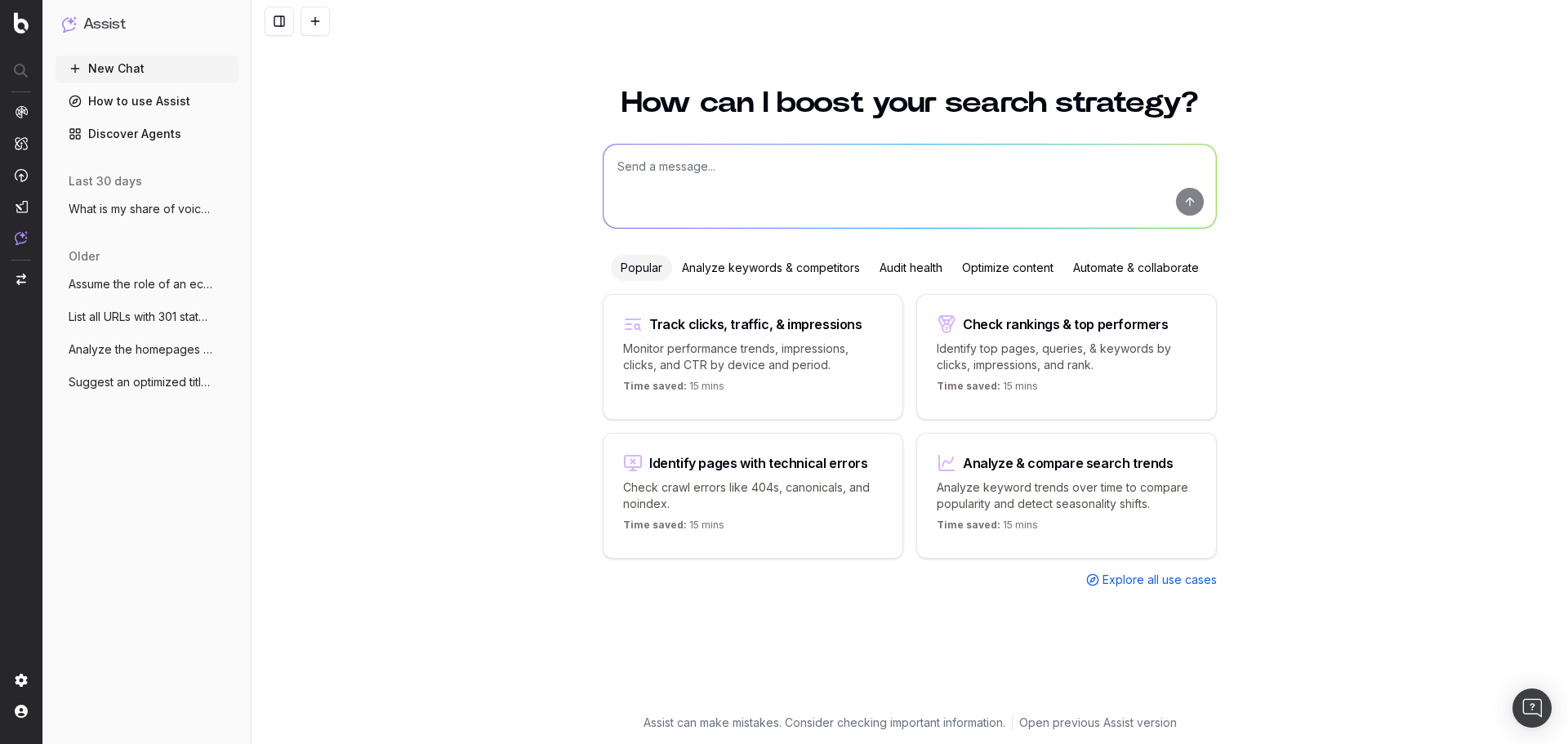
click at [794, 187] on textarea at bounding box center [910, 186] width 613 height 83
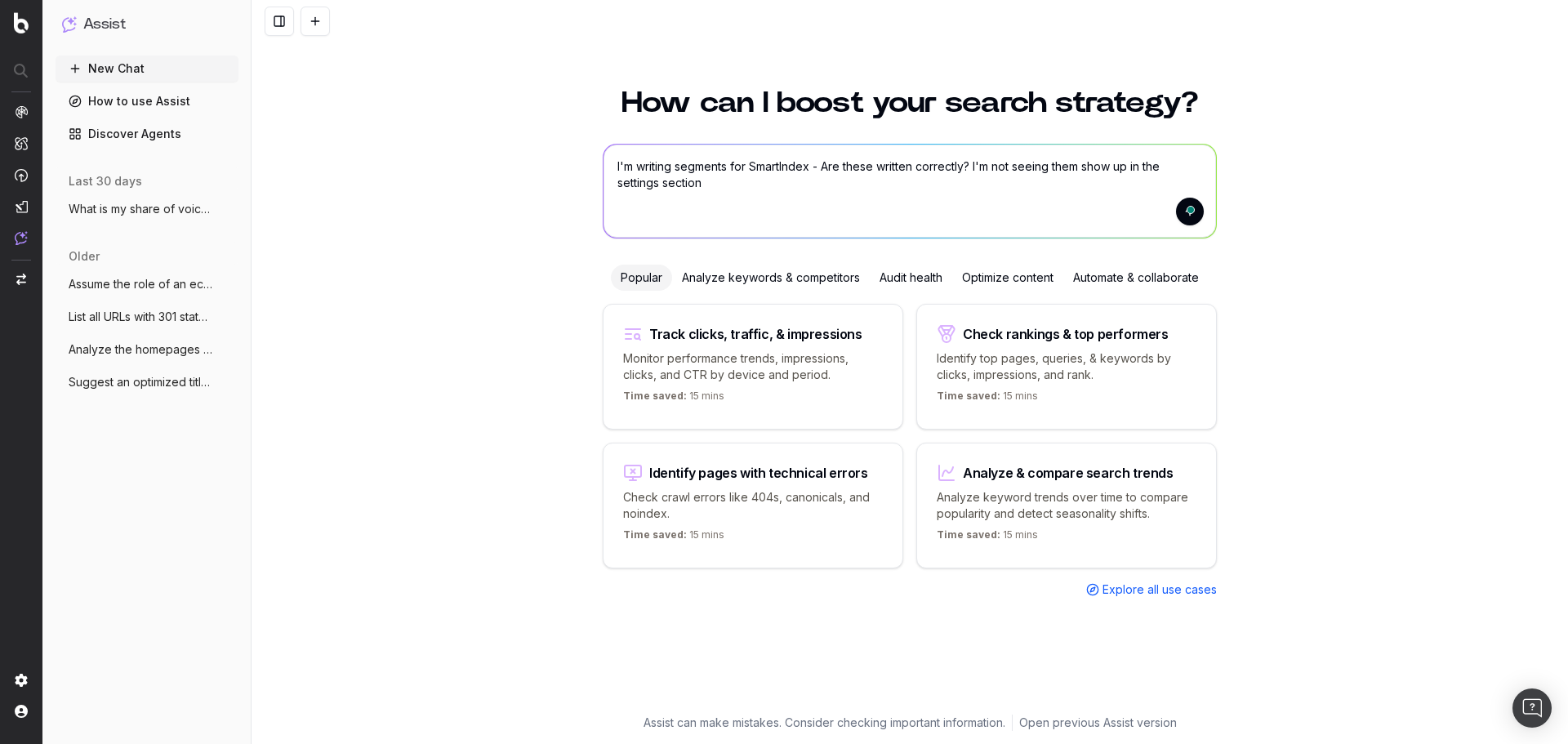
paste textarea "[segment:pagetype] @product path /products/* purpose detail object product @lis…"
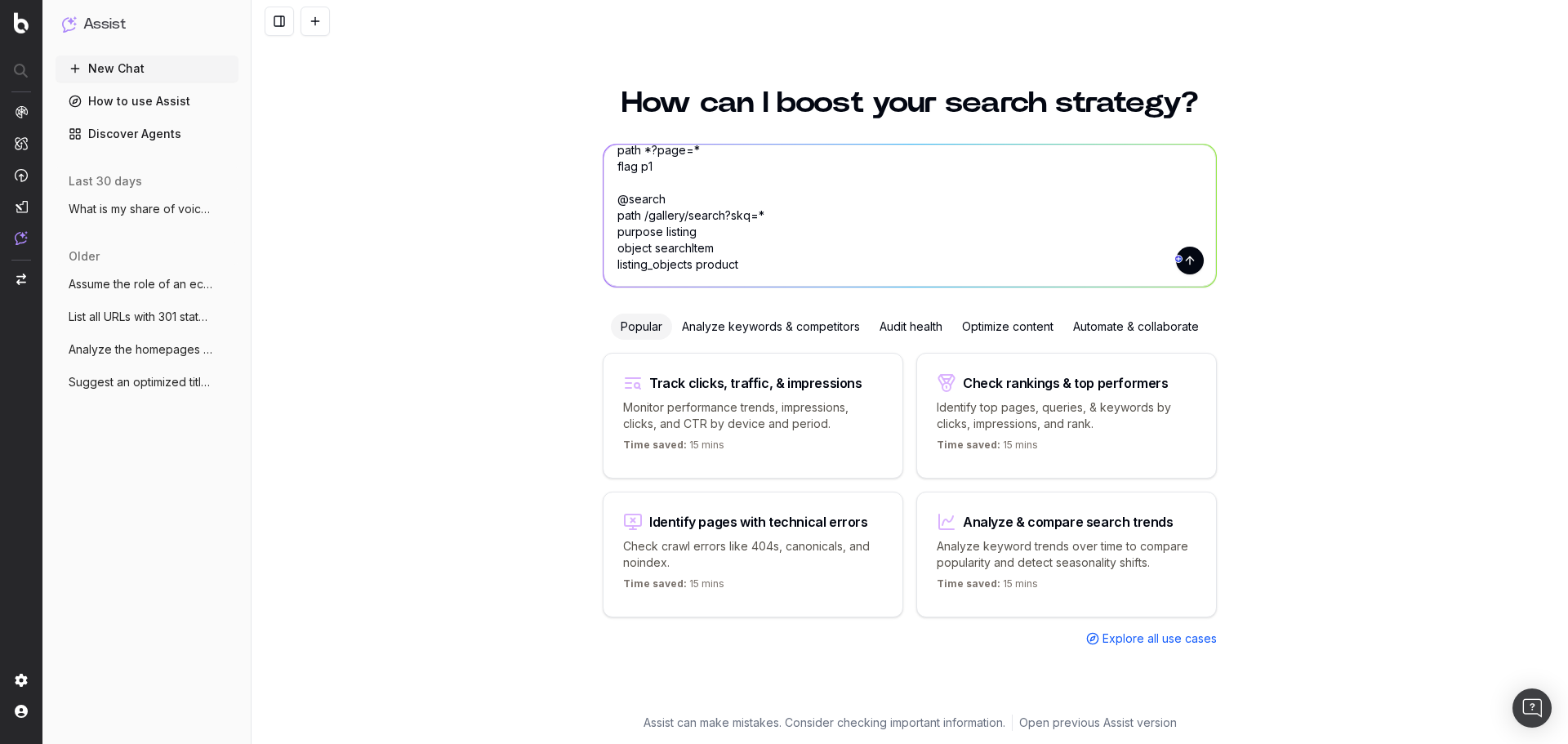
scroll to position [49, 0]
type textarea "I'm writing segments for SmartIndex - Are these written correctly? I'm not seei…"
click at [1190, 260] on button "submit" at bounding box center [1189, 260] width 28 height 28
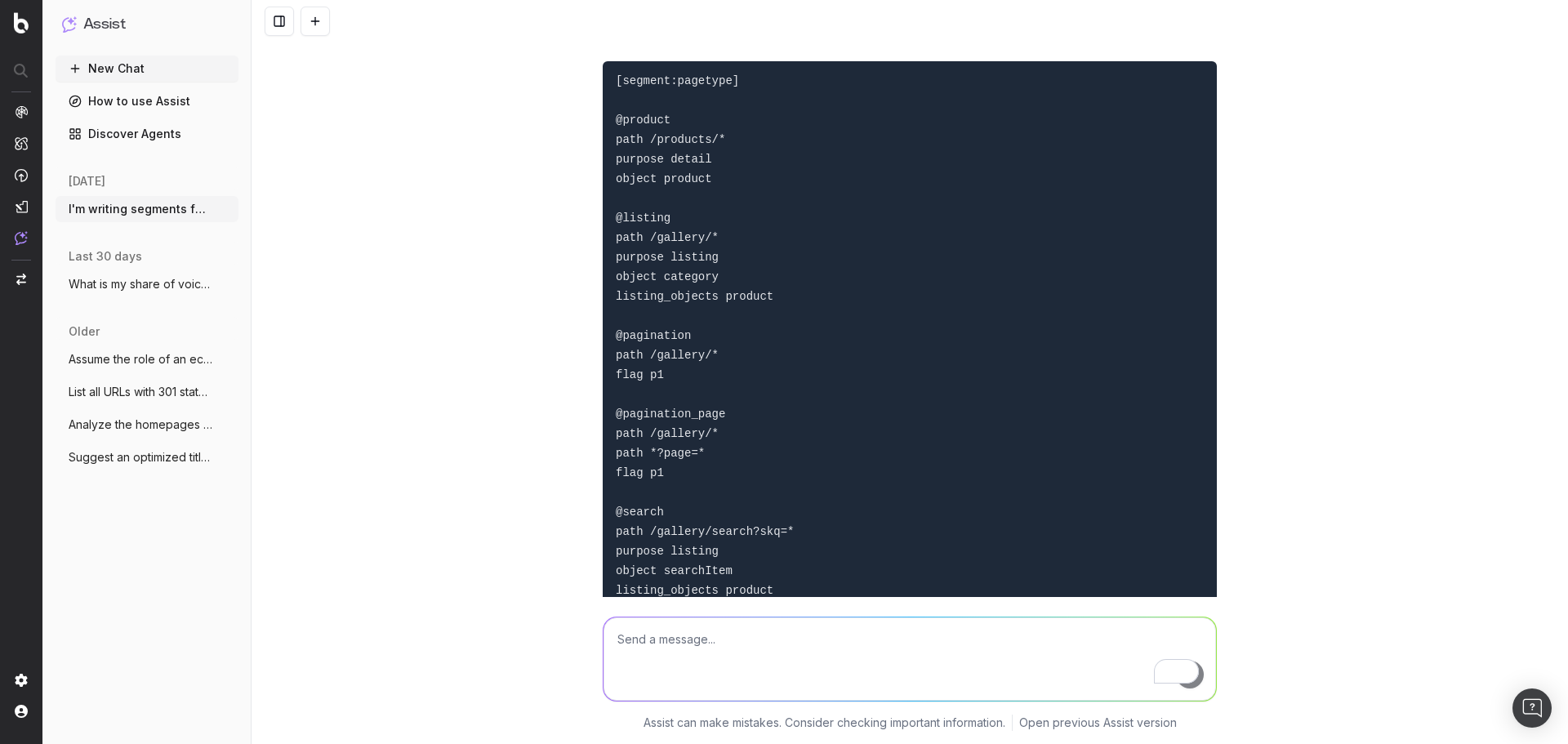
scroll to position [2108, 0]
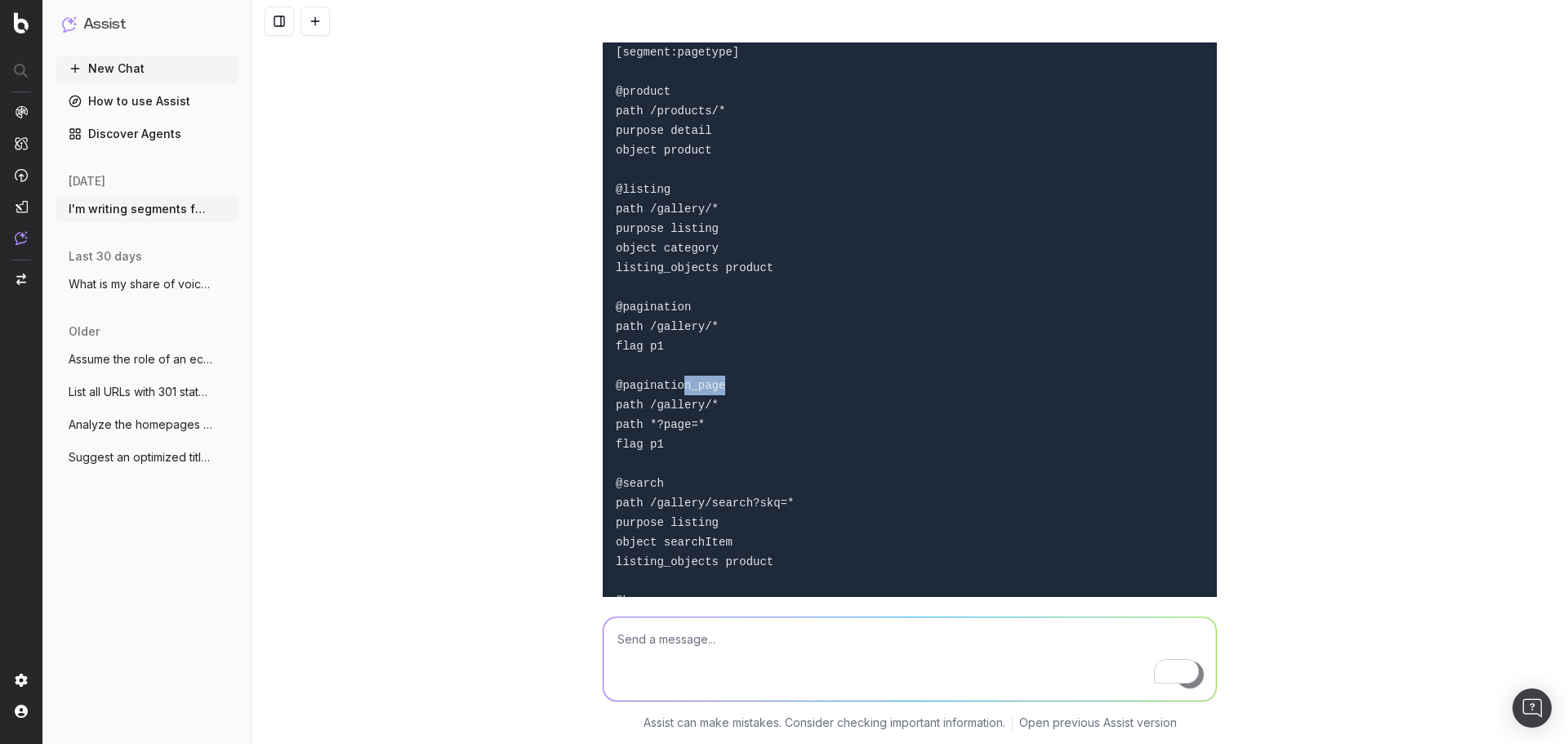
drag, startPoint x: 674, startPoint y: 413, endPoint x: 739, endPoint y: 408, distance: 65.2
click at [739, 408] on pre "[segment:pagetype] @product path /products/* purpose detail object product @lis…" at bounding box center [910, 601] width 614 height 1137
click at [692, 413] on code "[segment:pagetype] @product path /products/* purpose detail object product @lis…" at bounding box center [705, 601] width 178 height 1110
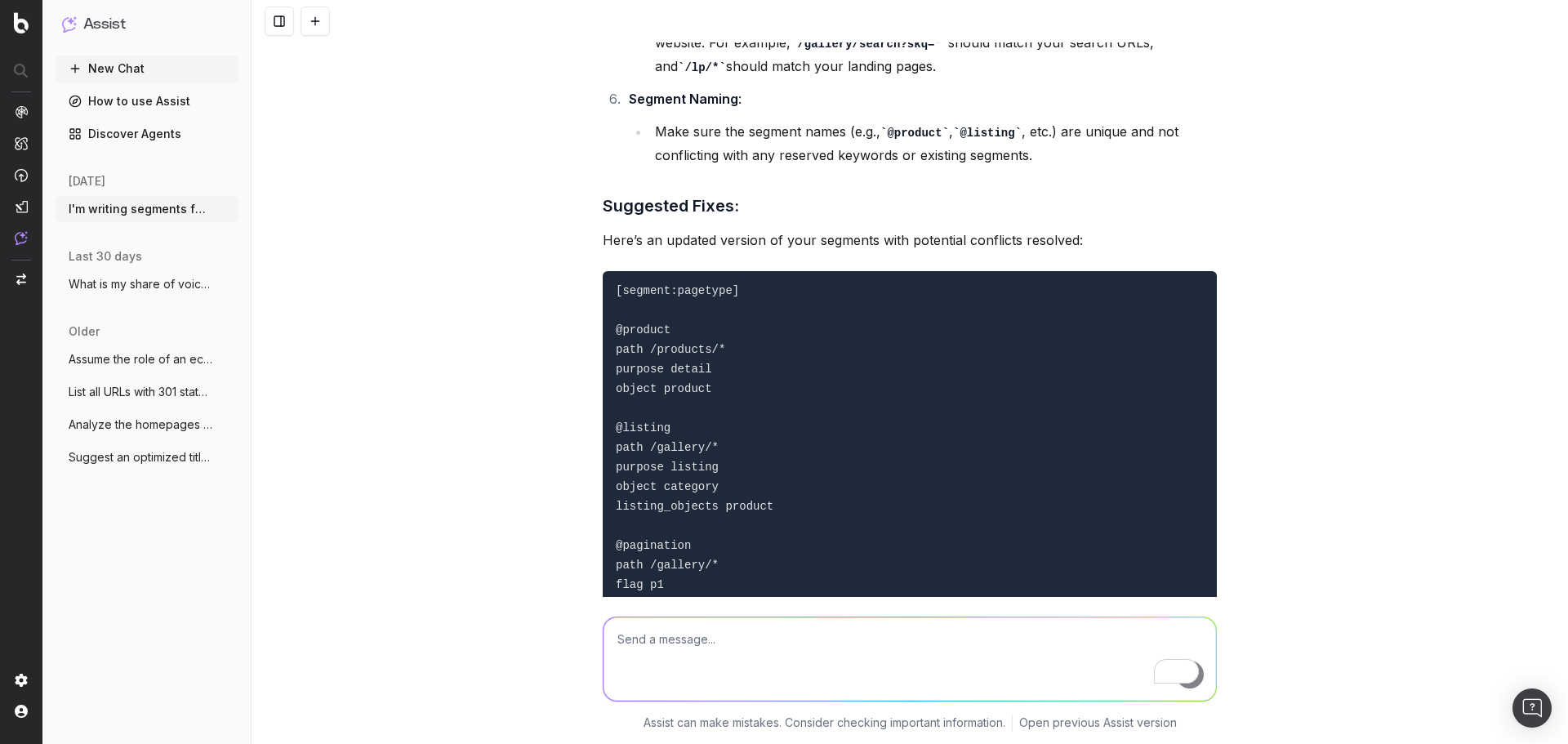
scroll to position [1863, 0]
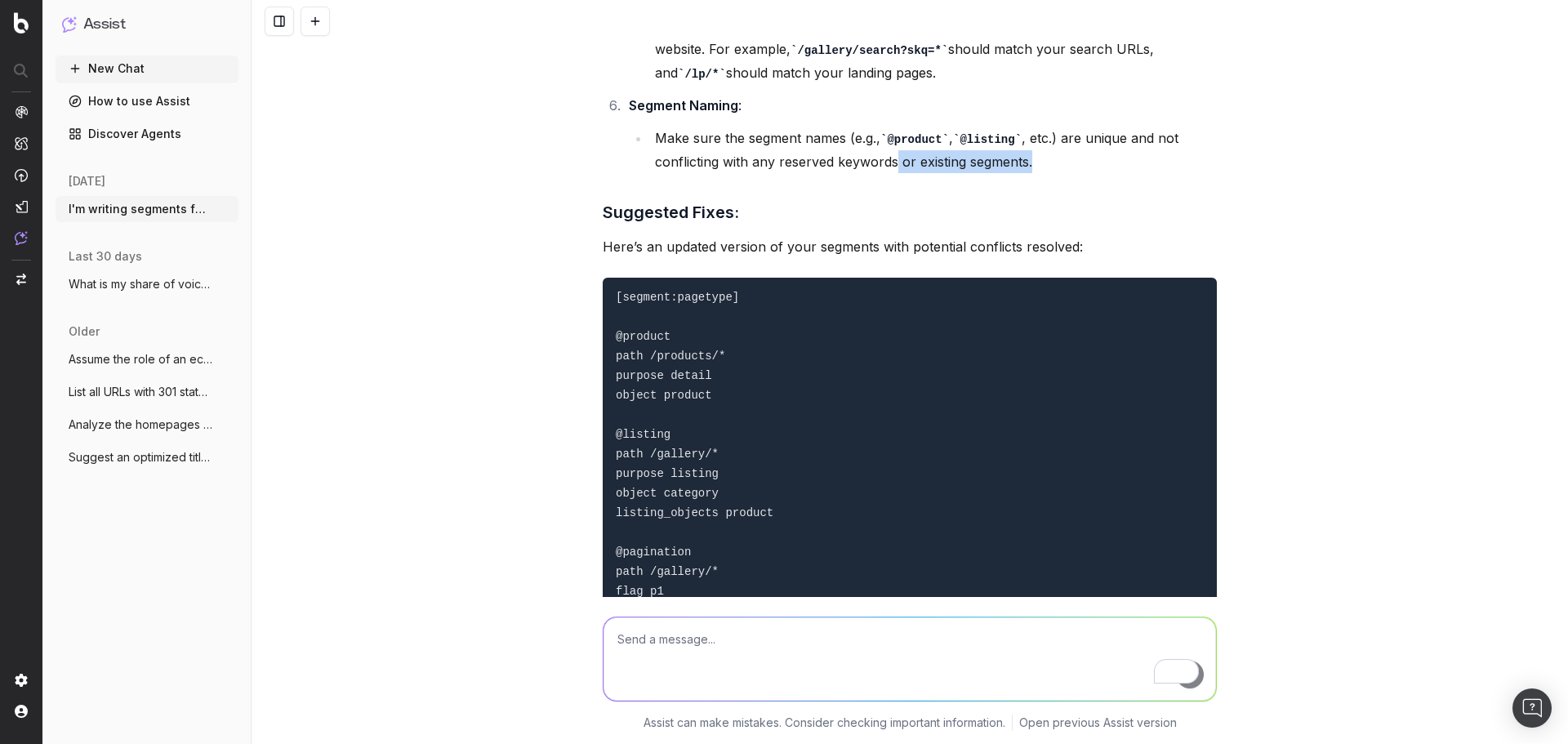
drag, startPoint x: 1028, startPoint y: 186, endPoint x: 892, endPoint y: 191, distance: 136.1
click at [892, 173] on li "Make sure the segment names (e.g., @product , @listing , etc.) are unique and n…" at bounding box center [933, 149] width 567 height 47
drag, startPoint x: 619, startPoint y: 371, endPoint x: 720, endPoint y: 370, distance: 101.0
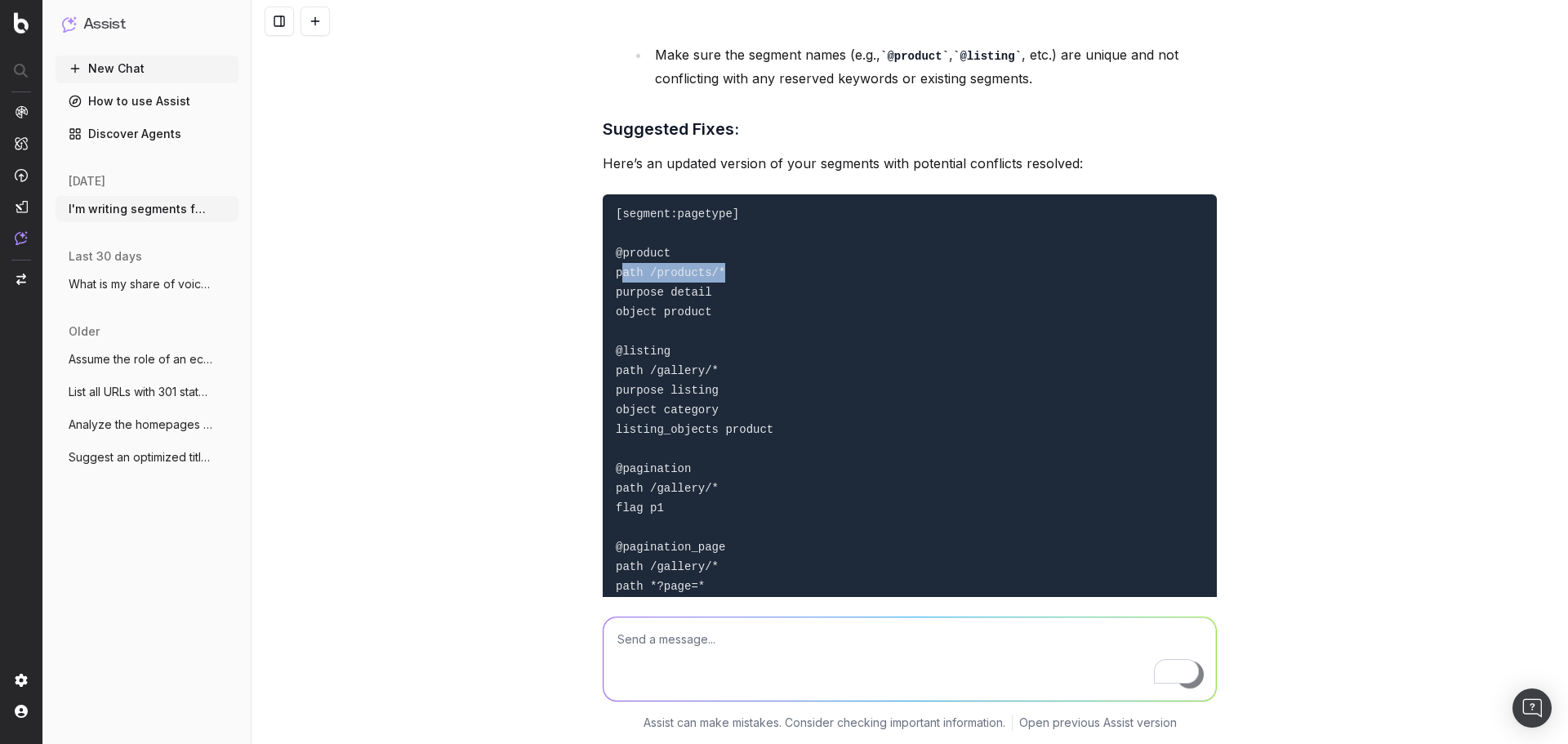
scroll to position [2026, 0]
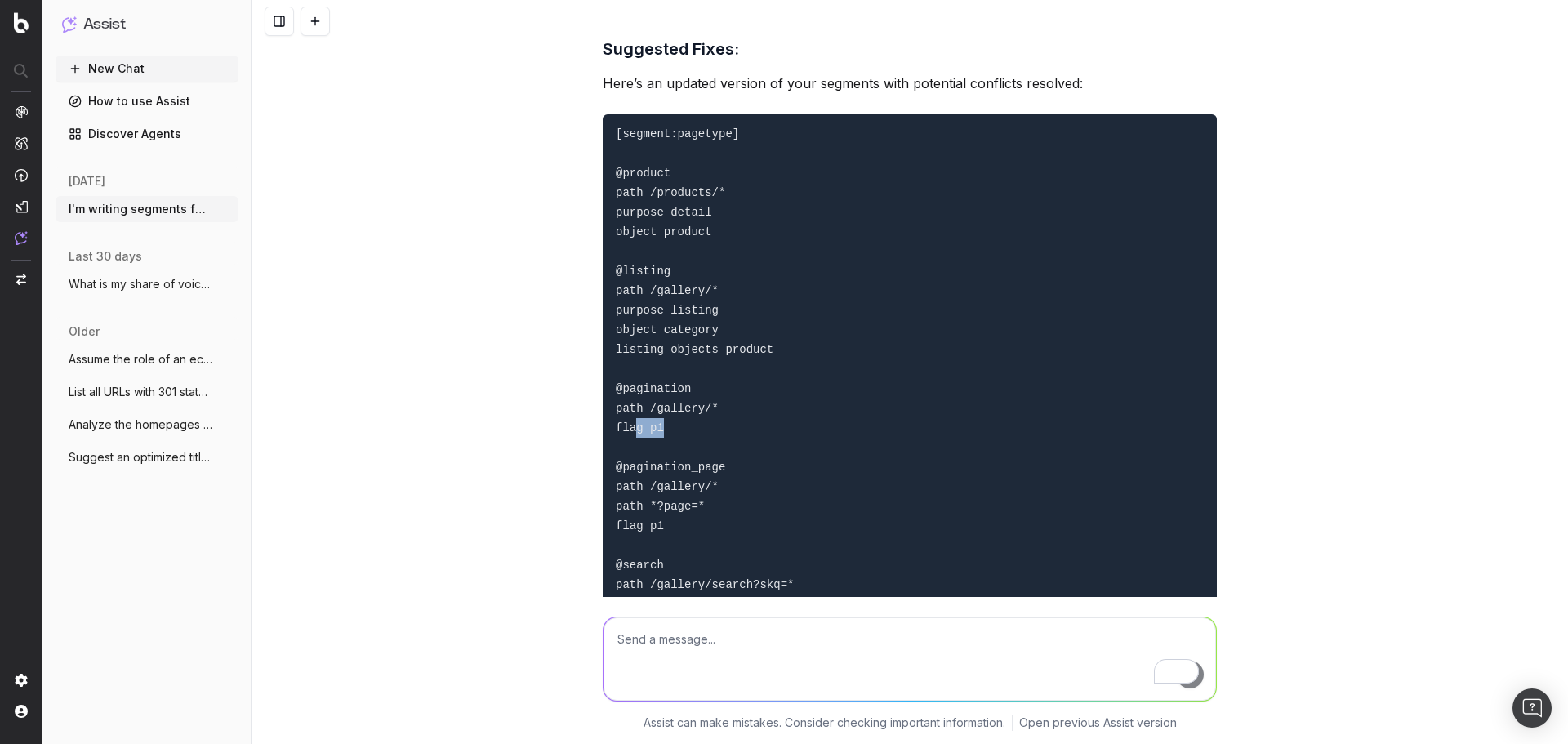
drag, startPoint x: 626, startPoint y: 458, endPoint x: 715, endPoint y: 454, distance: 89.1
click at [715, 454] on pre "[segment:pagetype] @product path /products/* purpose detail object product @lis…" at bounding box center [910, 682] width 614 height 1137
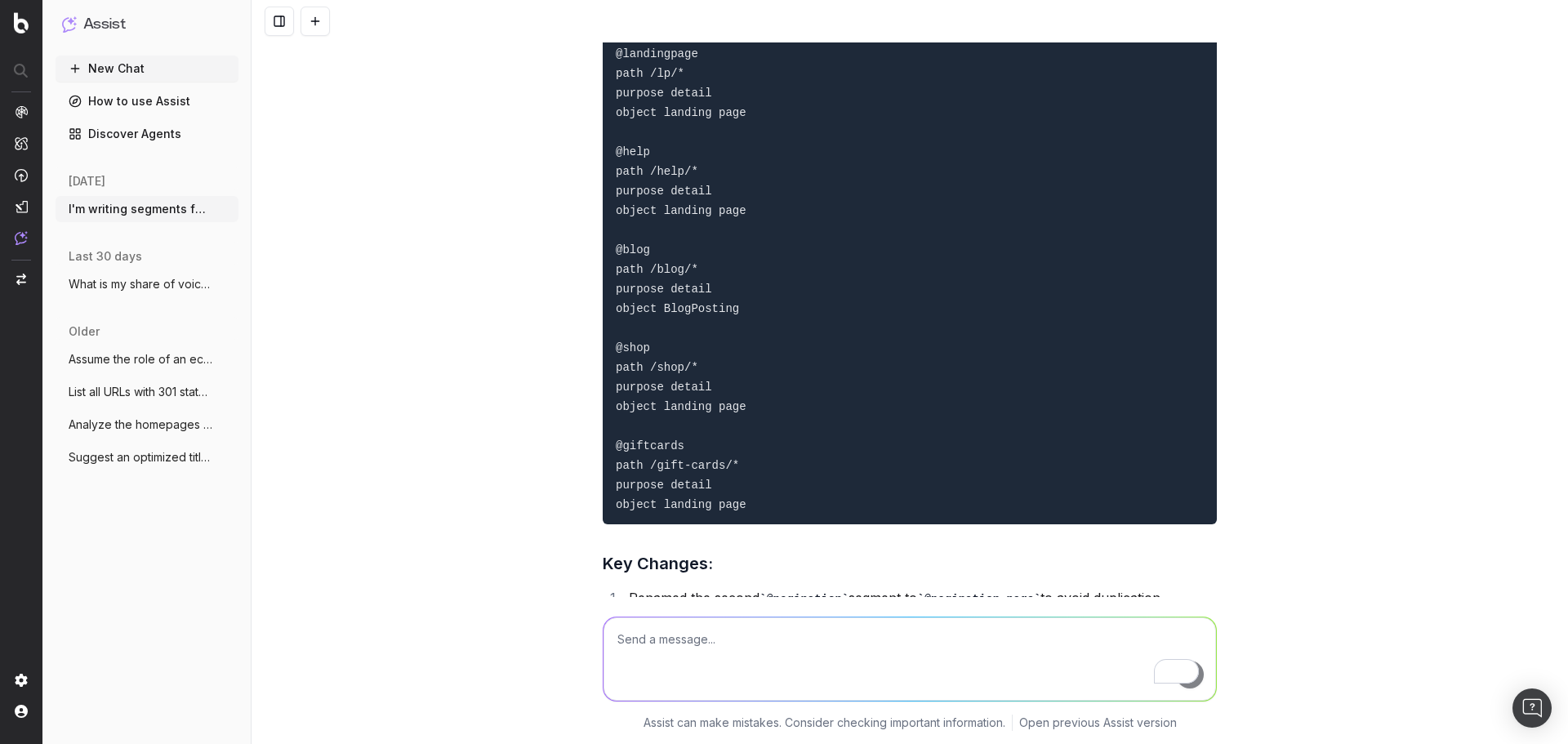
scroll to position [2761, 0]
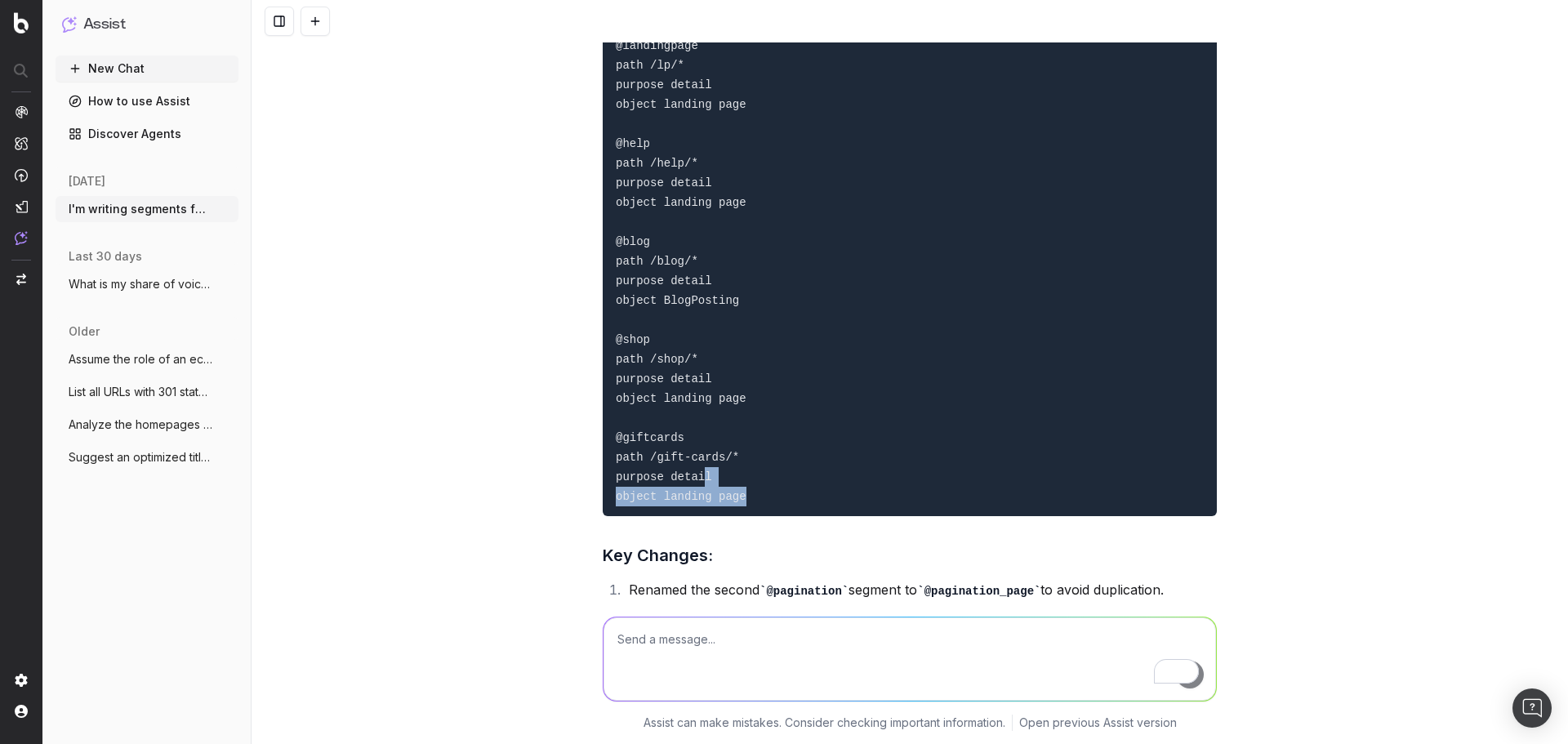
drag, startPoint x: 742, startPoint y: 519, endPoint x: 694, endPoint y: 452, distance: 82.4
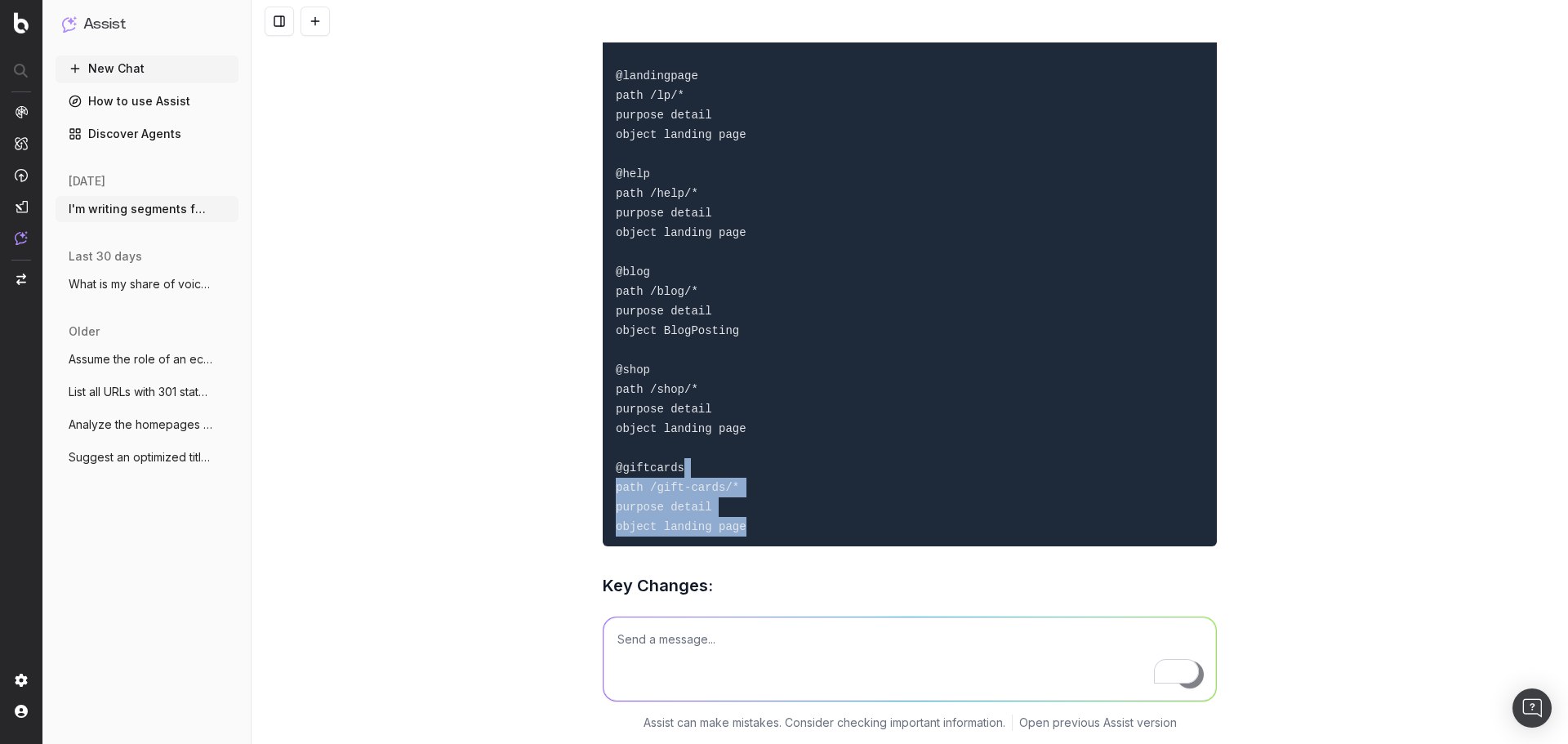
scroll to position [2924, 0]
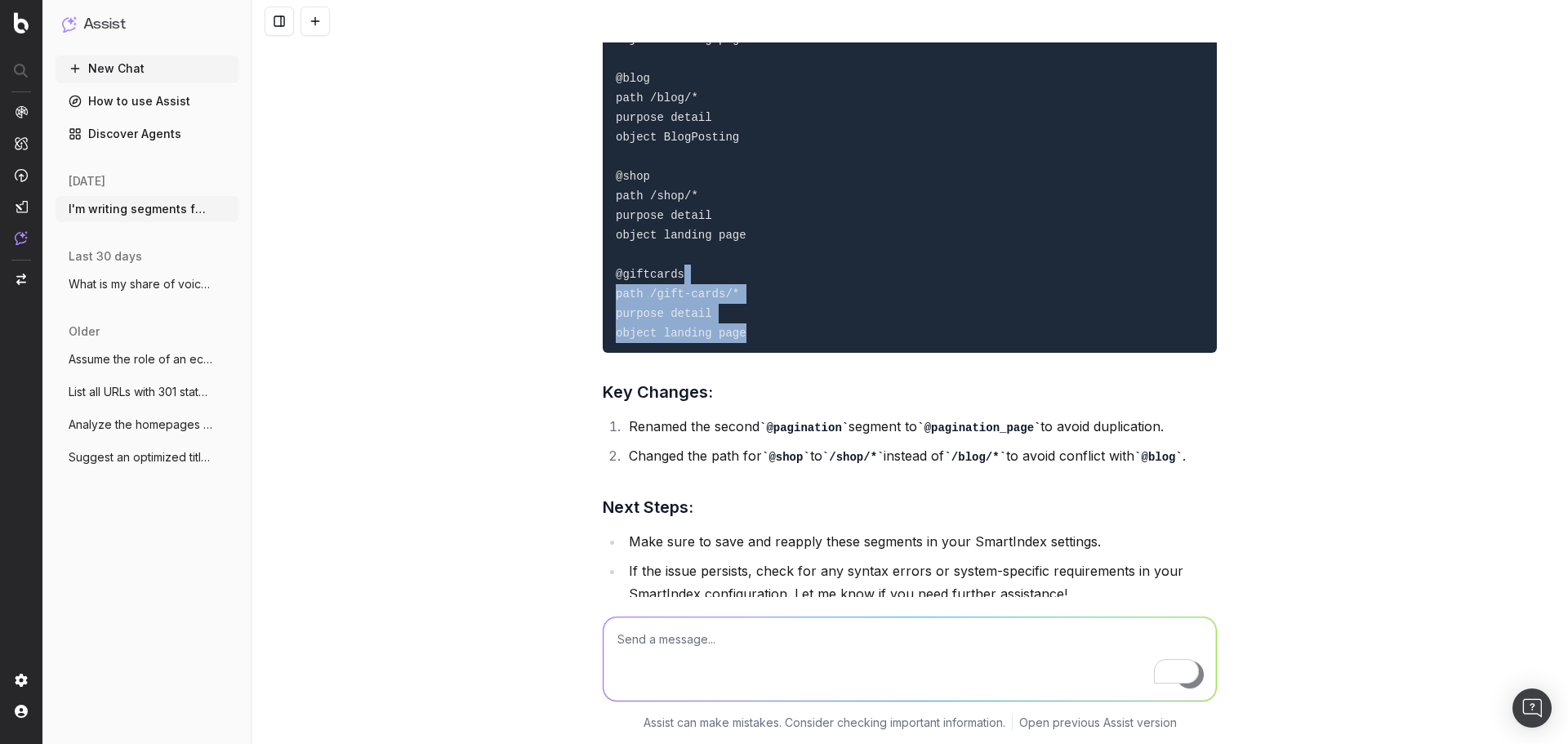
drag, startPoint x: 633, startPoint y: 454, endPoint x: 1185, endPoint y: 439, distance: 552.2
click at [1185, 439] on li "Renamed the second @pagination segment to @pagination_page to avoid duplication." at bounding box center [920, 426] width 593 height 24
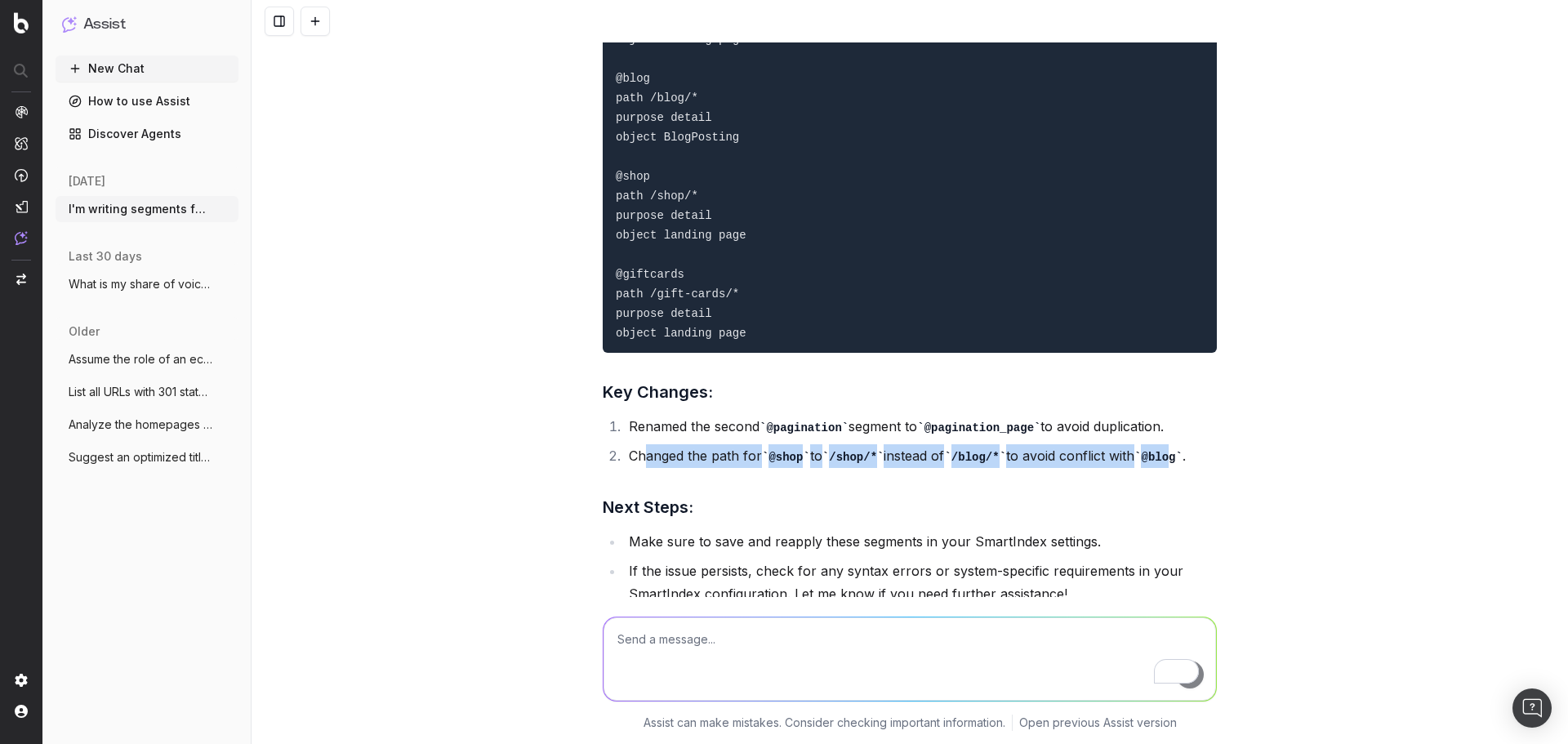
drag, startPoint x: 715, startPoint y: 479, endPoint x: 1168, endPoint y: 474, distance: 453.0
click at [1168, 468] on li "Changed the path for @shop to /shop/* instead of /blog/* to avoid conflict with…" at bounding box center [920, 456] width 593 height 24
drag, startPoint x: 760, startPoint y: 453, endPoint x: 1163, endPoint y: 453, distance: 403.0
click at [1163, 439] on li "Renamed the second @pagination segment to @pagination_page to avoid duplication." at bounding box center [920, 426] width 593 height 24
click at [830, 434] on code "@pagination" at bounding box center [804, 428] width 89 height 13
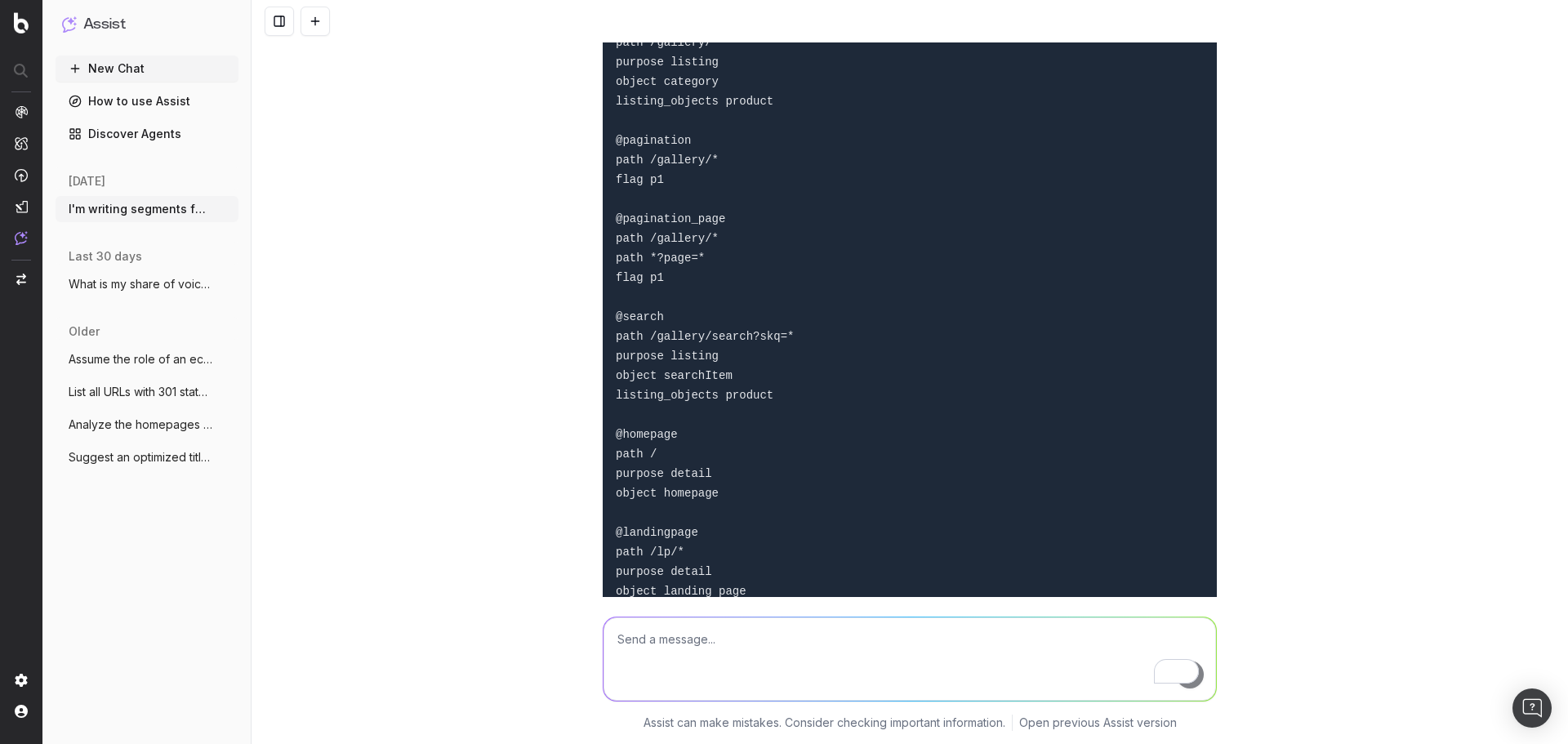
scroll to position [2108, 0]
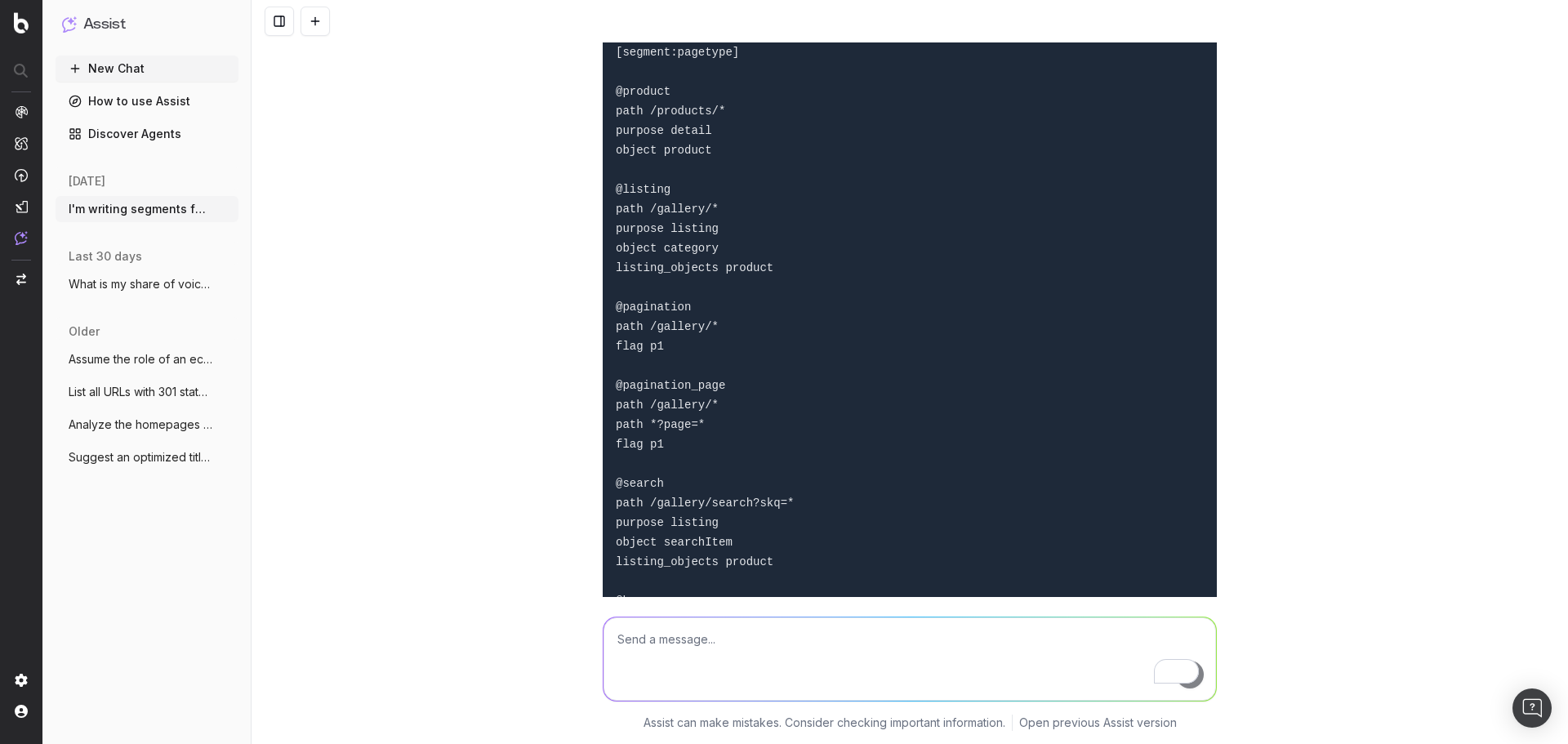
click at [628, 402] on code "[segment:pagetype] @product path /products/* purpose detail object product @lis…" at bounding box center [705, 601] width 178 height 1110
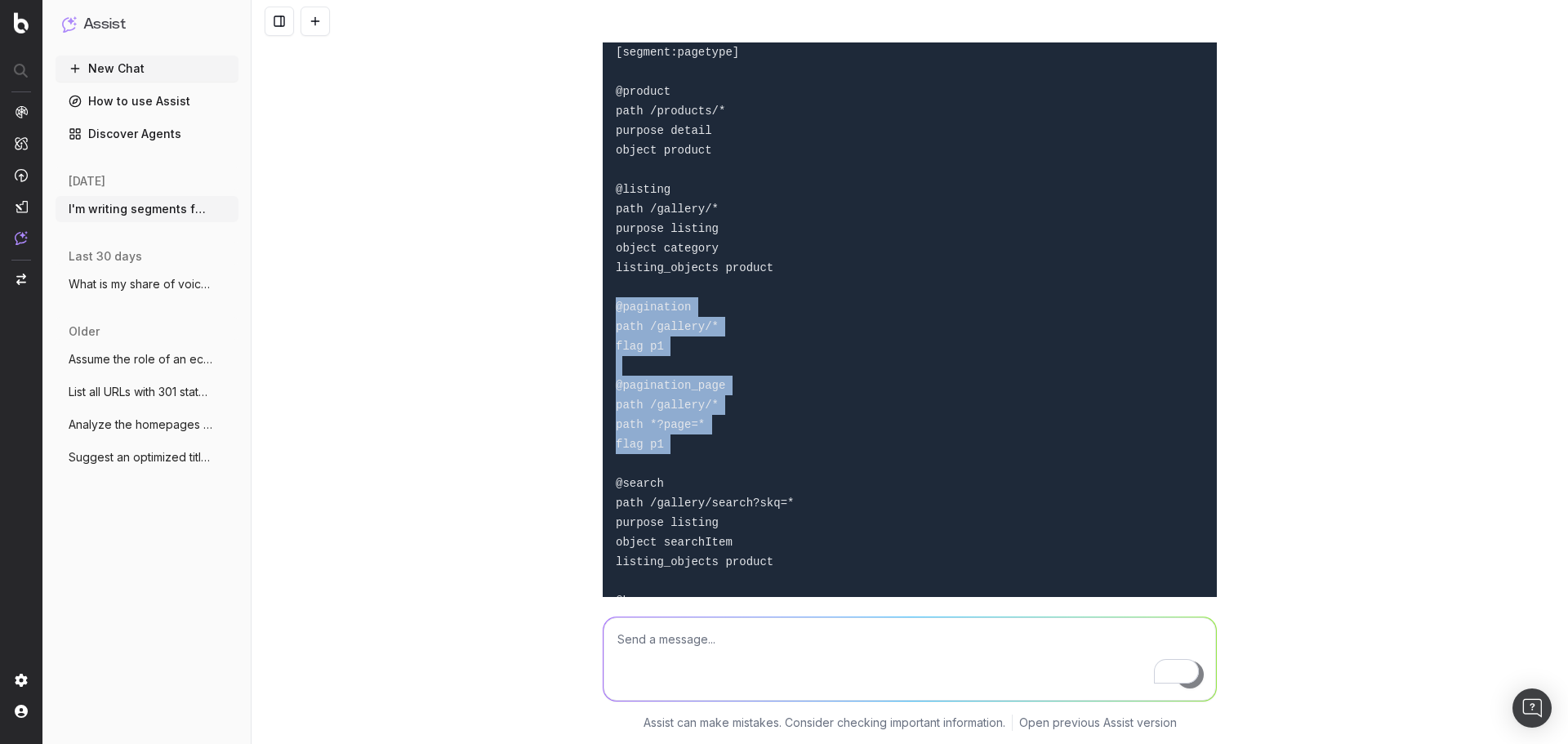
drag, startPoint x: 609, startPoint y: 328, endPoint x: 682, endPoint y: 479, distance: 167.7
click at [682, 481] on pre "[segment:pagetype] @product path /products/* purpose detail object product @lis…" at bounding box center [910, 601] width 614 height 1137
copy code "@pagination path /gallery/* flag p1 @pagination_page path /gallery/* path *?pag…"
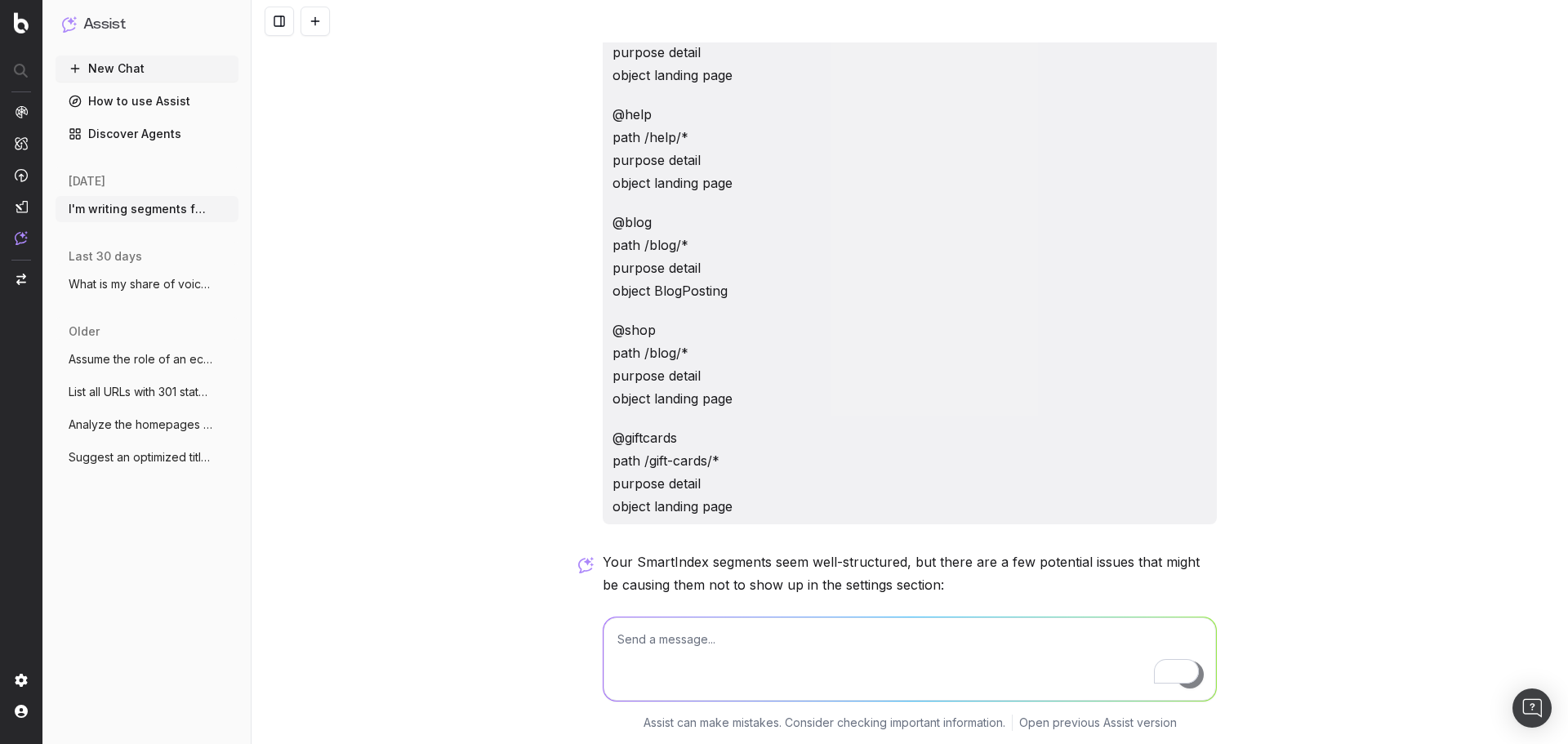
click at [141, 71] on button "New Chat" at bounding box center [147, 69] width 183 height 26
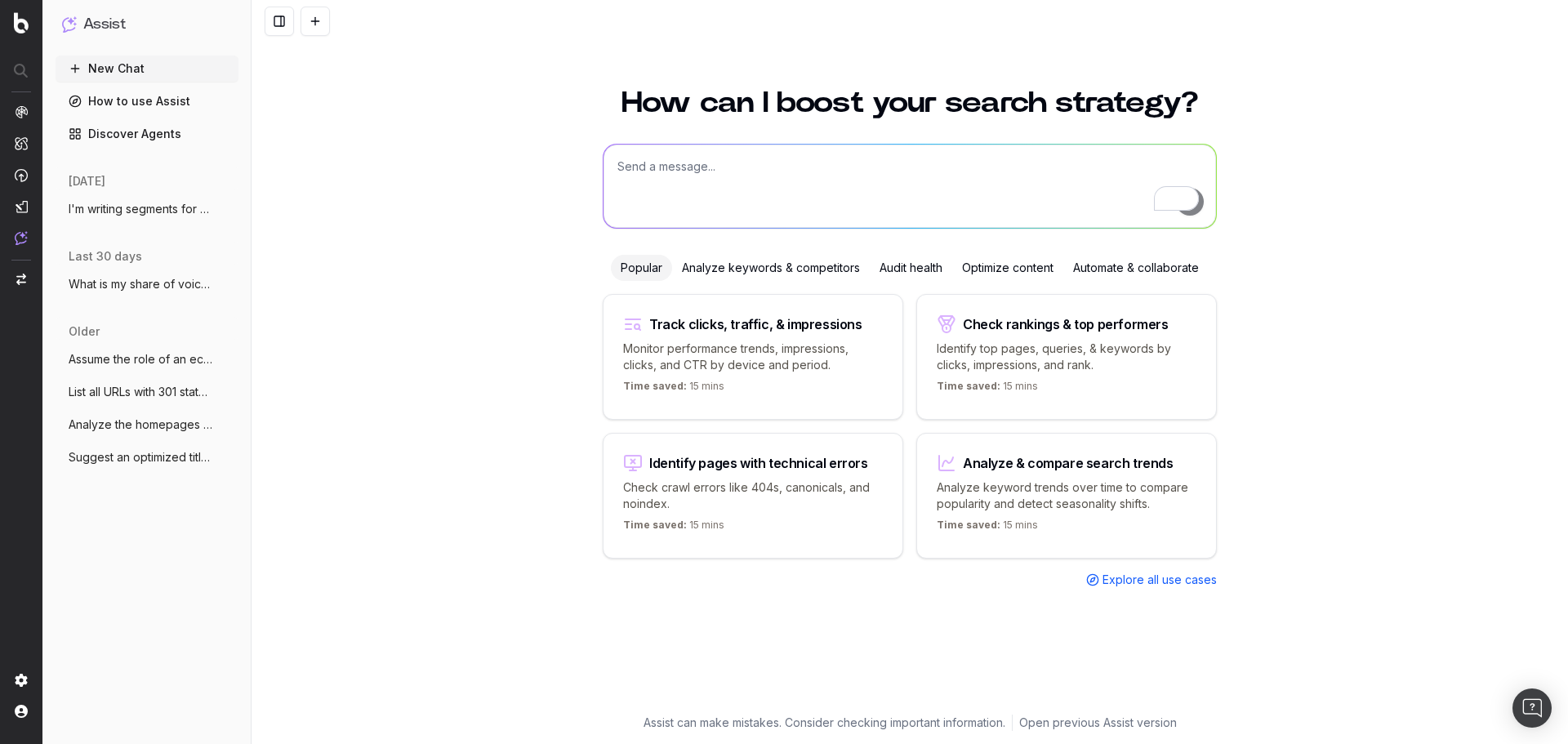
click at [784, 190] on textarea "To enrich screen reader interactions, please activate Accessibility in Grammarl…" at bounding box center [910, 186] width 613 height 83
type textarea "Can you provide data from loganalyzer that shows how many times urls with e2072…"
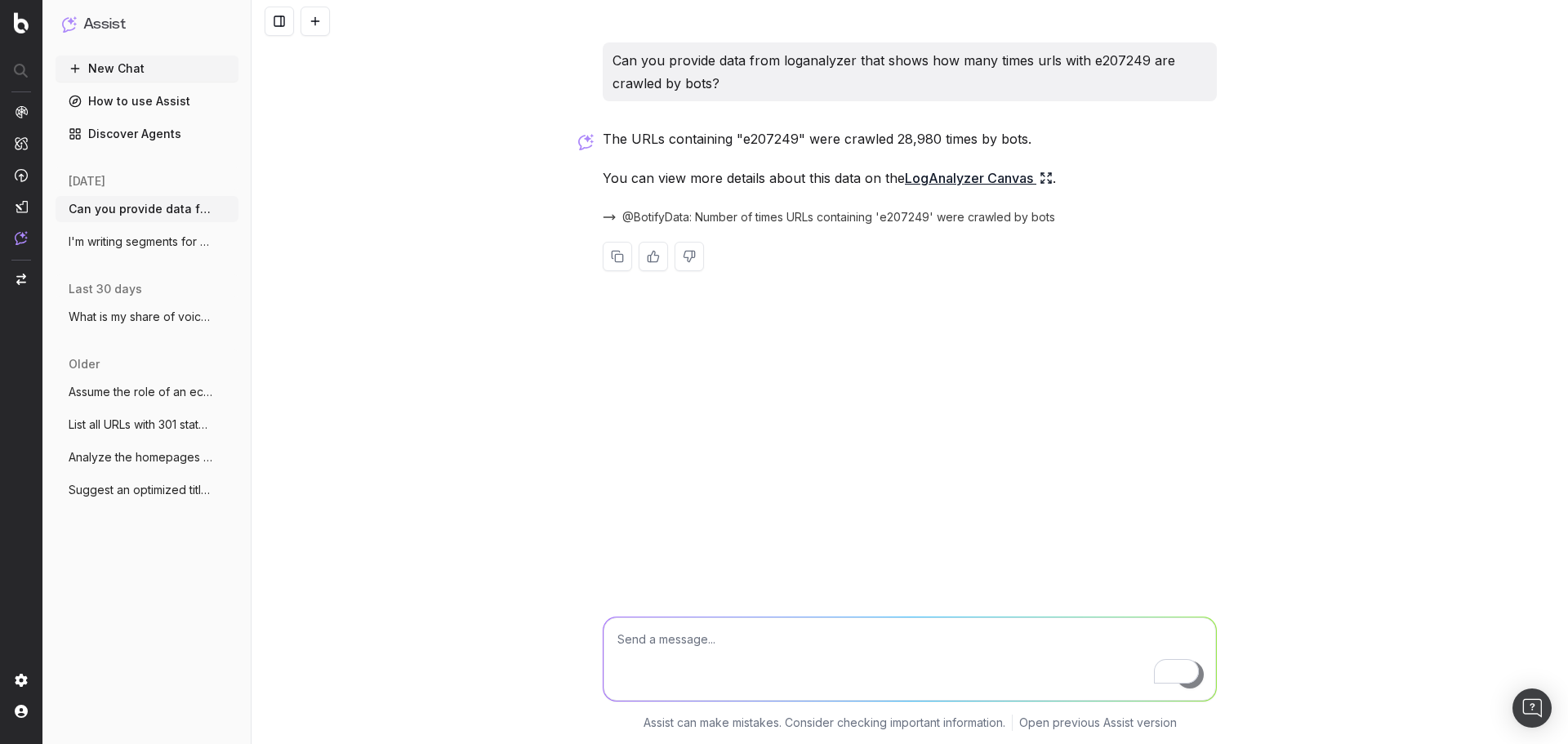
click at [976, 174] on link "LogAnalyzer Canvas" at bounding box center [978, 178] width 148 height 23
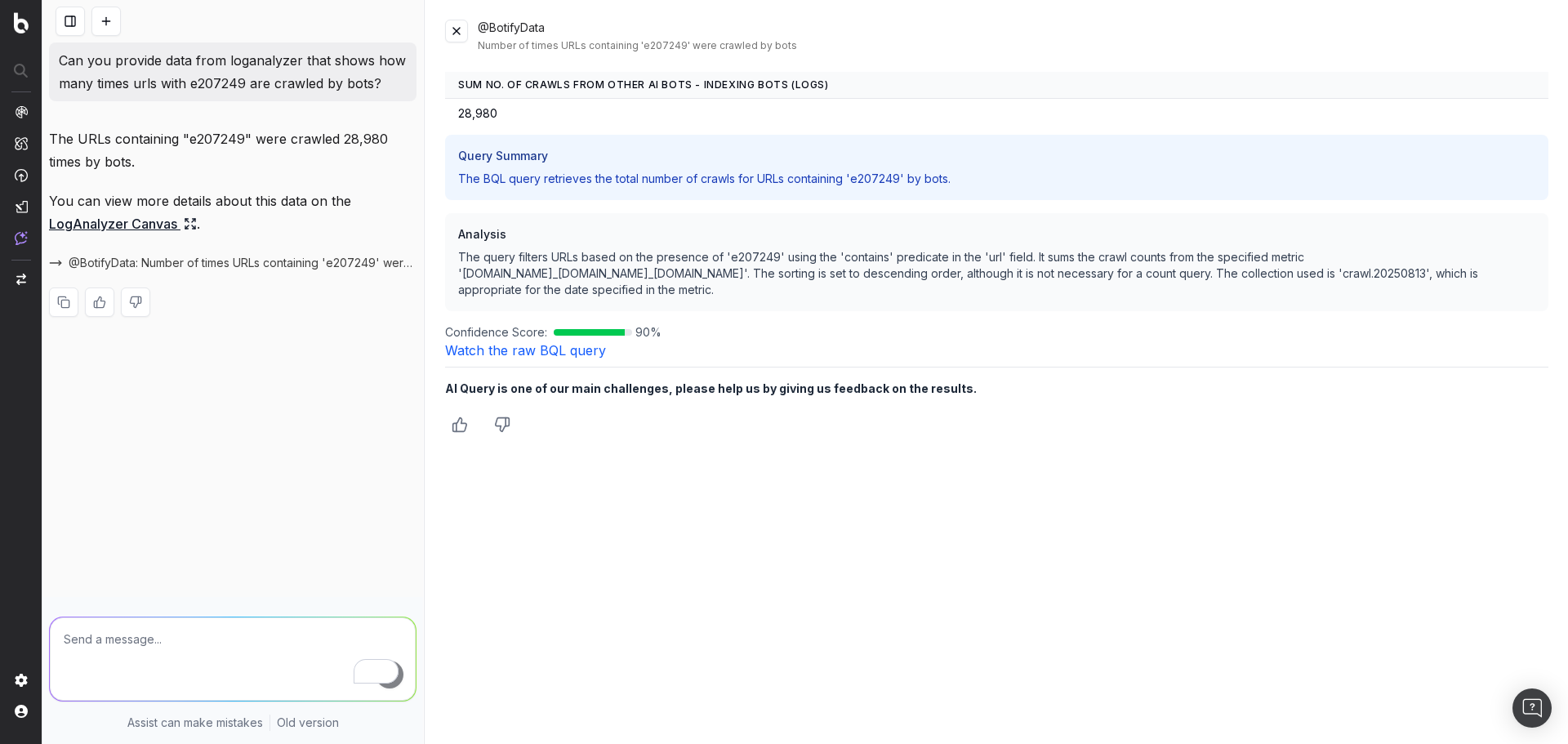
click at [547, 350] on link "Watch the raw BQL query" at bounding box center [526, 351] width 161 height 16
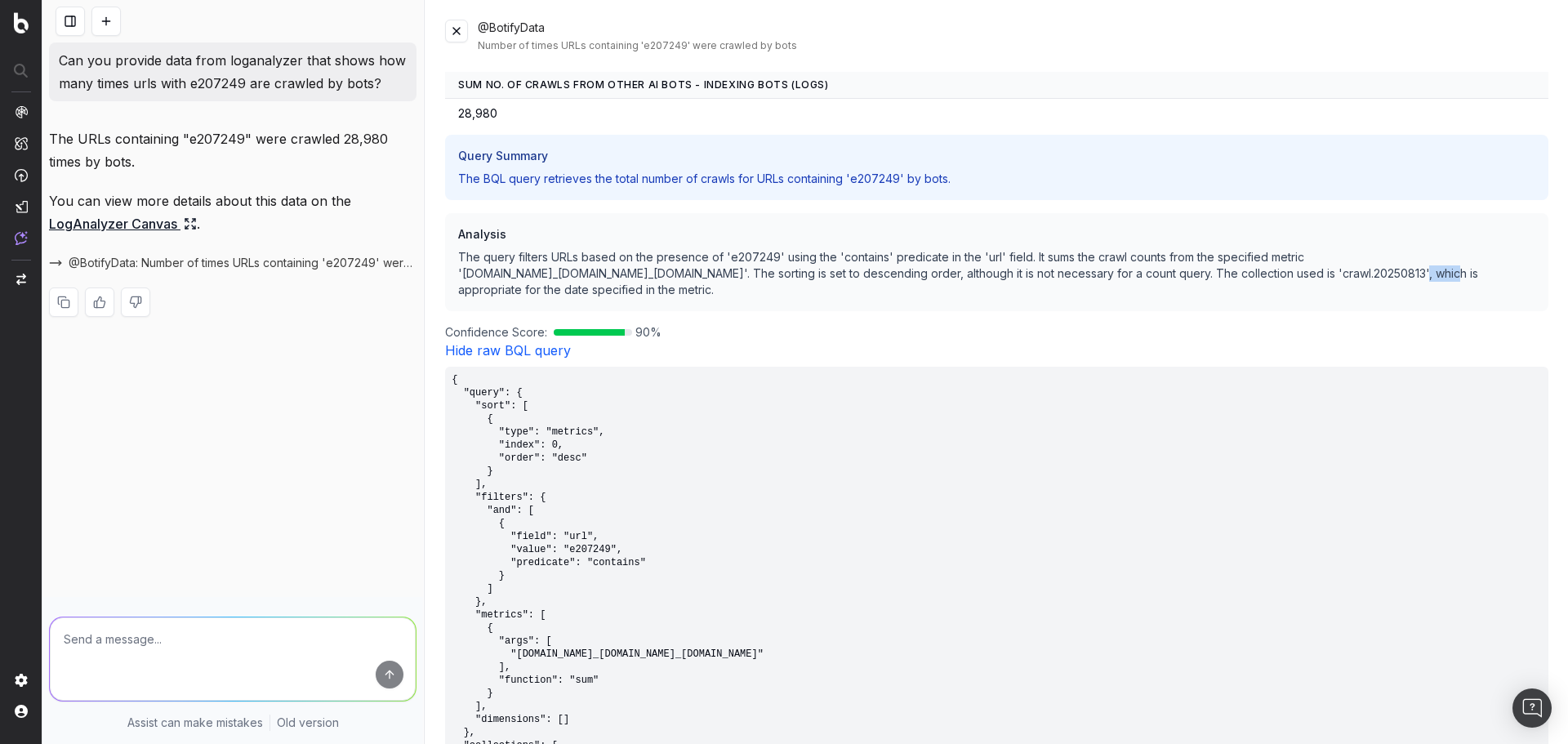
drag, startPoint x: 1382, startPoint y: 274, endPoint x: 1404, endPoint y: 269, distance: 22.6
click at [1418, 273] on p "The query filters URLs based on the presence of 'e207249' using the 'contains' …" at bounding box center [996, 273] width 1077 height 49
click at [506, 277] on p "The query filters URLs based on the presence of 'e207249' using the 'contains' …" at bounding box center [996, 273] width 1077 height 49
drag, startPoint x: 495, startPoint y: 275, endPoint x: 547, endPoint y: 276, distance: 52.0
click at [547, 276] on p "The query filters URLs based on the presence of 'e207249' using the 'contains' …" at bounding box center [996, 273] width 1077 height 49
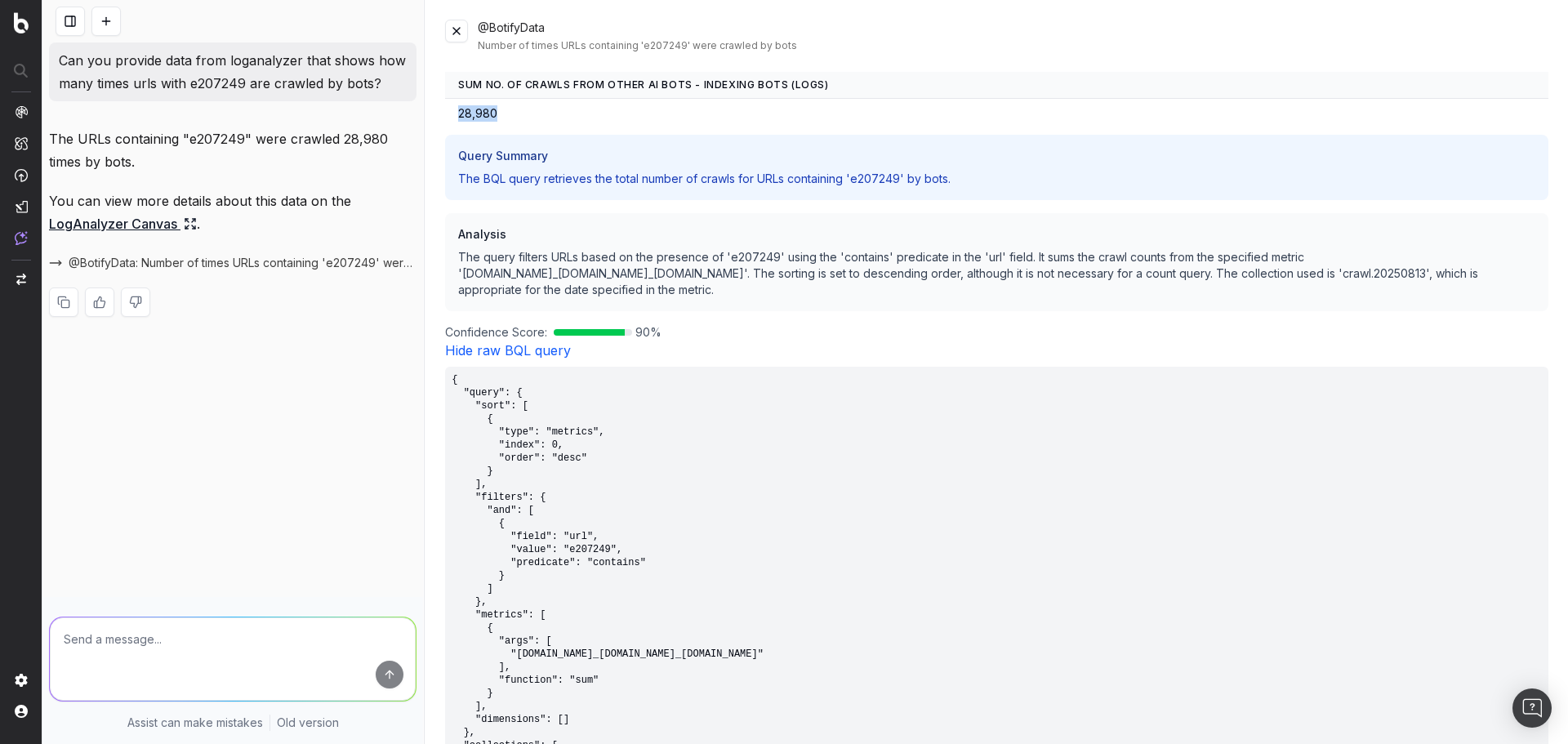
drag, startPoint x: 504, startPoint y: 113, endPoint x: 451, endPoint y: 114, distance: 53.0
click at [451, 114] on td "28,980" at bounding box center [996, 113] width 1103 height 30
drag, startPoint x: 641, startPoint y: 81, endPoint x: 702, endPoint y: 142, distance: 86.3
click at [752, 81] on th "sum No. of Crawls from Other AI Bots - Indexing Bots (Logs)" at bounding box center [996, 85] width 1103 height 27
click at [165, 642] on textarea at bounding box center [232, 659] width 366 height 83
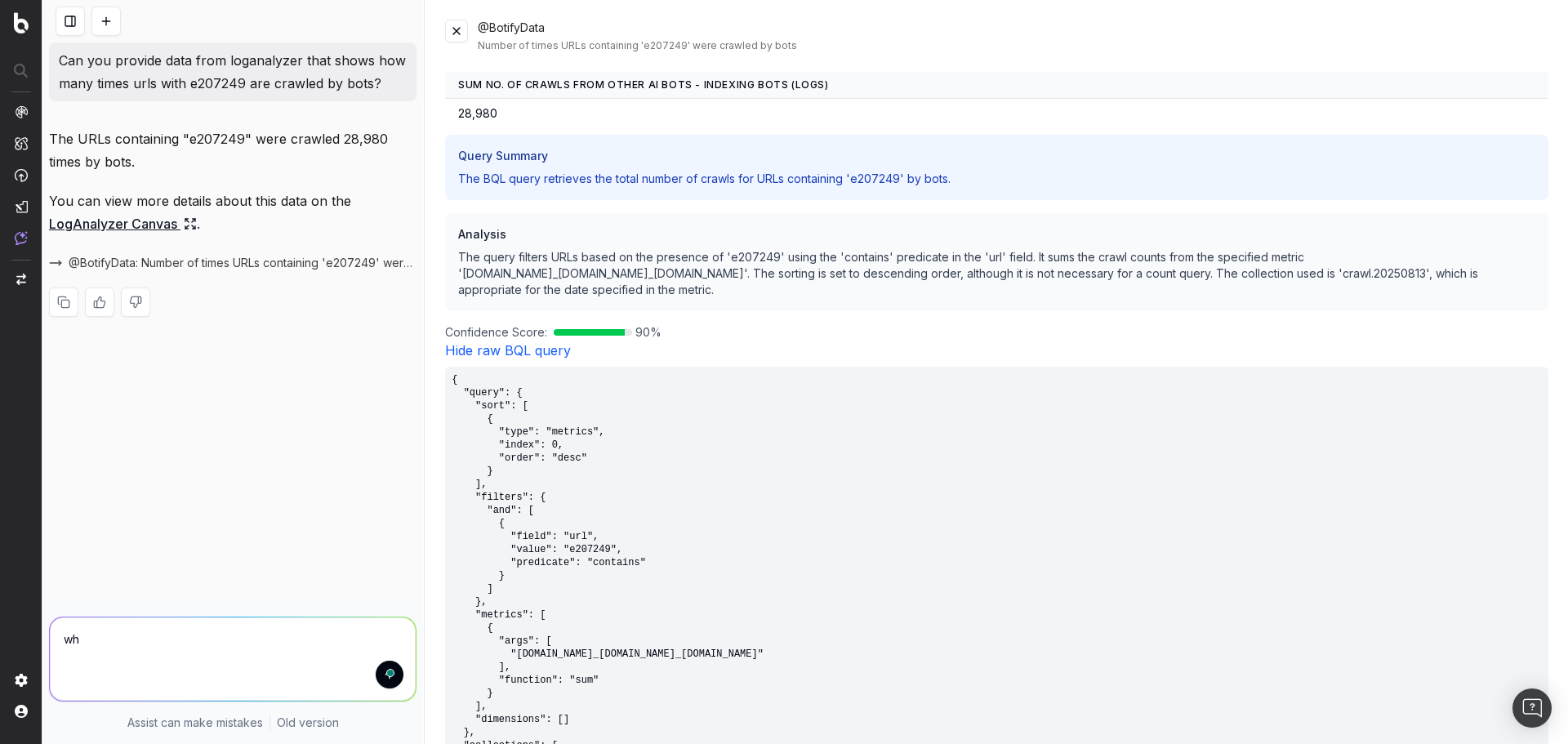
type textarea "w"
type textarea "I didn't mean just AI bots, I want all crawl data for urls containing e207249"
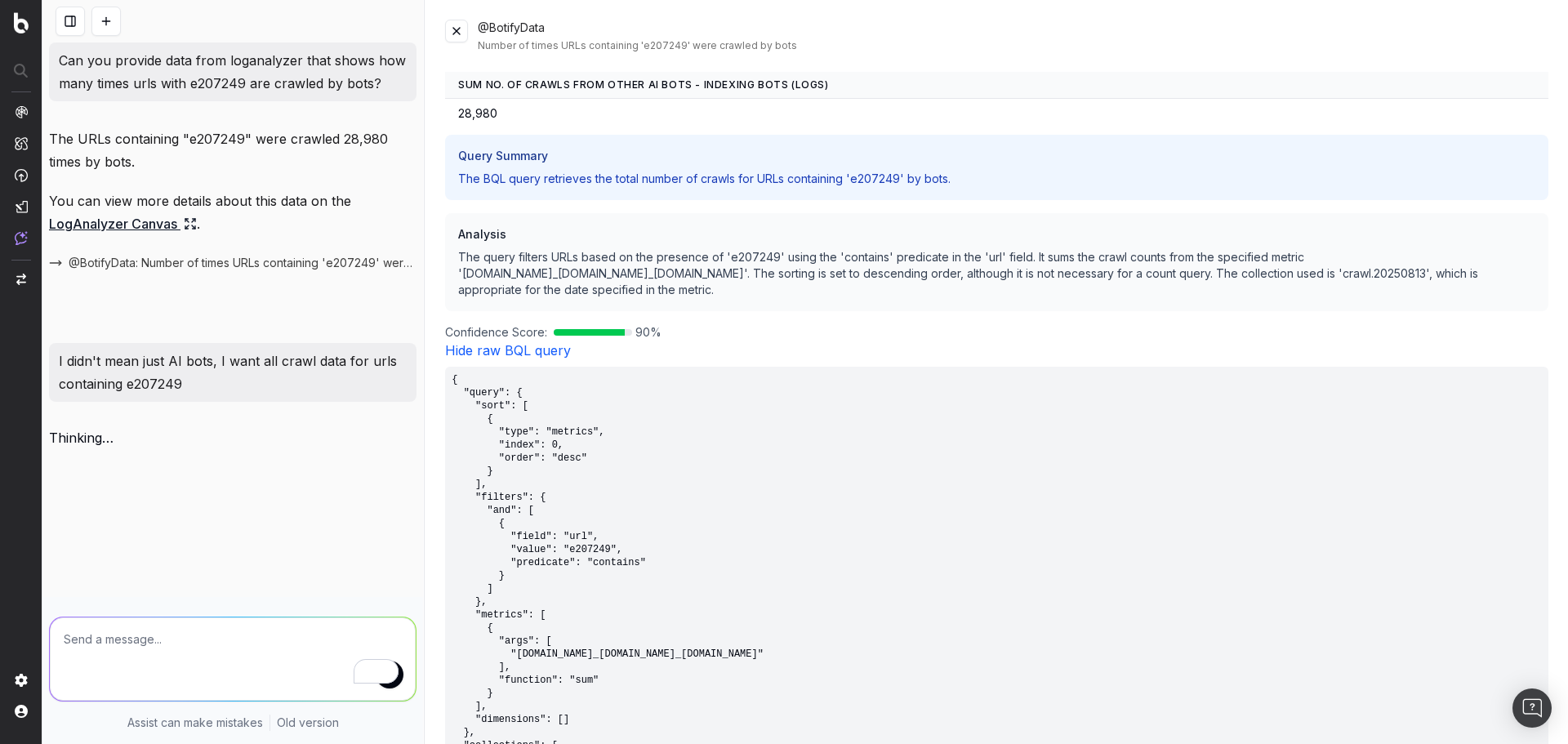
click at [456, 34] on button at bounding box center [457, 31] width 23 height 23
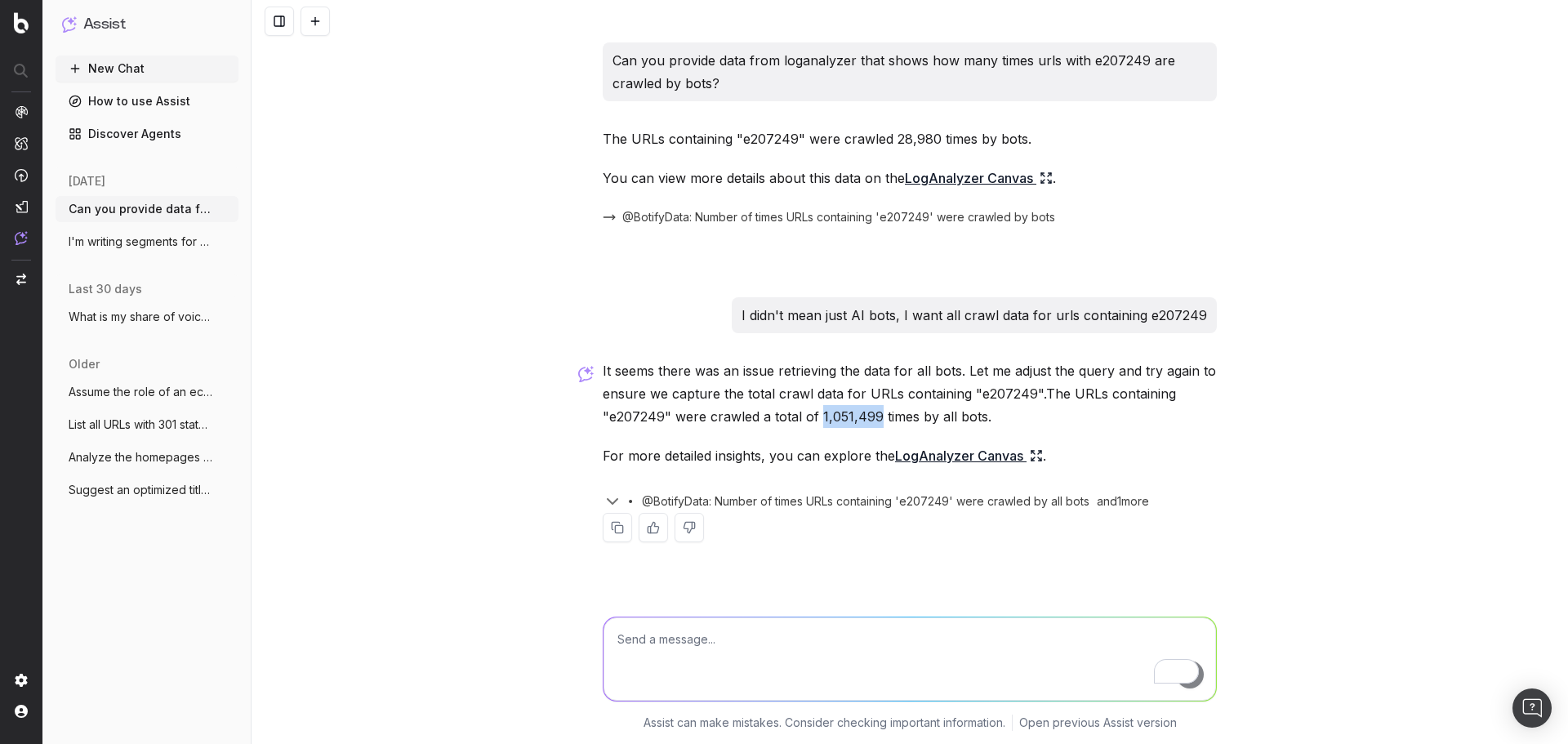
drag, startPoint x: 821, startPoint y: 419, endPoint x: 878, endPoint y: 424, distance: 57.2
click at [878, 424] on p "It seems there was an issue retrieving the data for all bots. Let me adjust the…" at bounding box center [910, 393] width 614 height 69
click at [884, 499] on span "@BotifyData: Number of times URLs containing 'e207249' were crawled by all bots" at bounding box center [865, 501] width 448 height 16
click at [612, 503] on icon "button" at bounding box center [613, 501] width 10 height 5
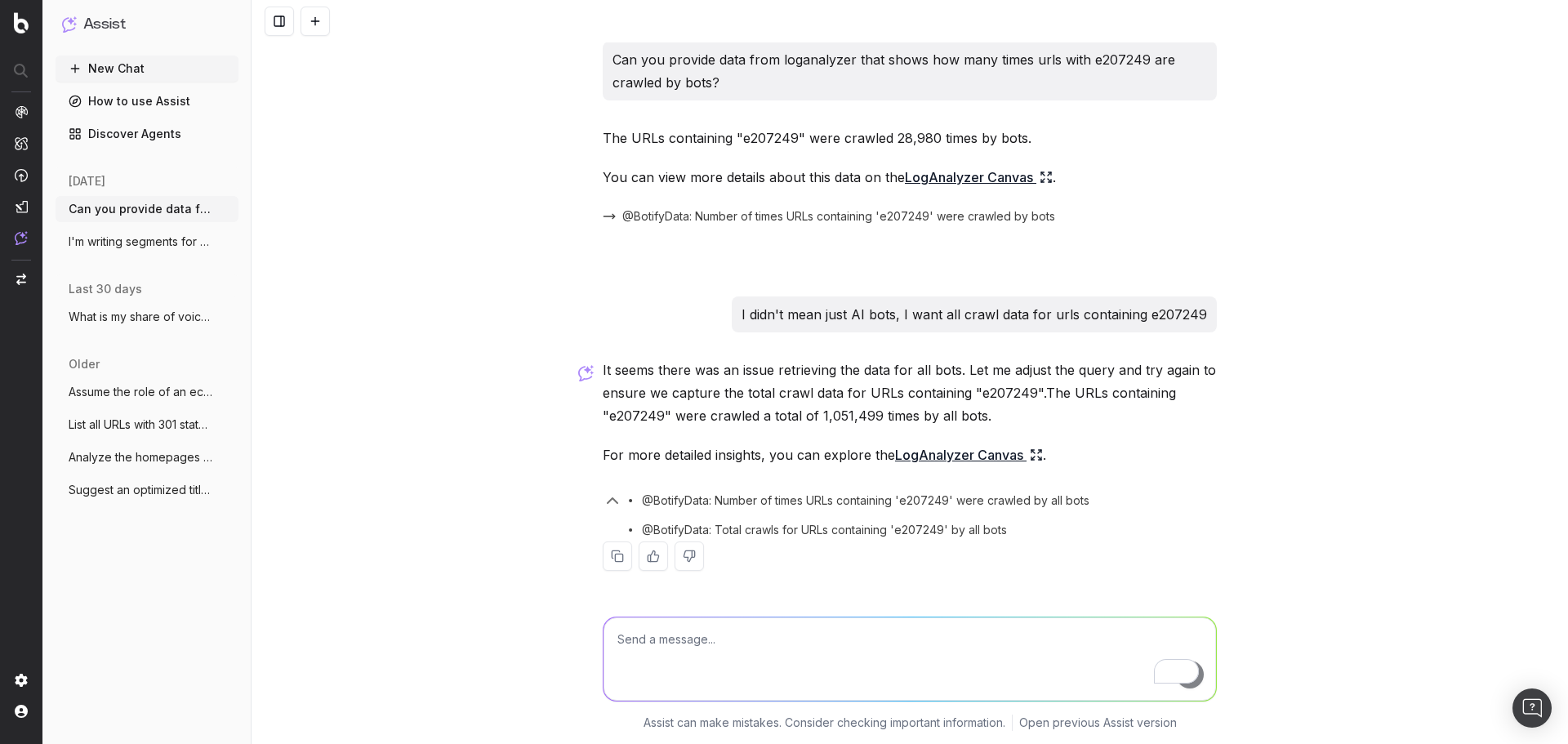
click at [612, 503] on icon "button" at bounding box center [613, 500] width 10 height 5
click at [991, 455] on link "LogAnalyzer Canvas" at bounding box center [969, 456] width 148 height 23
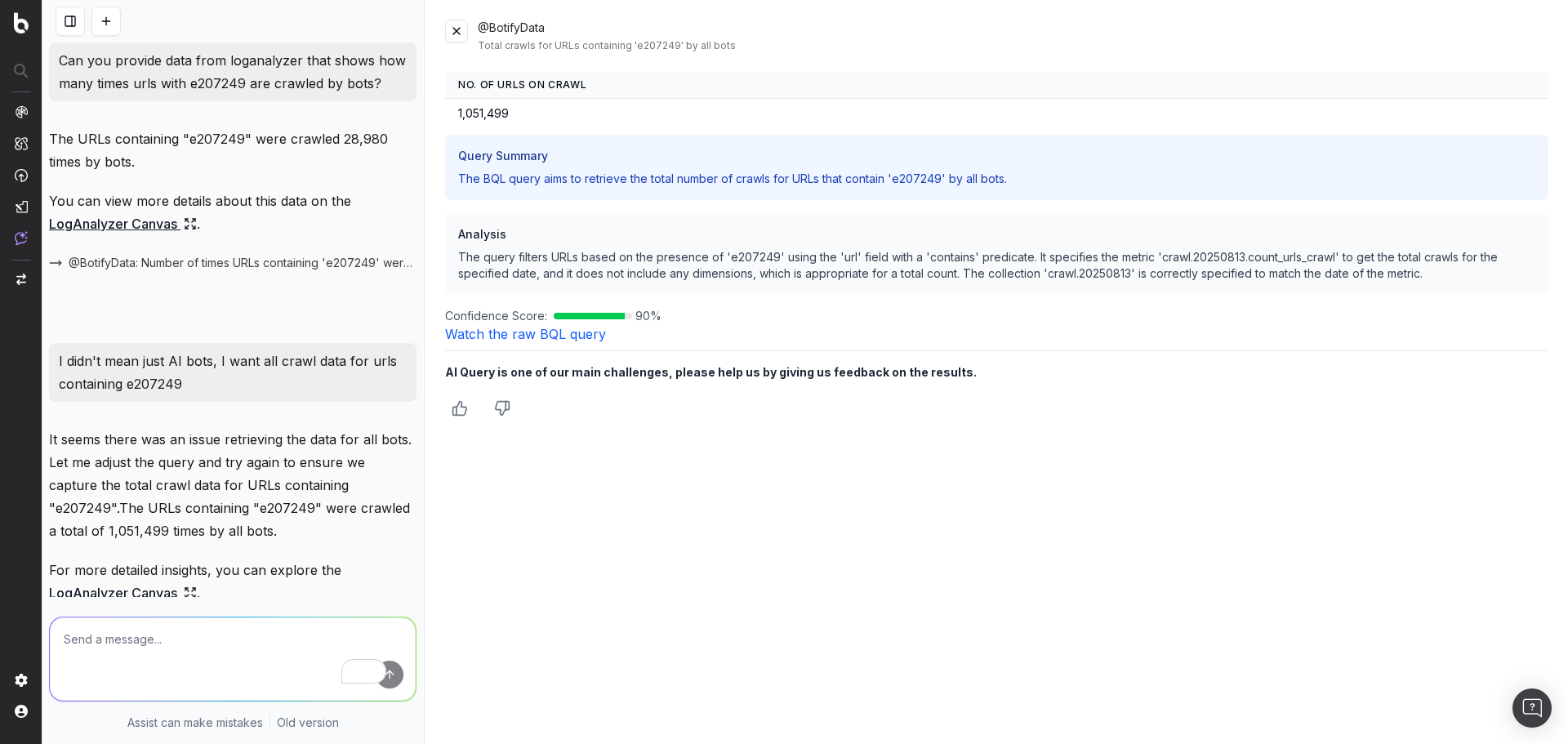
click at [165, 619] on textarea "To enrich screen reader interactions, please activate Accessibility in Grammarl…" at bounding box center [232, 659] width 366 height 83
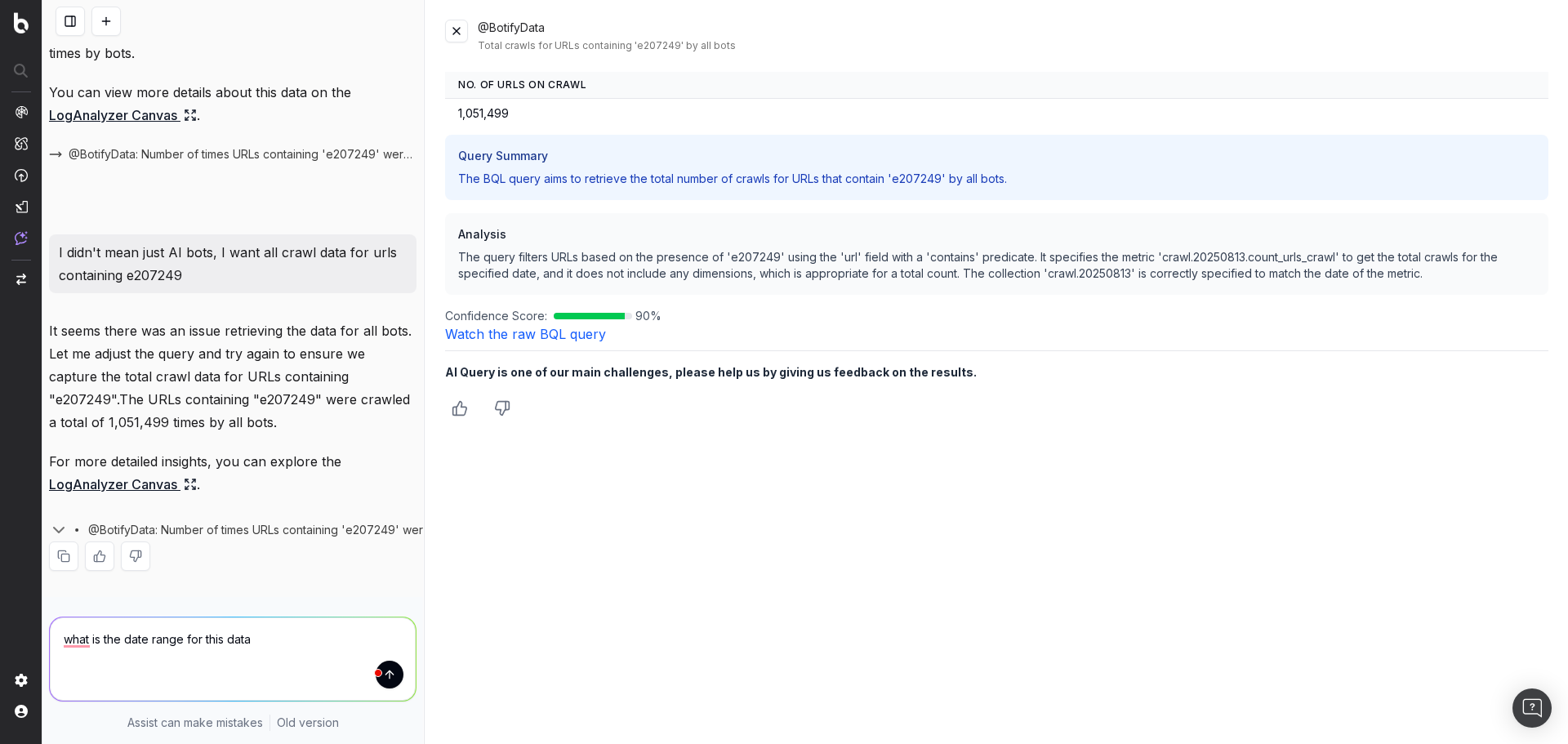
type textarea "what is the date range for this data?"
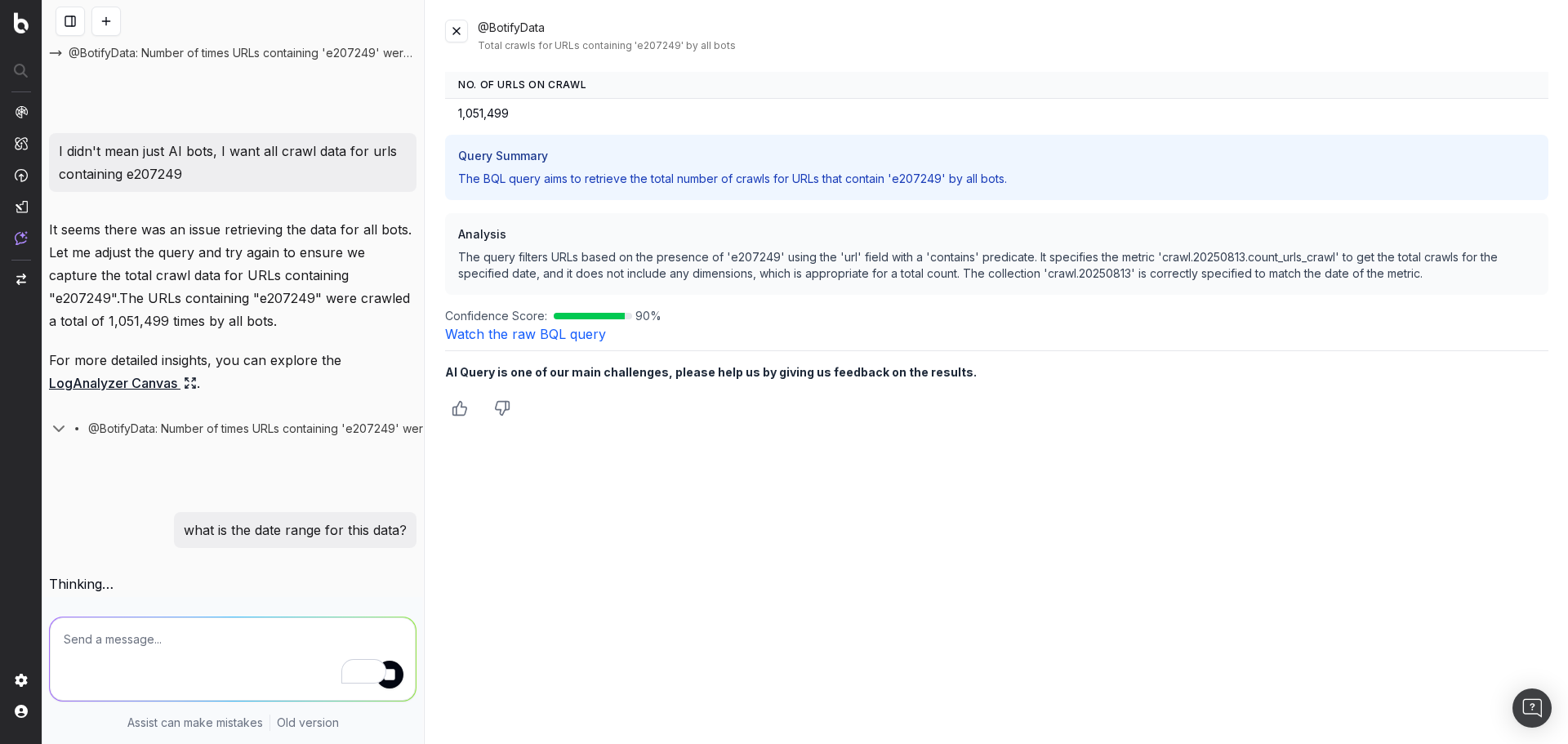
scroll to position [228, 0]
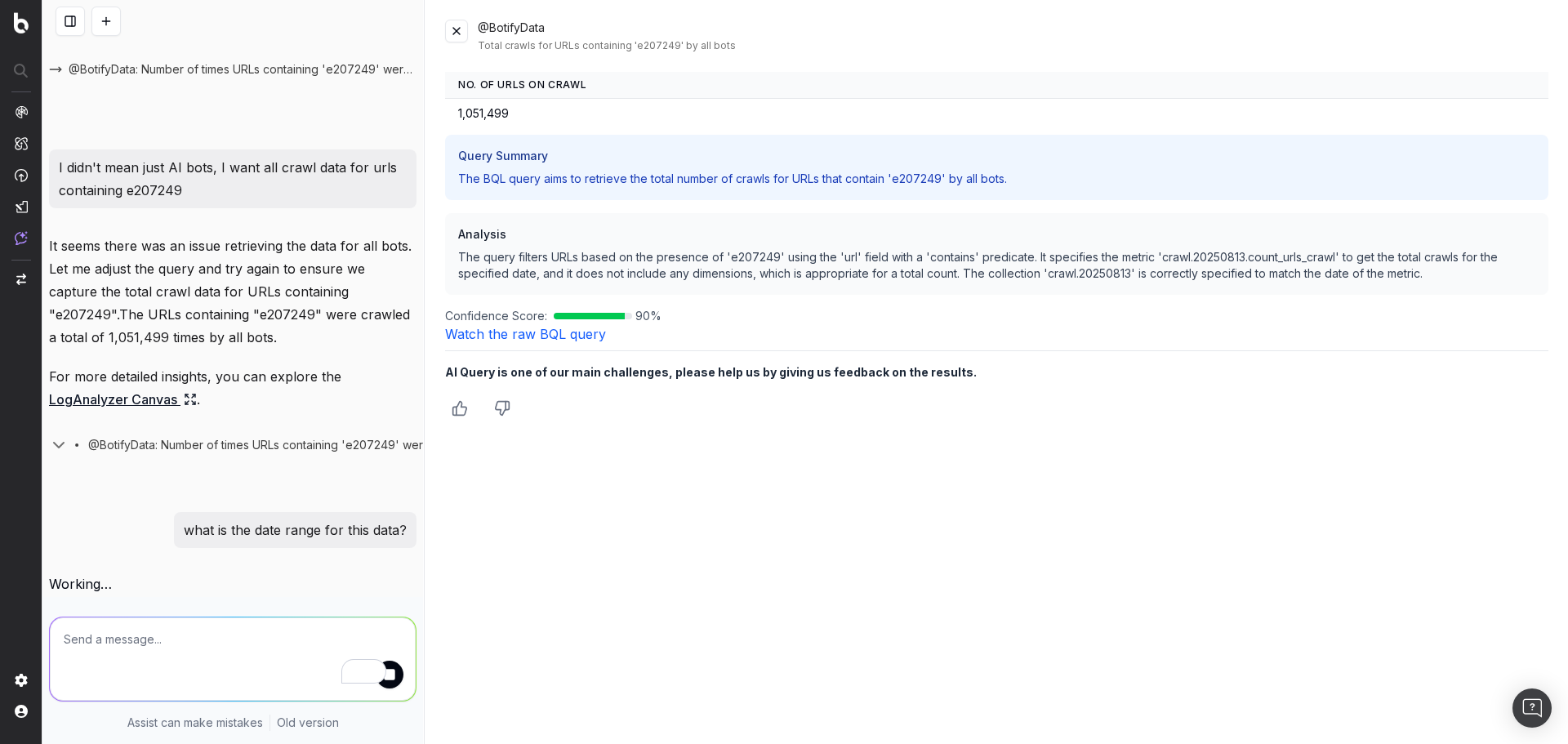
click at [455, 32] on button at bounding box center [457, 31] width 23 height 23
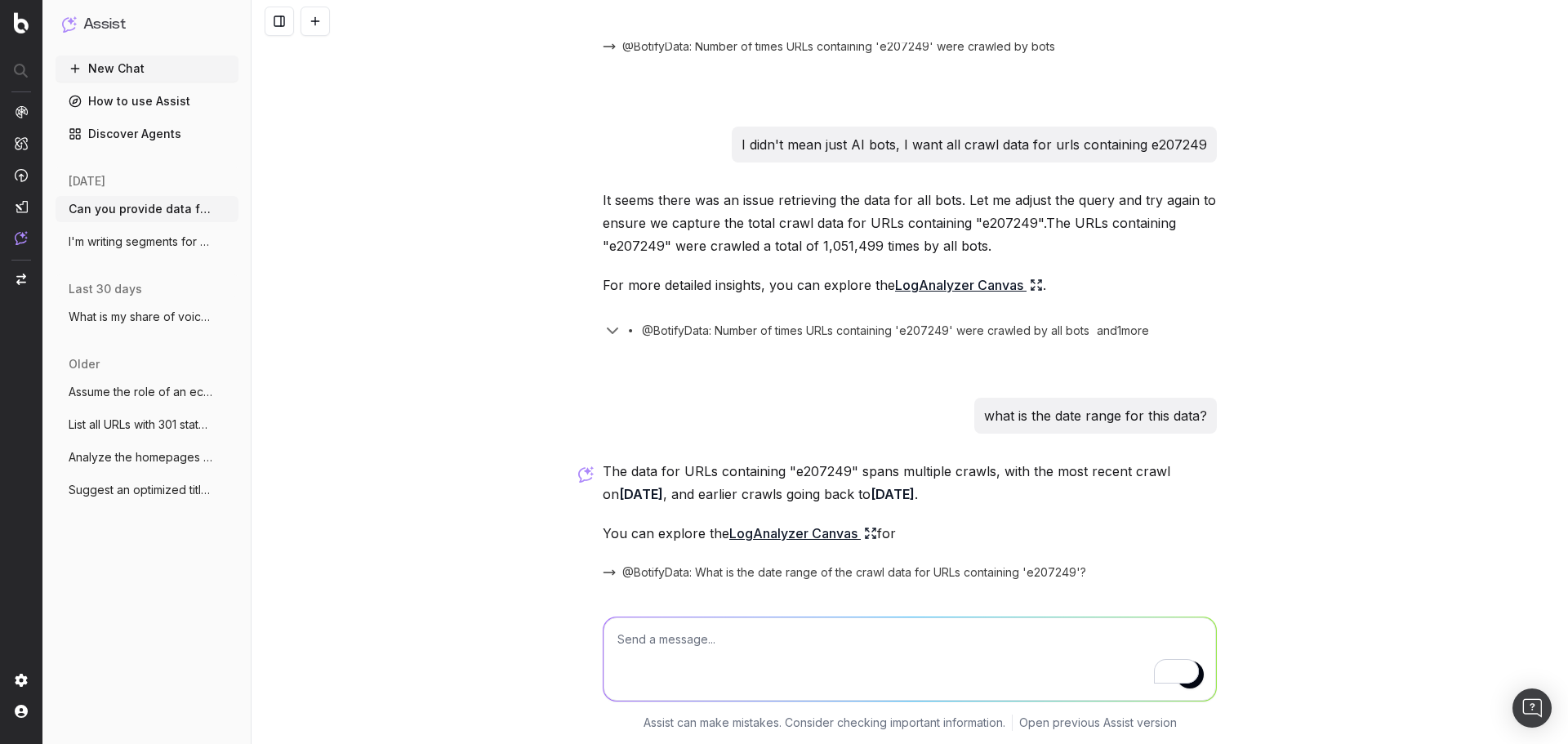
scroll to position [226, 0]
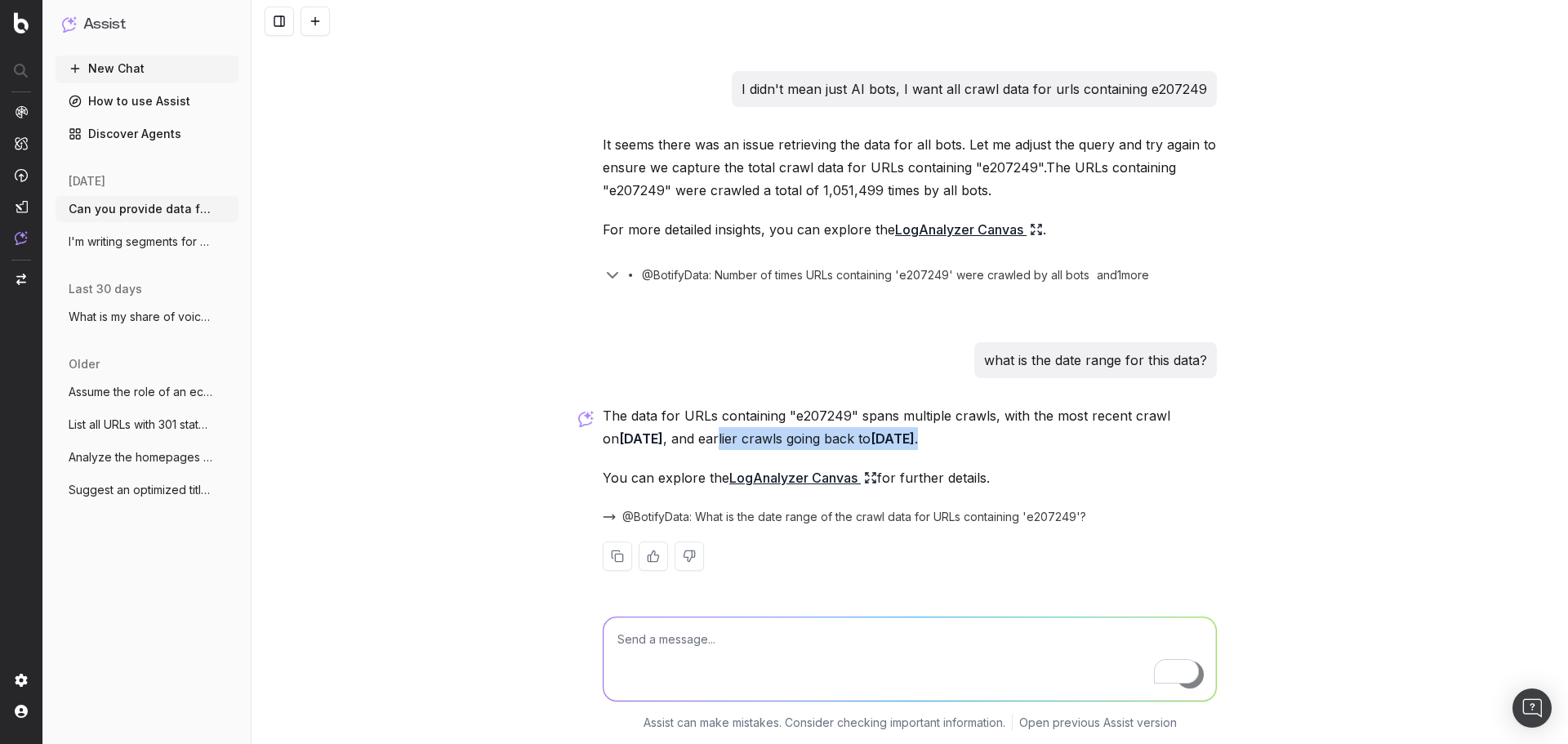
drag, startPoint x: 753, startPoint y: 444, endPoint x: 1004, endPoint y: 428, distance: 251.5
click at [1023, 446] on p "The data for URLs containing "e207249" spans multiple crawls, with the most rec…" at bounding box center [910, 427] width 614 height 46
drag, startPoint x: 817, startPoint y: 195, endPoint x: 870, endPoint y: 197, distance: 53.0
click at [870, 197] on p "It seems there was an issue retrieving the data for all bots. Let me adjust the…" at bounding box center [910, 168] width 614 height 69
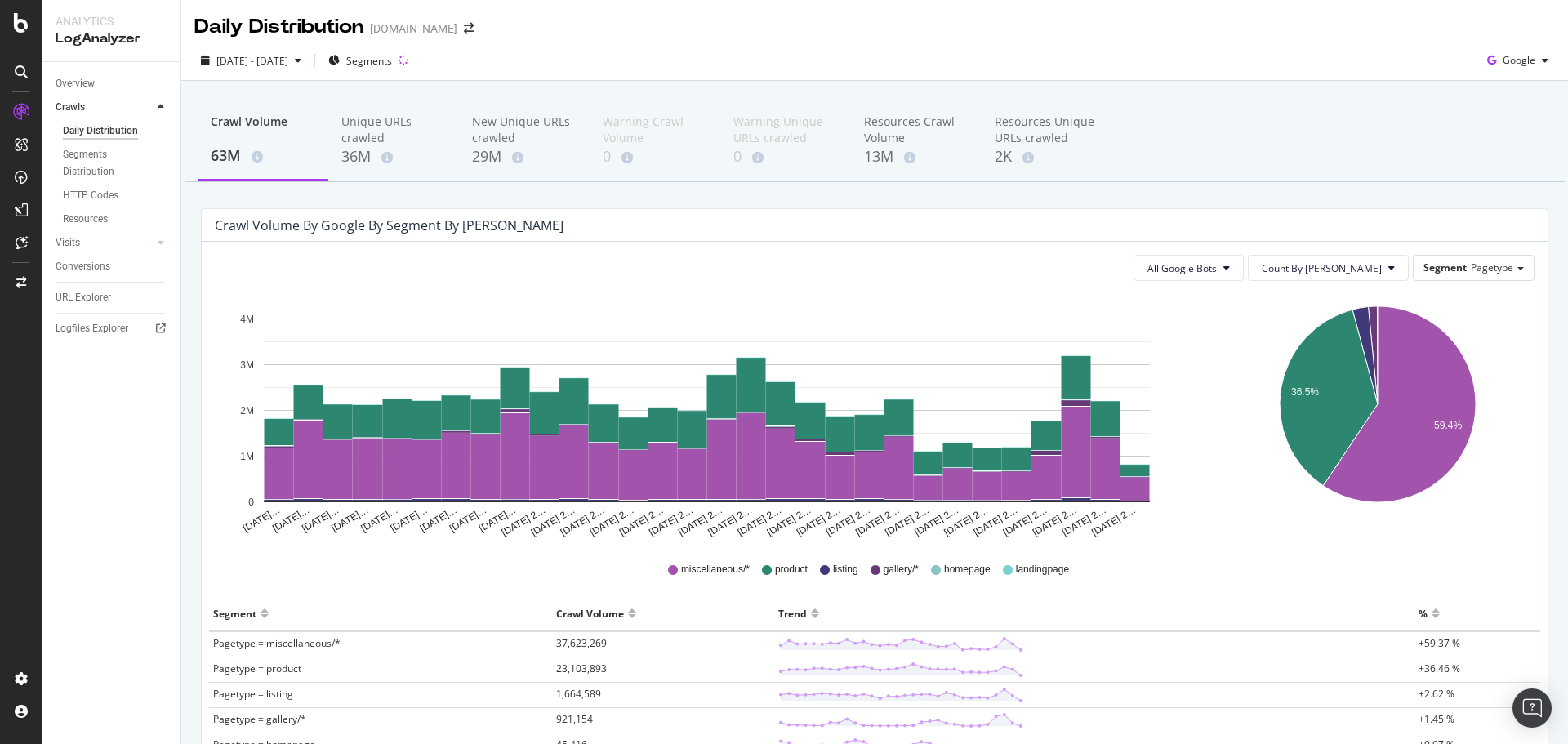
click at [485, 62] on div "[DATE] - [DATE] Segments Google" at bounding box center [875, 64] width 1386 height 33
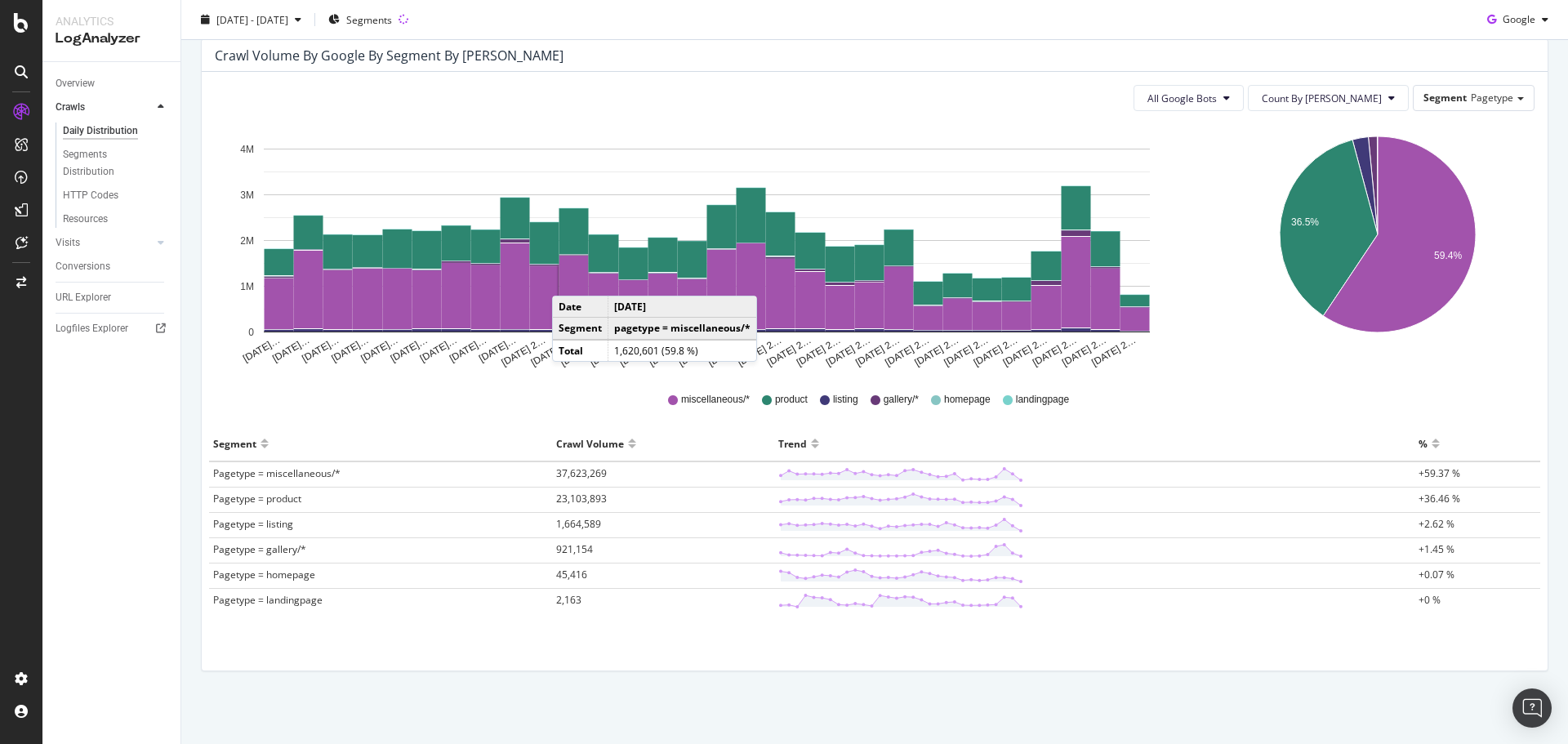
scroll to position [171, 0]
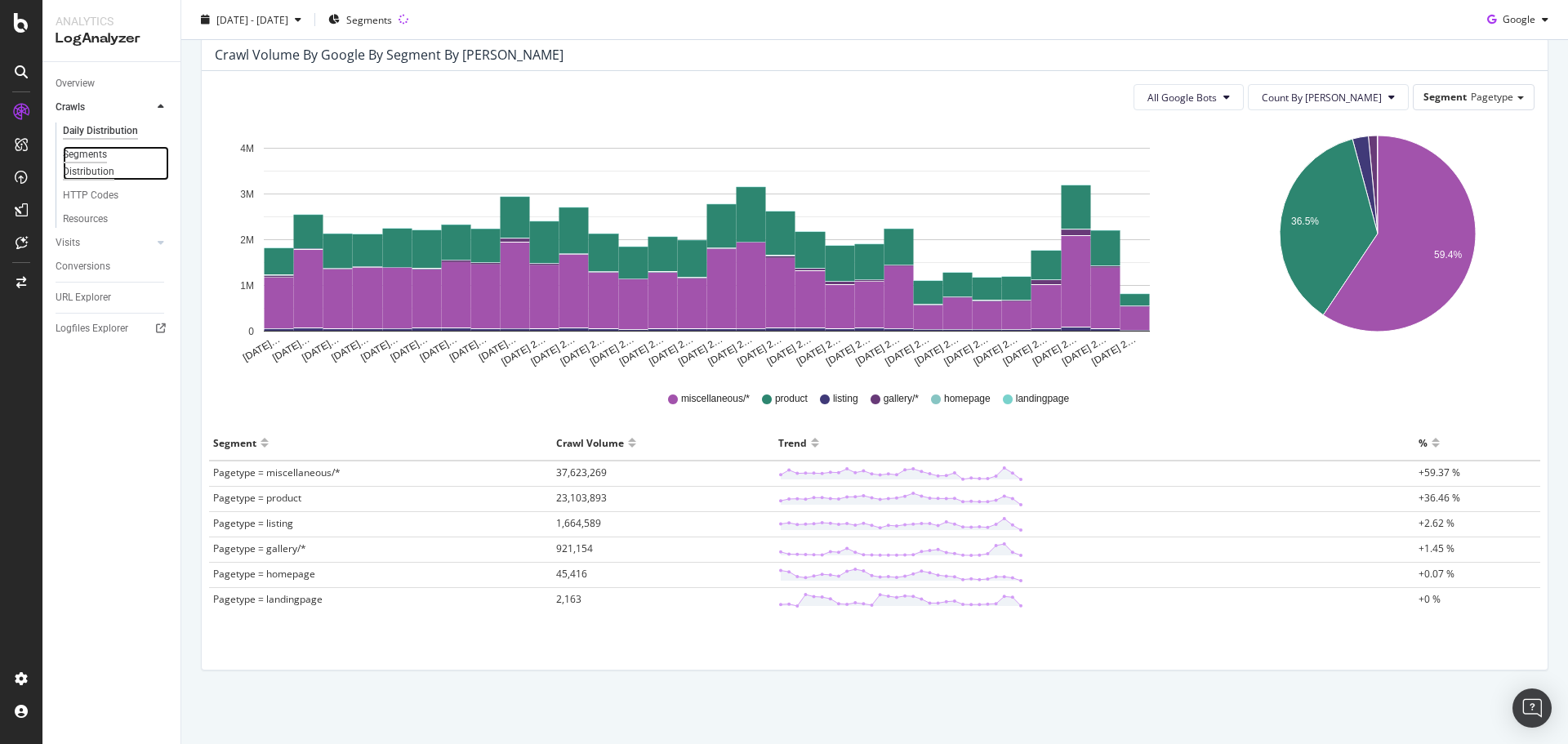
click at [94, 163] on div "Segments Distribution" at bounding box center [108, 163] width 90 height 34
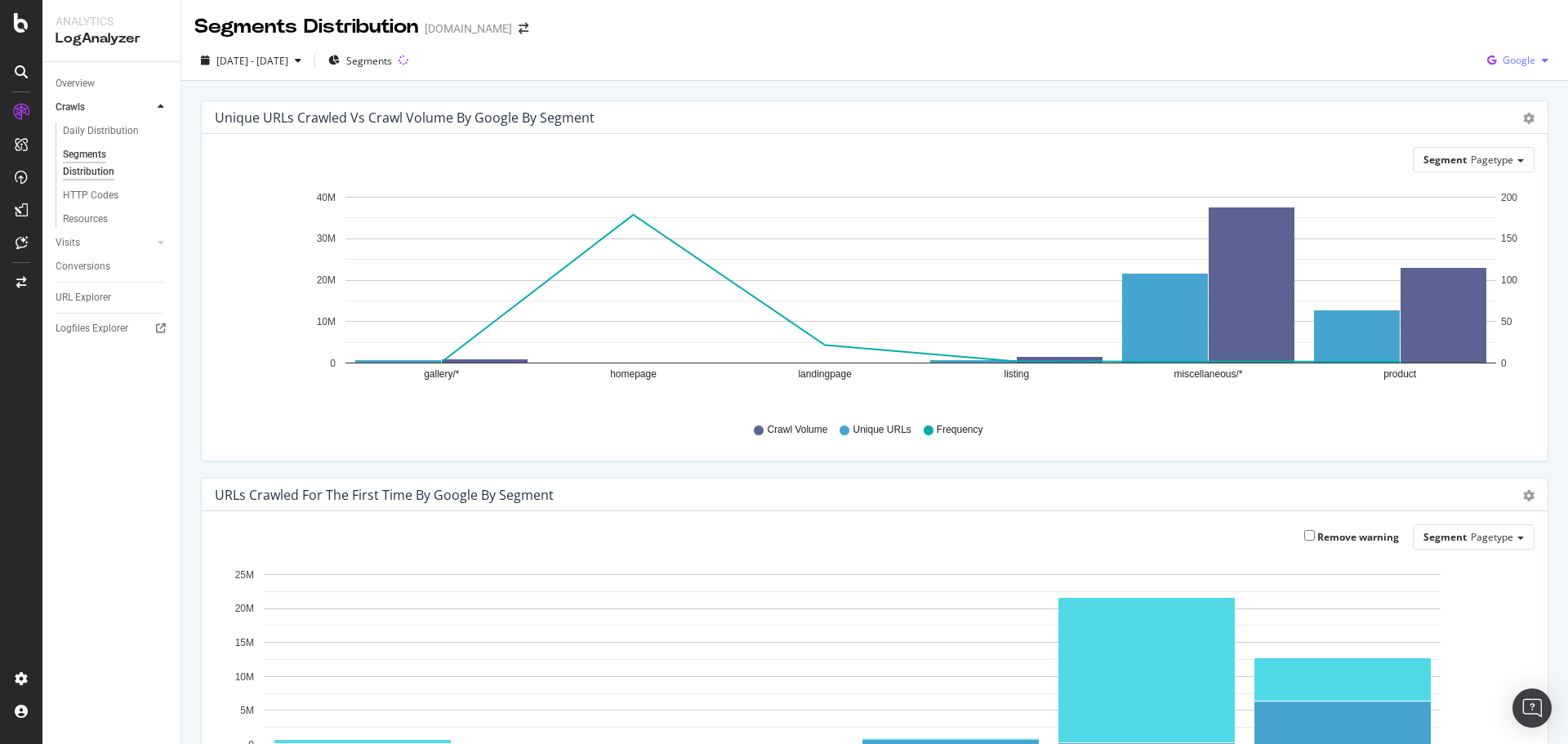
click at [1535, 62] on div "button" at bounding box center [1545, 61] width 20 height 10
click at [1088, 53] on div "[DATE] - [DATE] Segments Google" at bounding box center [875, 64] width 1386 height 33
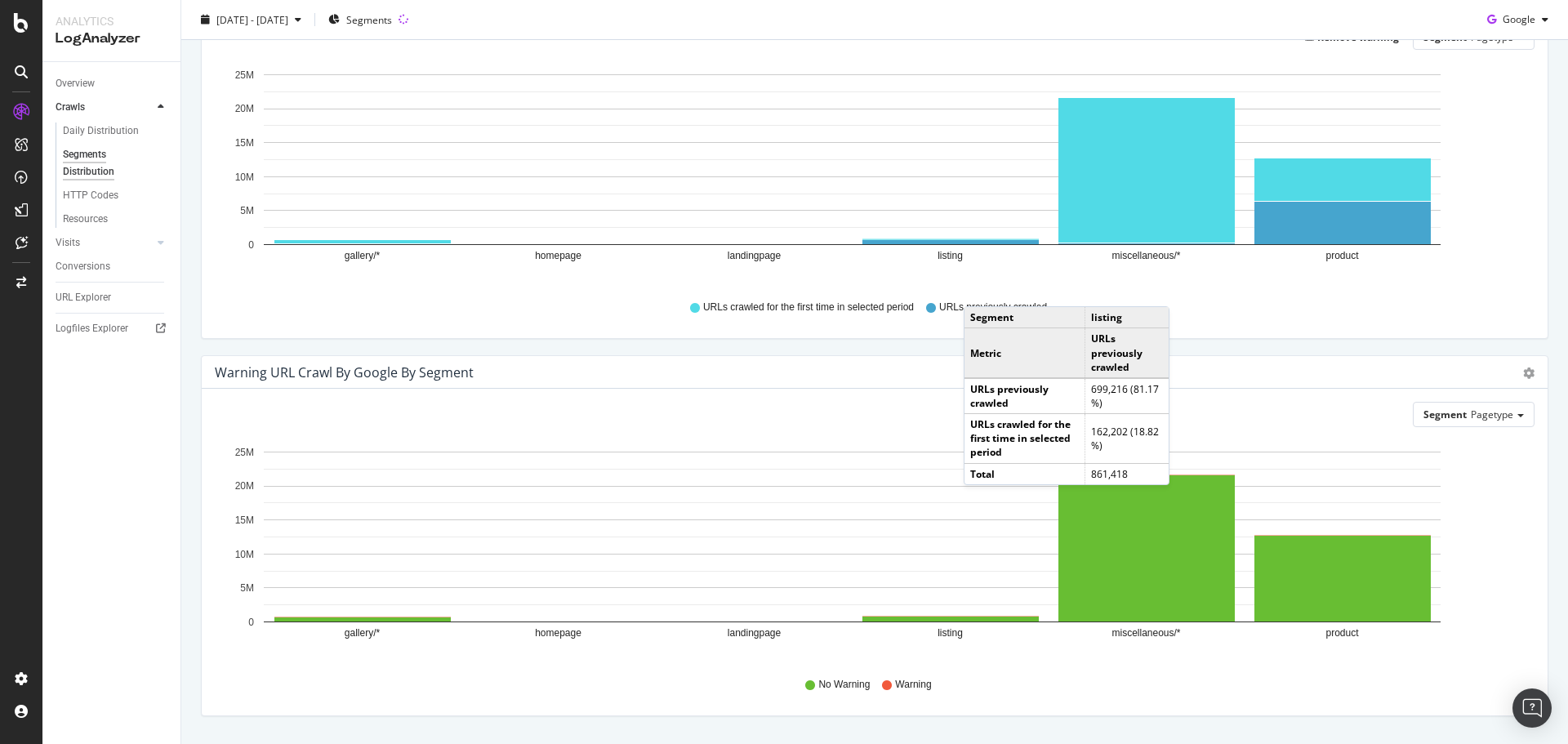
scroll to position [545, 0]
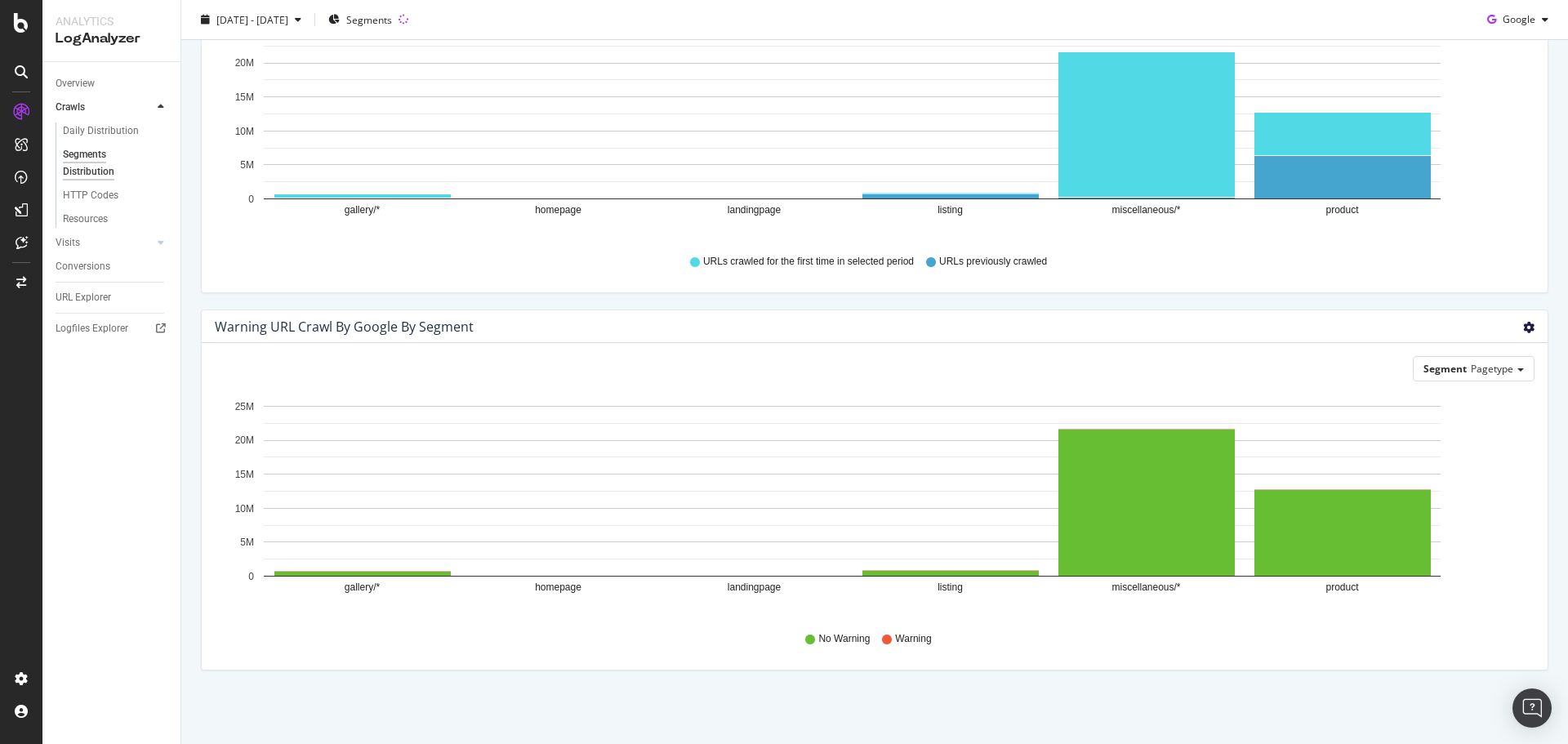
click at [1523, 330] on icon "gear" at bounding box center [1529, 328] width 11 height 11
click at [1482, 366] on span "Pagetype" at bounding box center [1492, 368] width 43 height 14
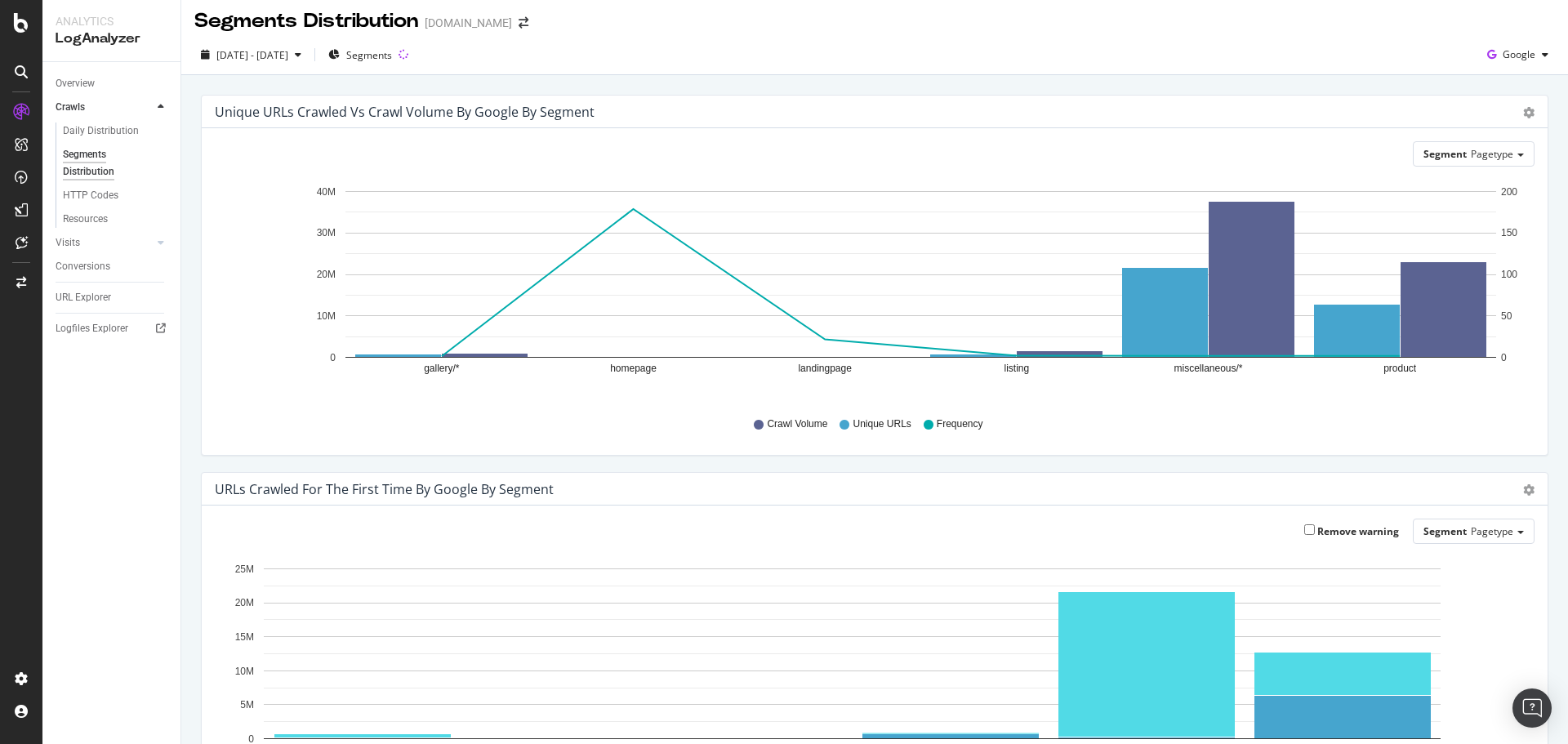
scroll to position [0, 0]
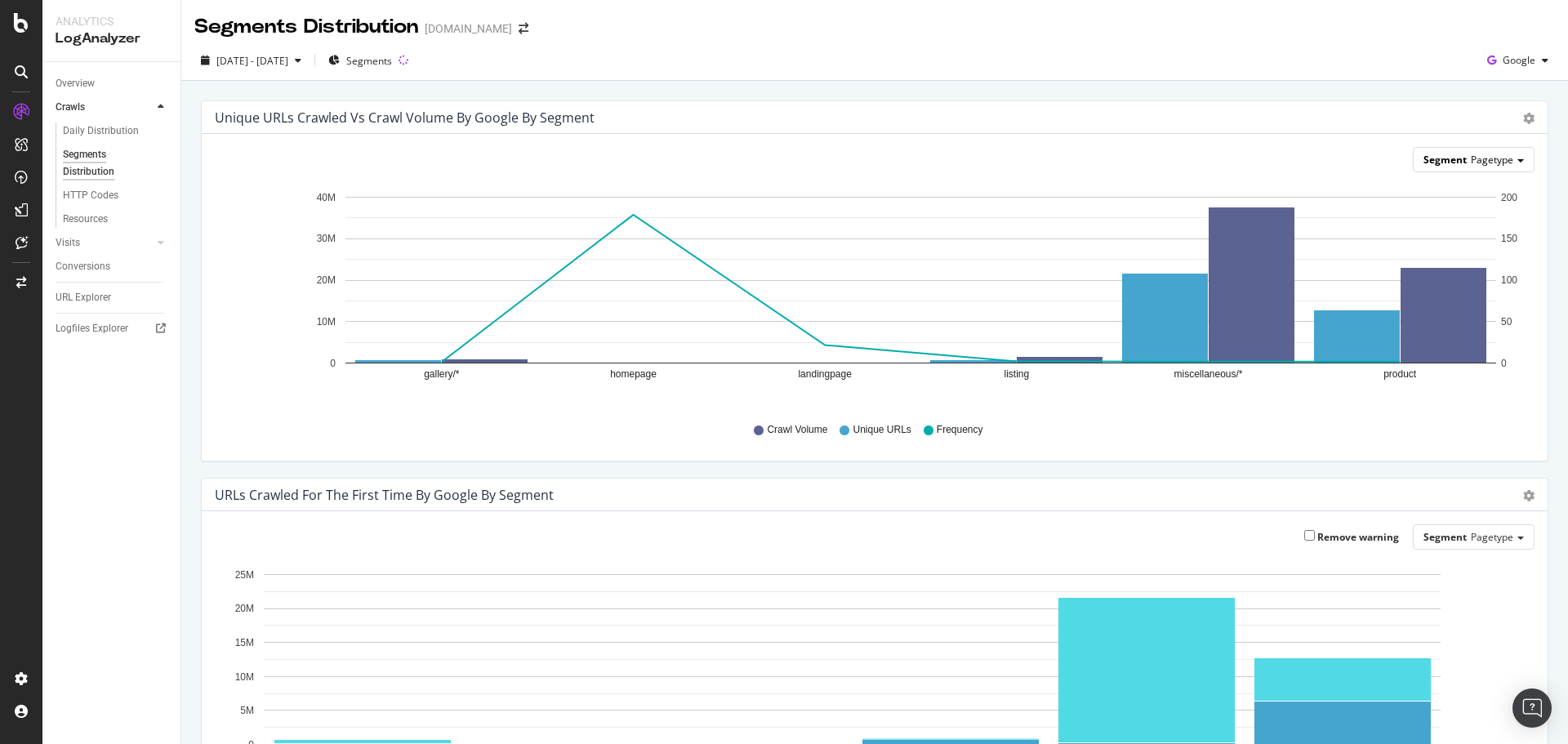
click at [1477, 164] on span "Pagetype" at bounding box center [1492, 159] width 43 height 14
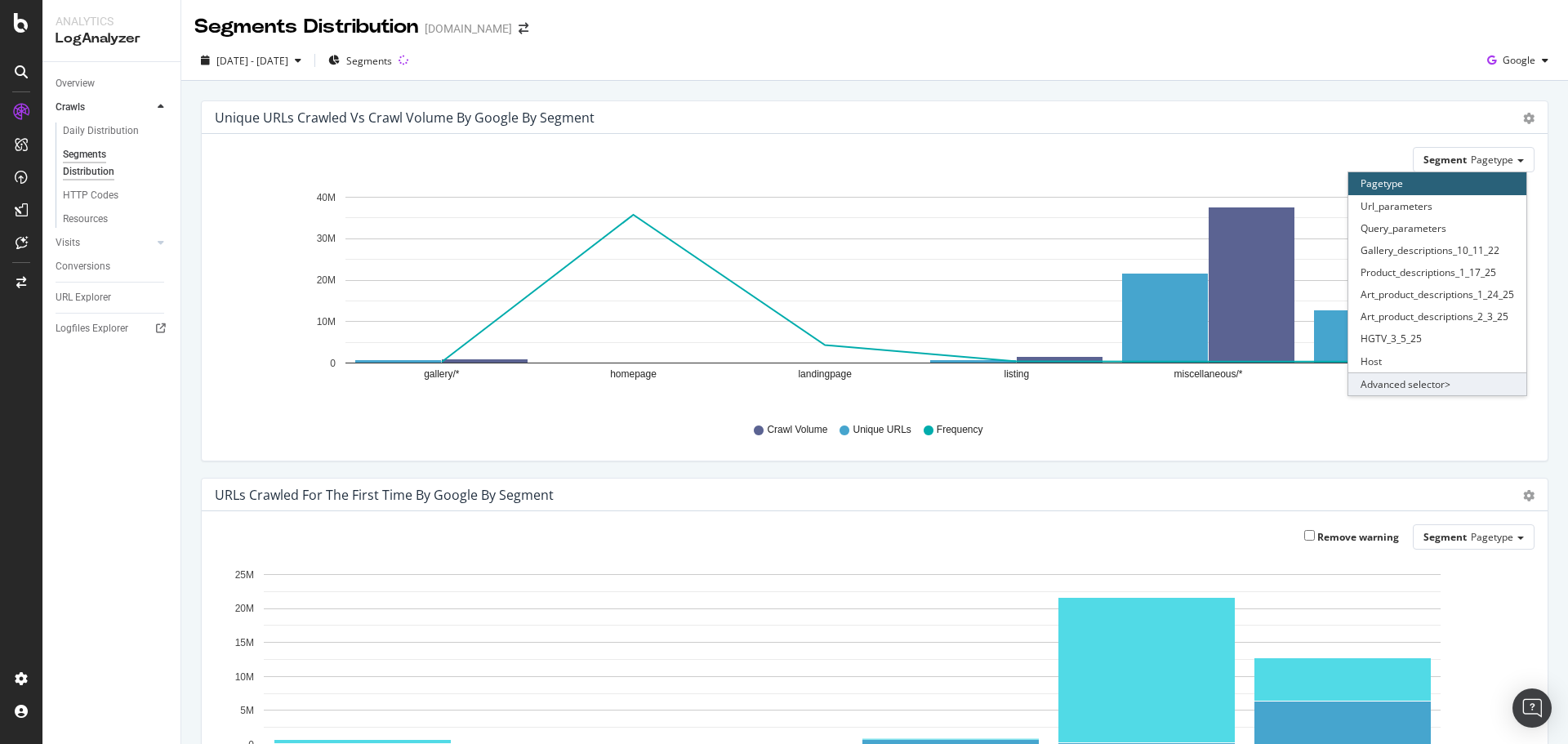
click at [1416, 384] on div "Advanced selector >" at bounding box center [1437, 383] width 178 height 23
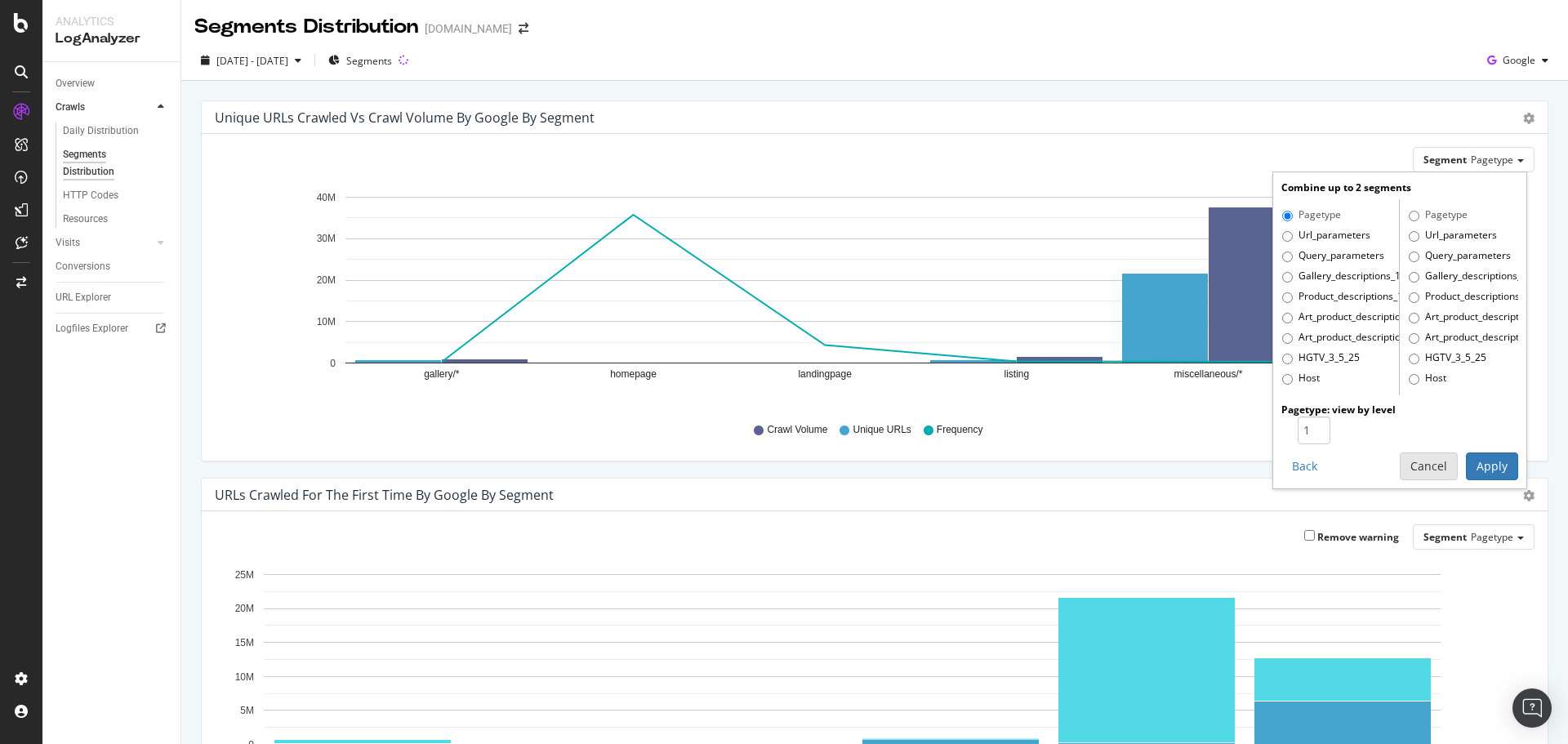
click at [1419, 464] on button "Cancel" at bounding box center [1428, 466] width 58 height 28
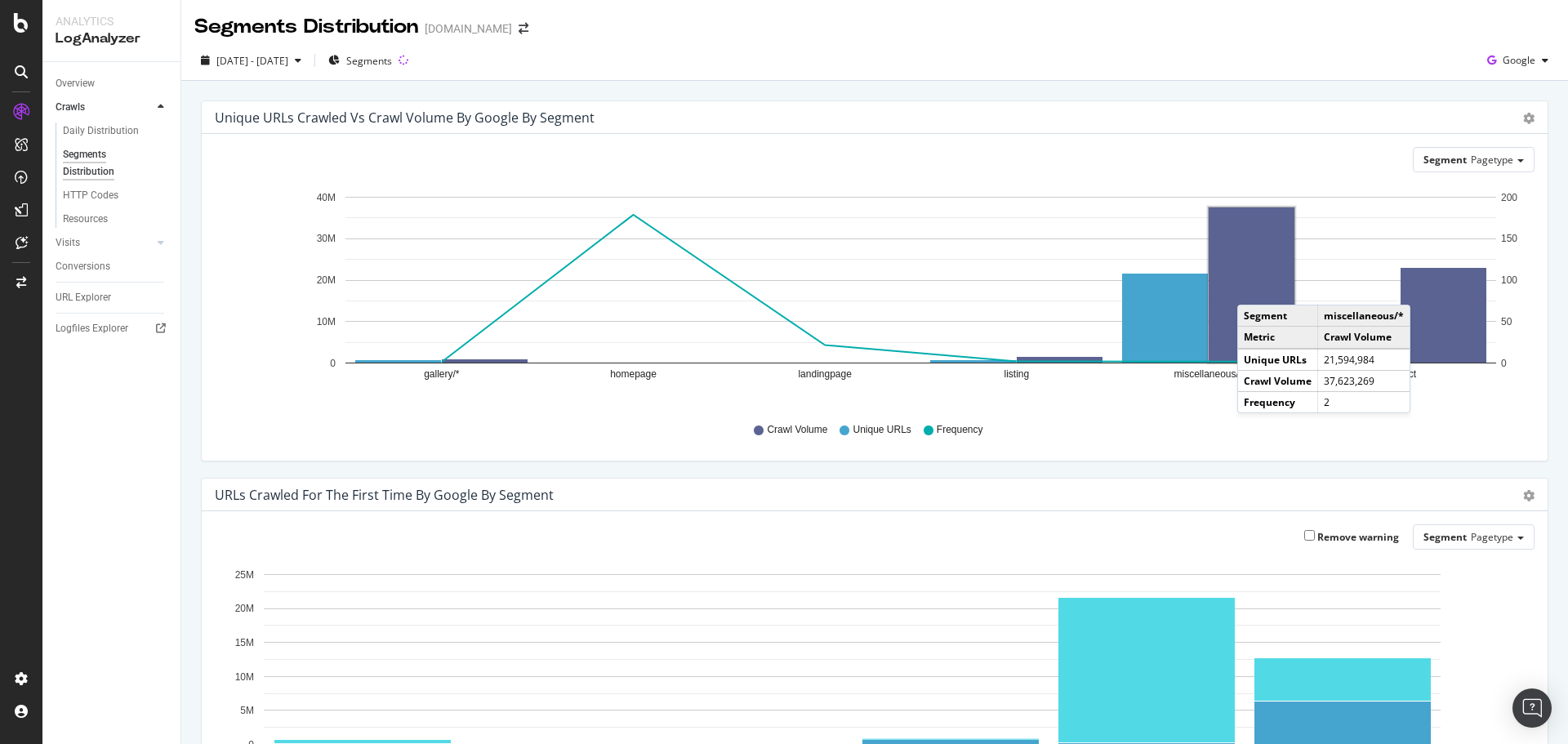
click at [1253, 288] on rect "A chart." at bounding box center [1251, 284] width 85 height 155
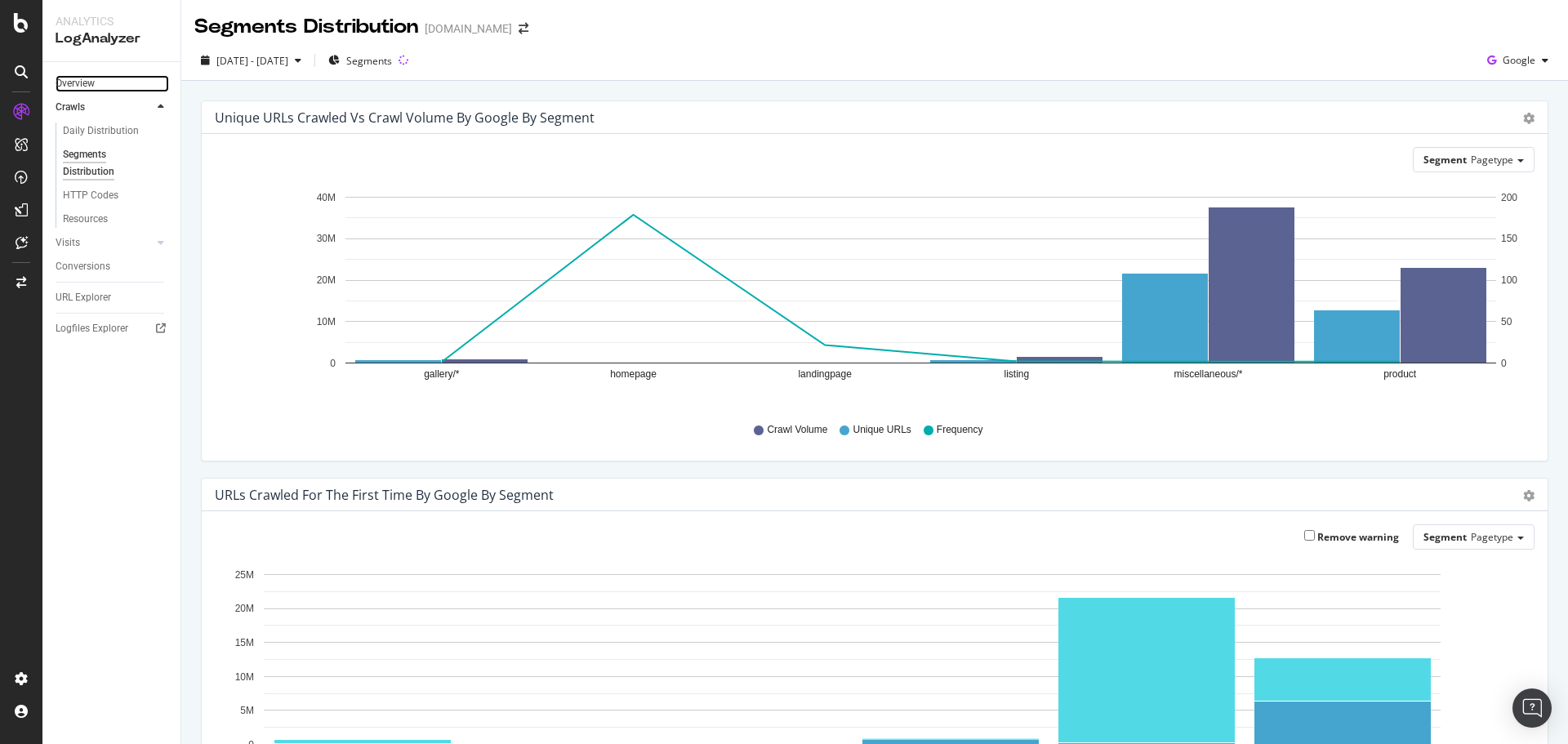
click at [136, 81] on link "Overview" at bounding box center [113, 83] width 113 height 17
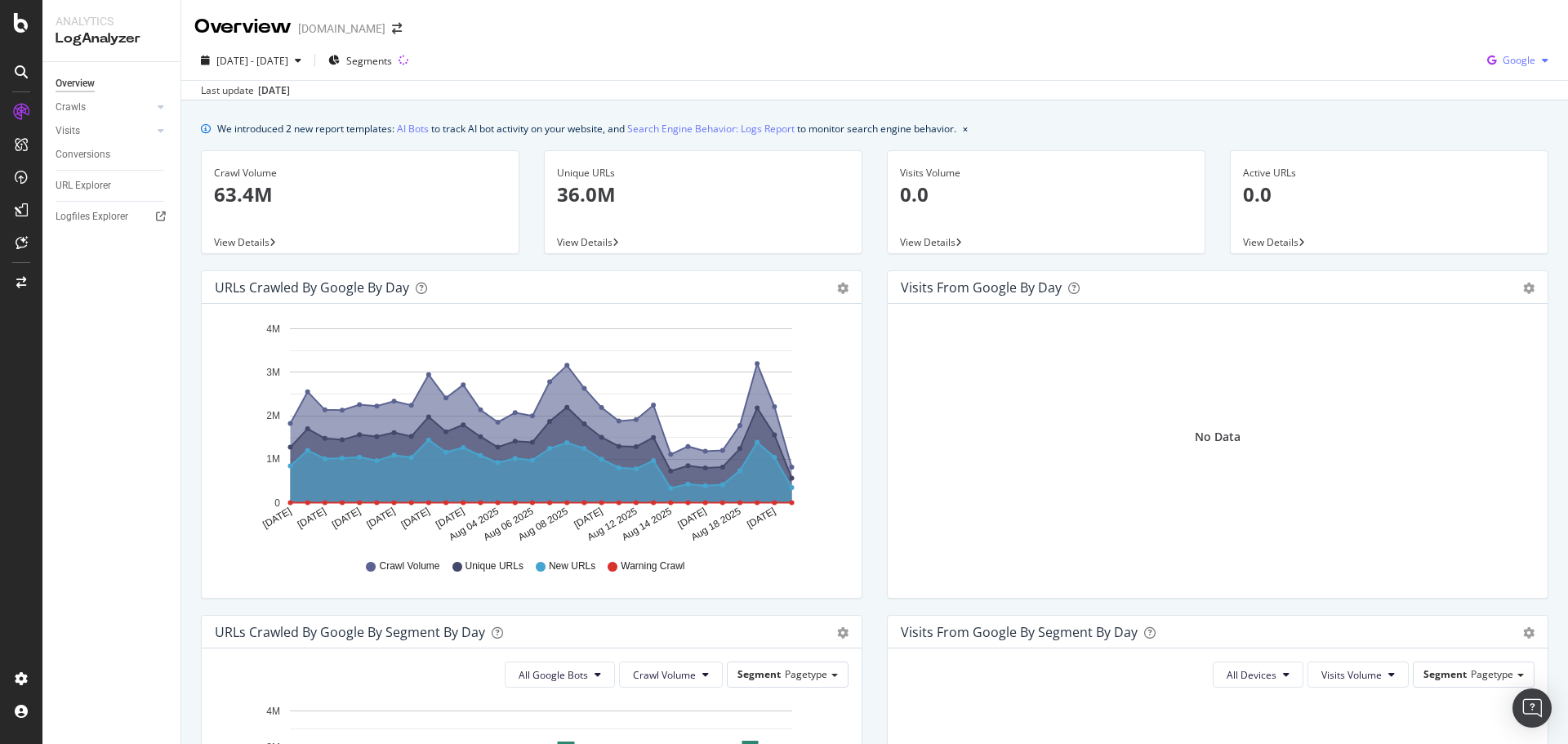
click at [1542, 58] on icon "button" at bounding box center [1545, 61] width 7 height 10
drag, startPoint x: 1503, startPoint y: 122, endPoint x: 1481, endPoint y: 126, distance: 22.4
click at [1502, 122] on span "Bing" at bounding box center [1518, 123] width 61 height 15
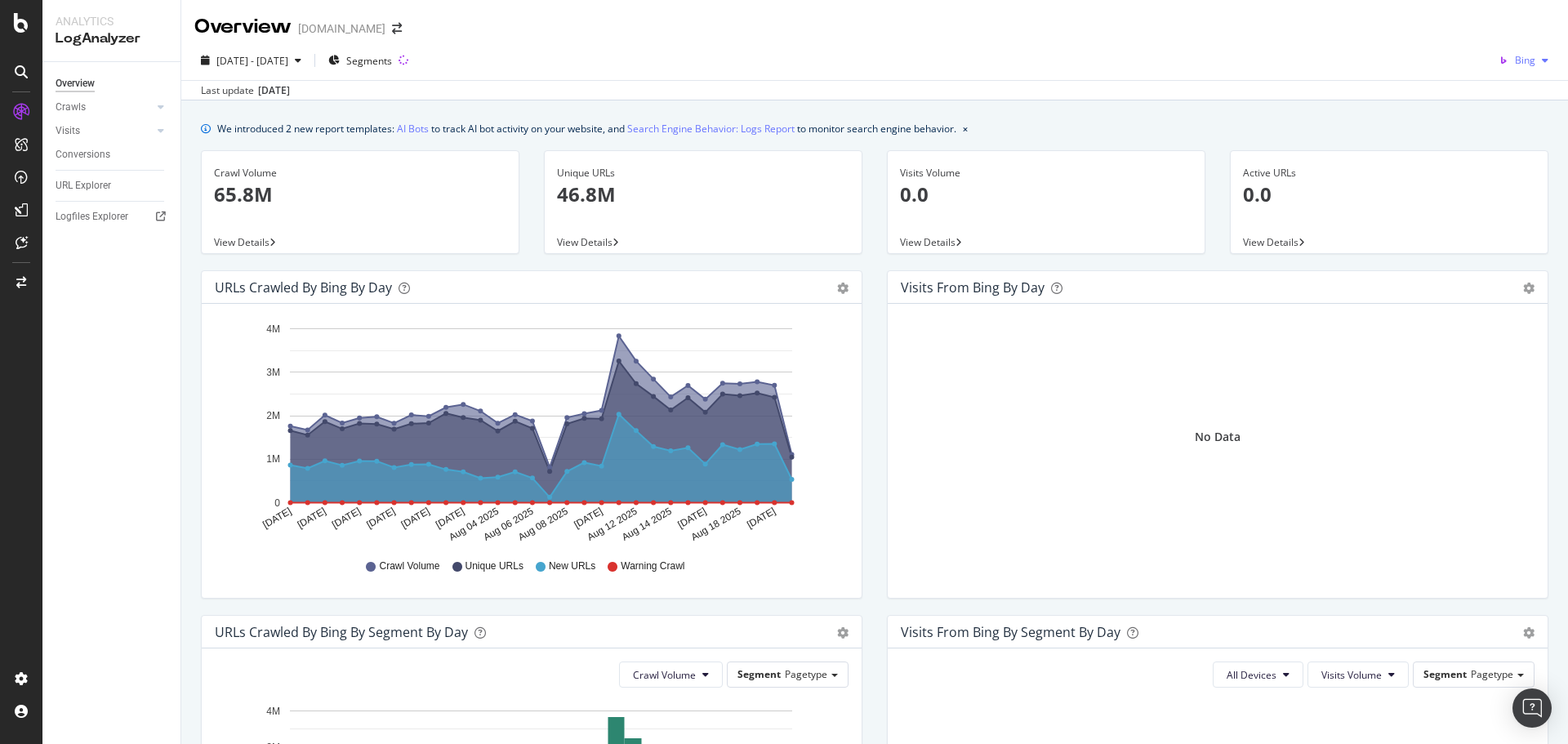
click at [1520, 57] on span "Bing" at bounding box center [1524, 60] width 21 height 14
click at [1513, 158] on span "OpenAI" at bounding box center [1519, 154] width 61 height 15
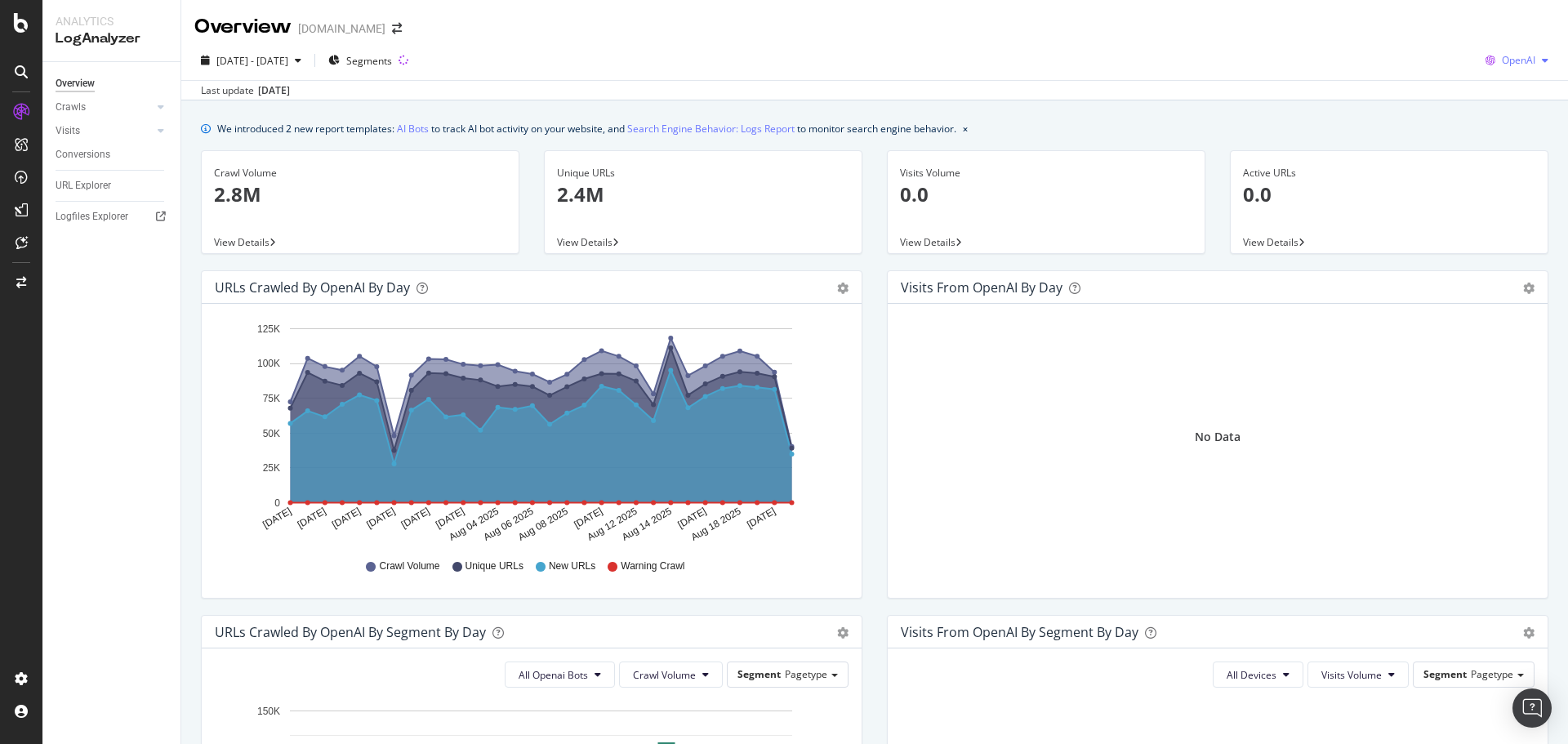
click at [1535, 62] on div "button" at bounding box center [1545, 61] width 20 height 10
click at [1534, 182] on span "Other AI Bots" at bounding box center [1517, 184] width 61 height 15
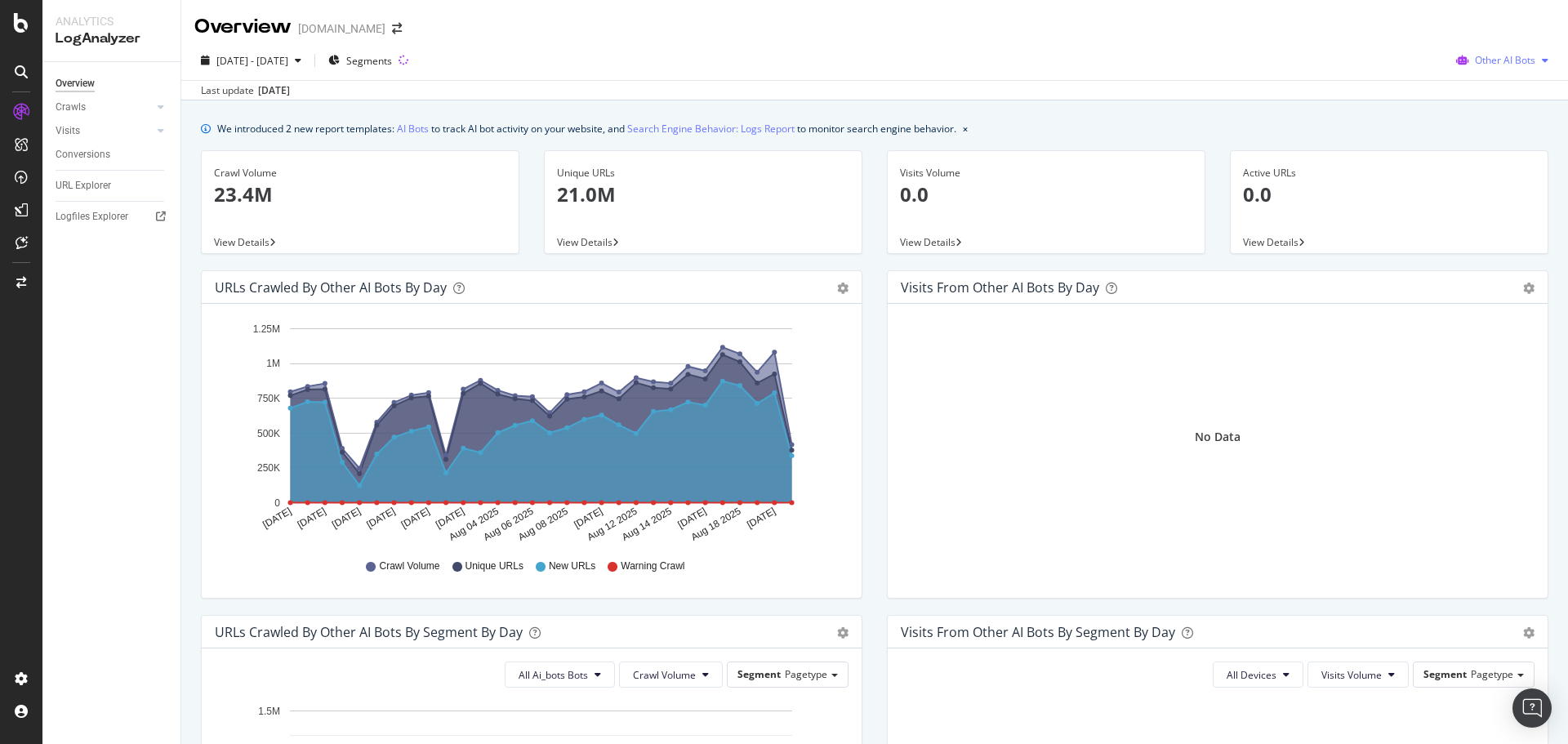
click at [1510, 56] on span "Other AI Bots" at bounding box center [1505, 60] width 61 height 14
click at [1501, 147] on span "OpenAI" at bounding box center [1509, 154] width 64 height 15
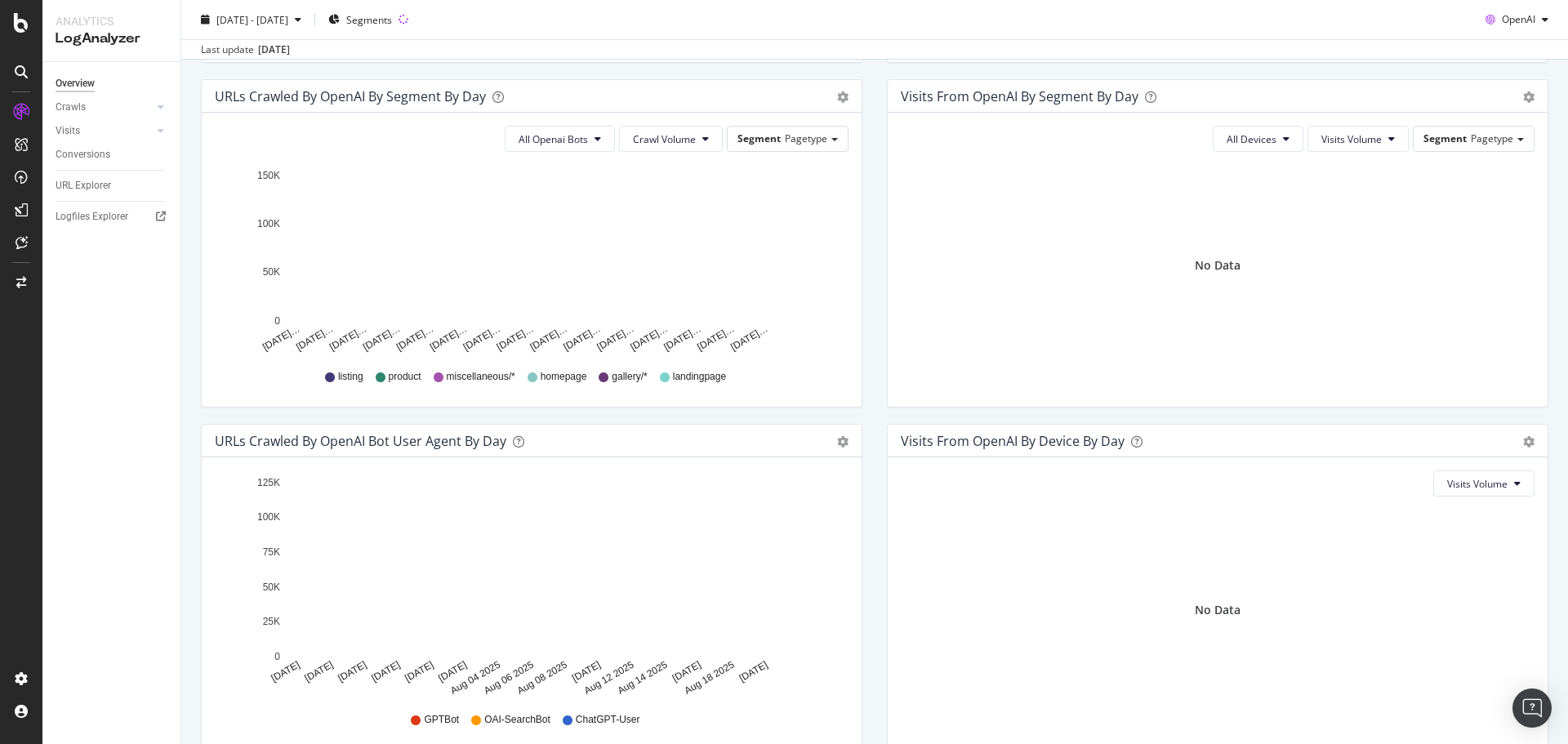
scroll to position [618, 0]
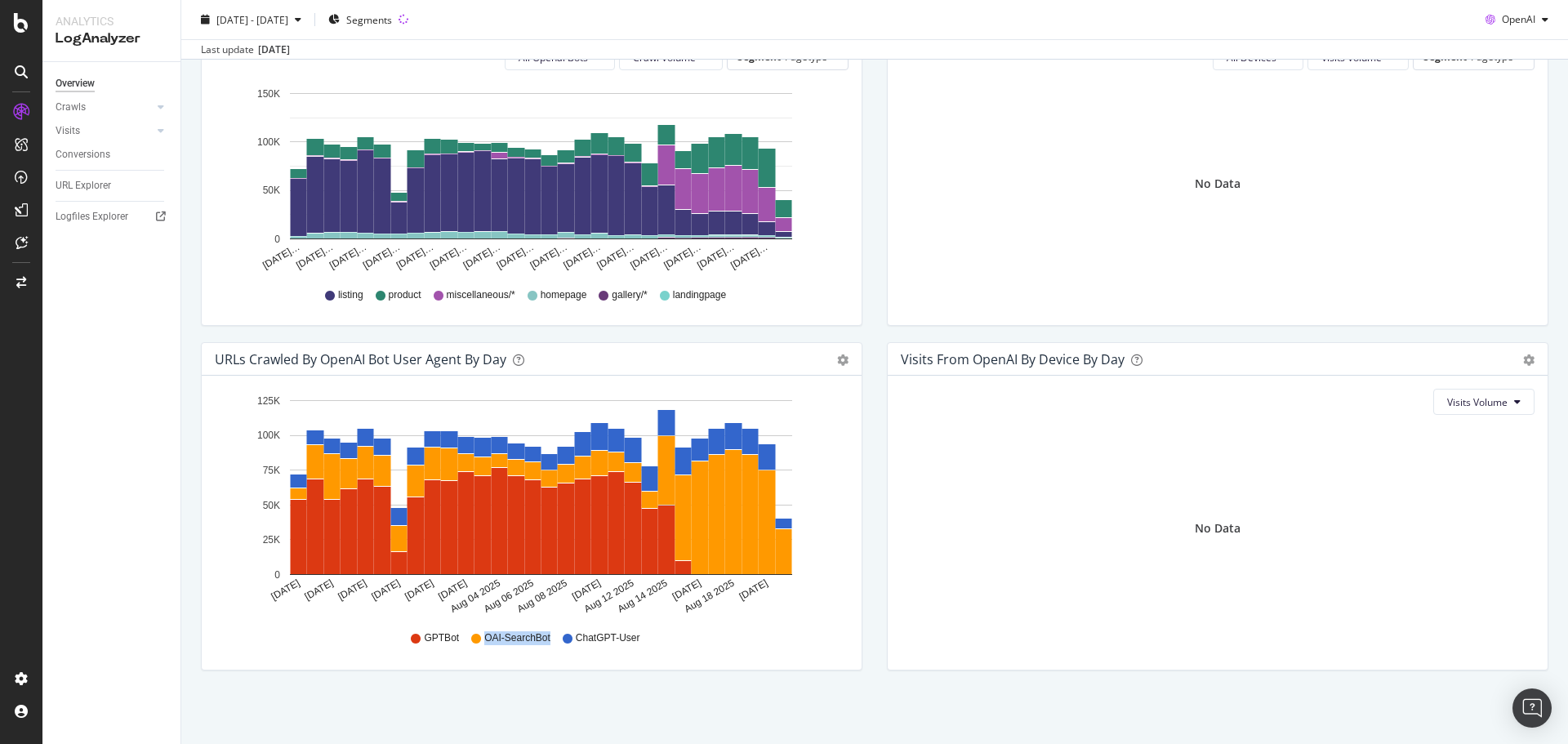
drag, startPoint x: 485, startPoint y: 638, endPoint x: 547, endPoint y: 637, distance: 62.0
click at [547, 637] on span "OAI-SearchBot" at bounding box center [517, 637] width 67 height 14
drag, startPoint x: 426, startPoint y: 637, endPoint x: 439, endPoint y: 637, distance: 13.0
click at [439, 637] on span "GPTBot" at bounding box center [441, 637] width 35 height 14
click at [526, 641] on span "OAI-SearchBot" at bounding box center [517, 637] width 67 height 14
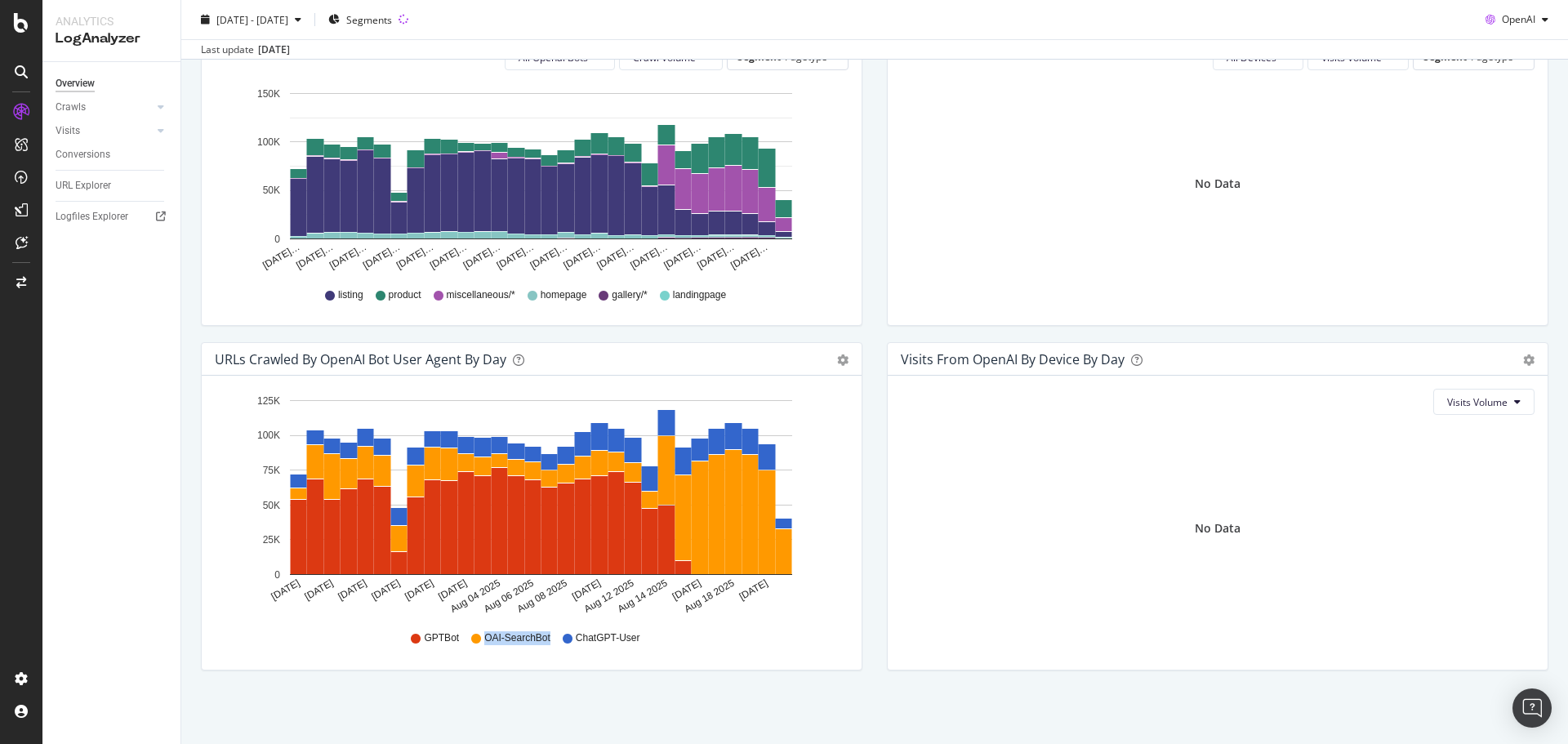
drag, startPoint x: 549, startPoint y: 640, endPoint x: 483, endPoint y: 638, distance: 66.0
click at [483, 638] on div "GPTBot OAI-SearchBot ChatGPT-User" at bounding box center [531, 638] width 618 height 37
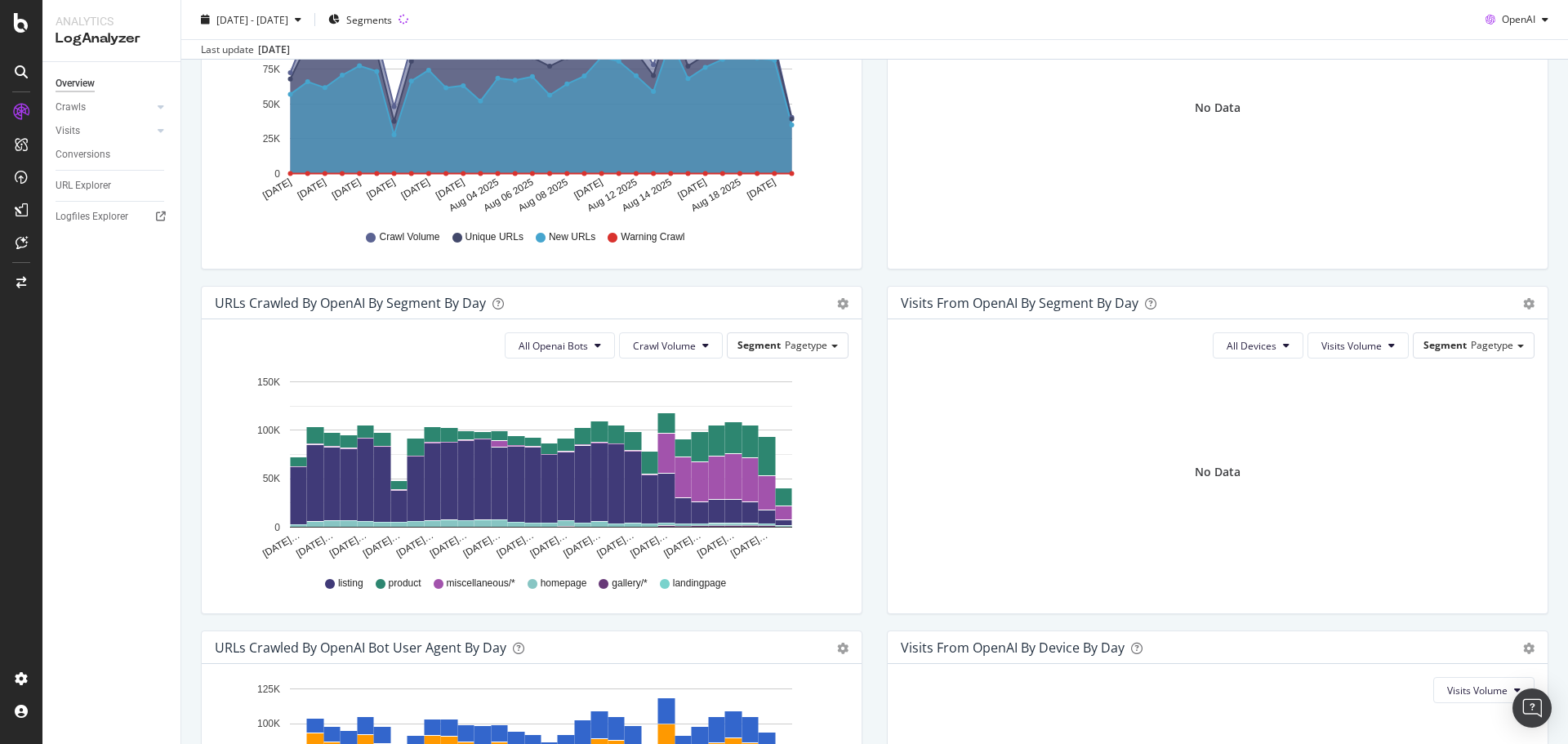
scroll to position [0, 0]
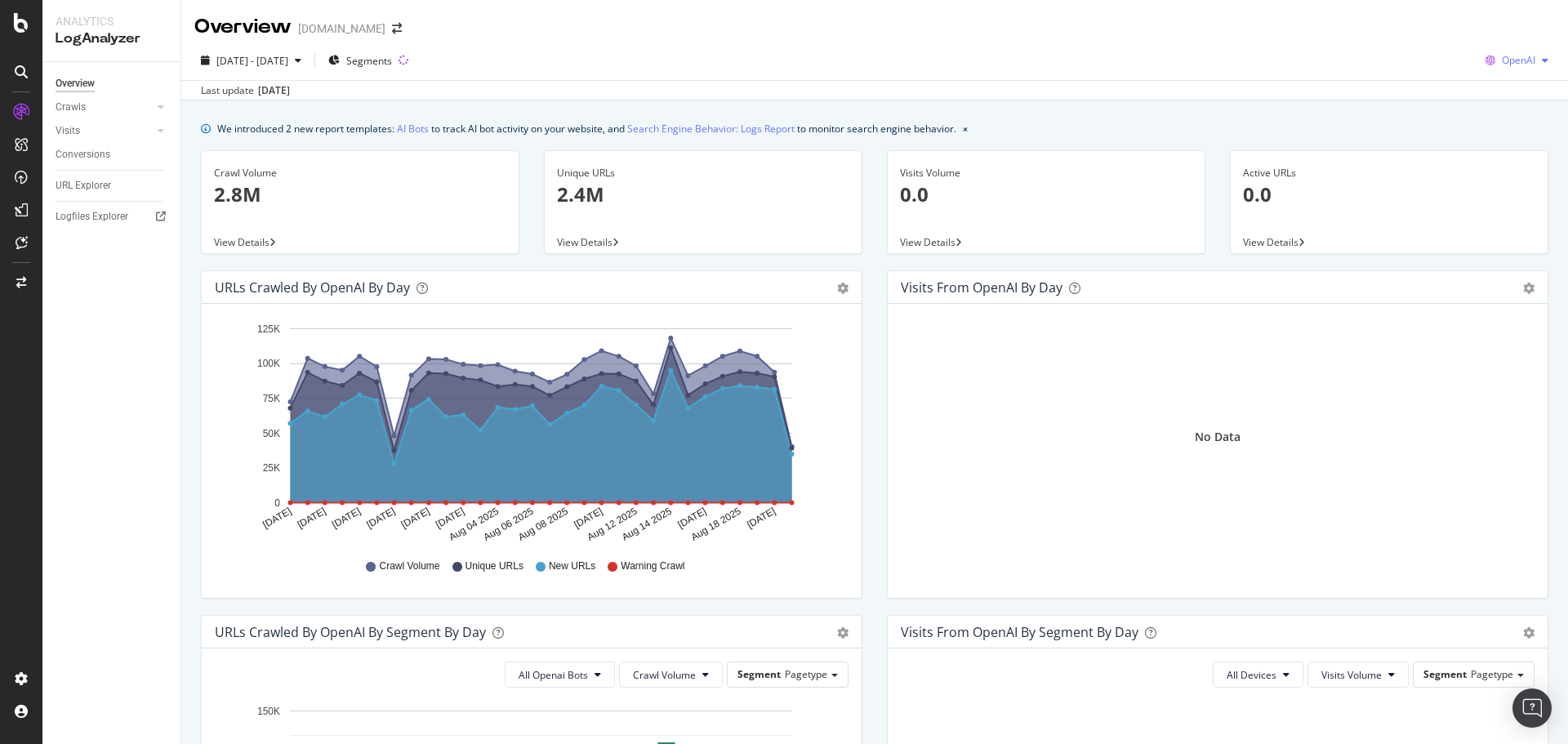
click at [1509, 69] on div "OpenAI" at bounding box center [1516, 61] width 76 height 25
click at [1511, 84] on div "Google" at bounding box center [1504, 92] width 113 height 24
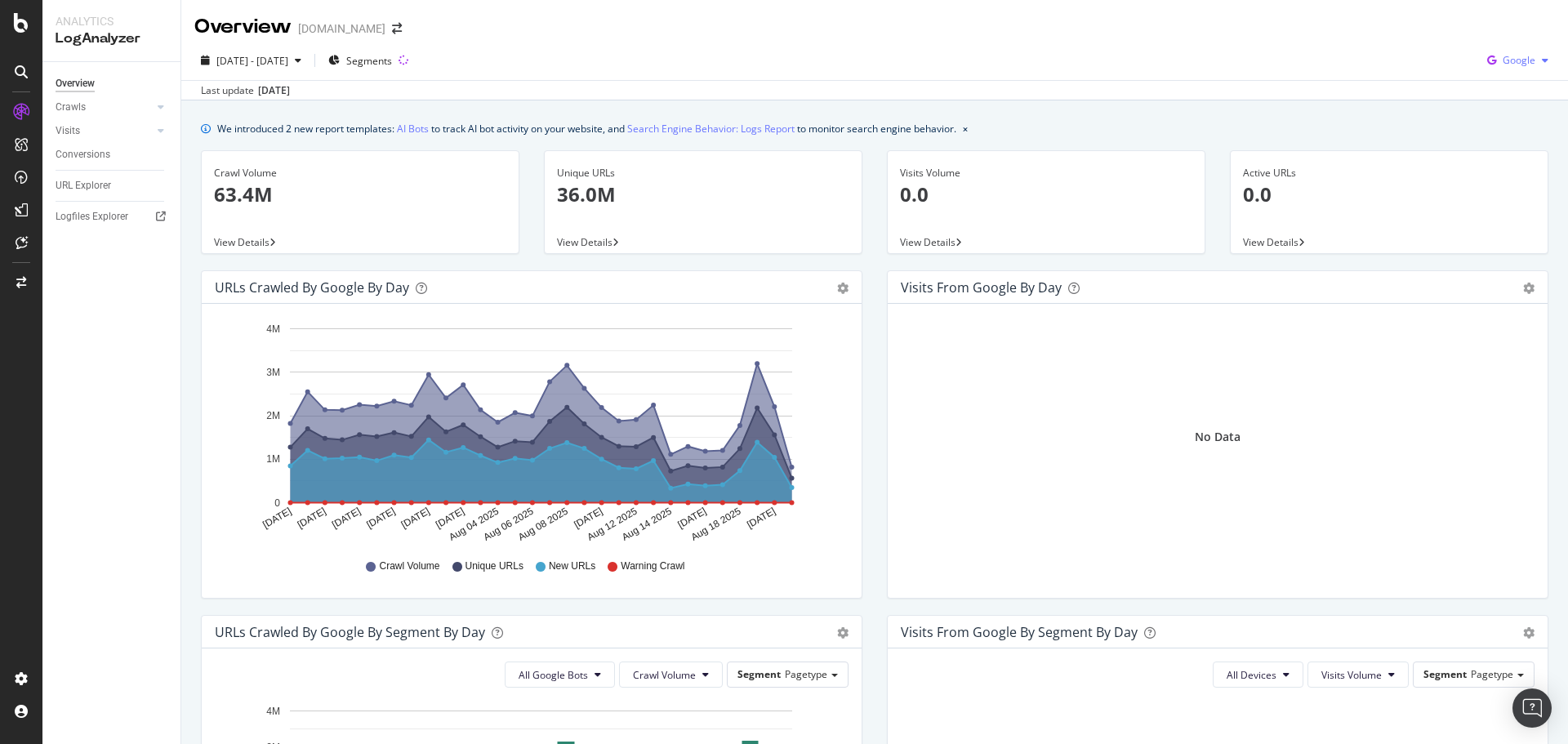
click at [1535, 60] on div "button" at bounding box center [1545, 61] width 20 height 10
click at [1501, 117] on span "Bing" at bounding box center [1518, 123] width 61 height 15
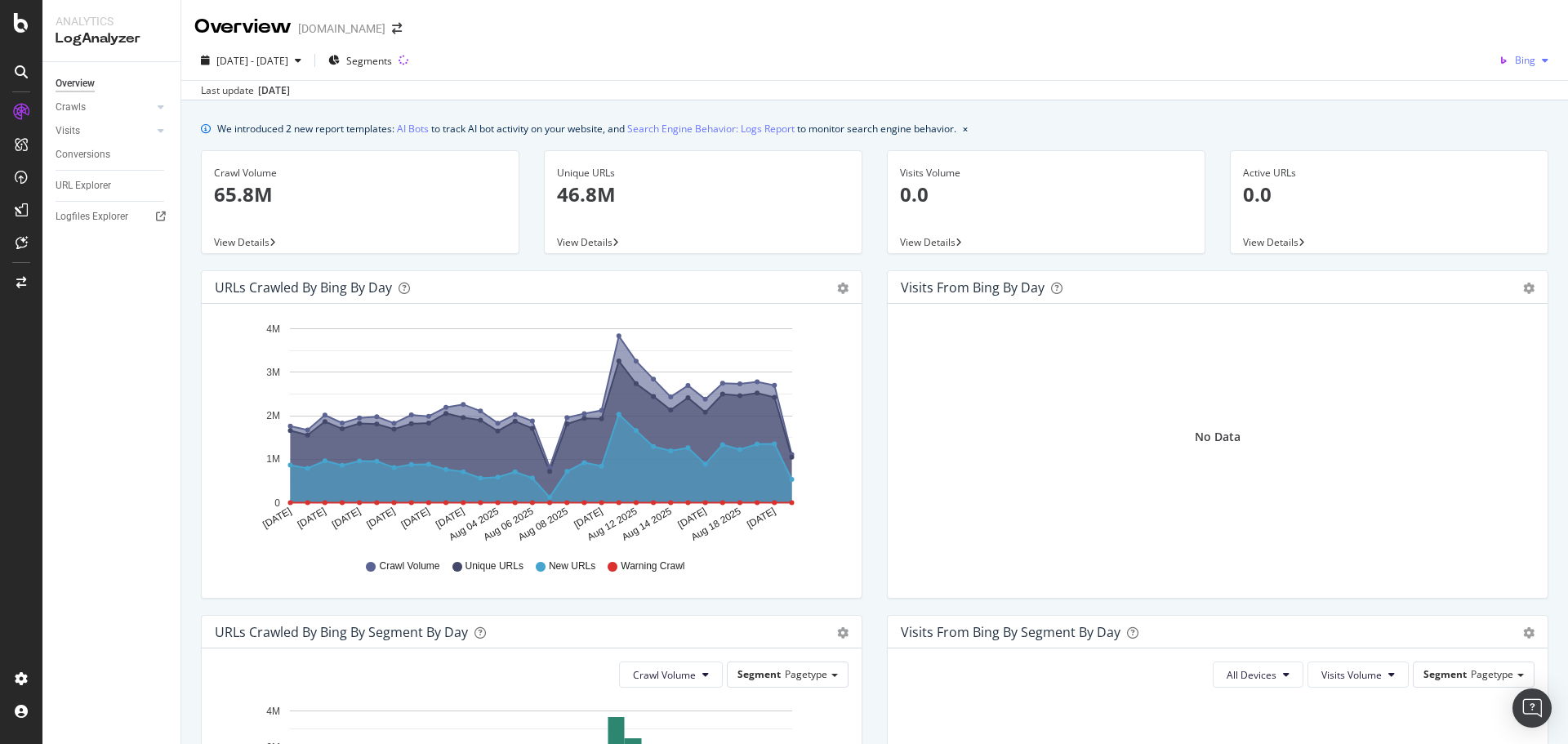
click at [1521, 66] on span "Bing" at bounding box center [1524, 60] width 21 height 14
click at [1507, 95] on span "Google" at bounding box center [1519, 93] width 61 height 15
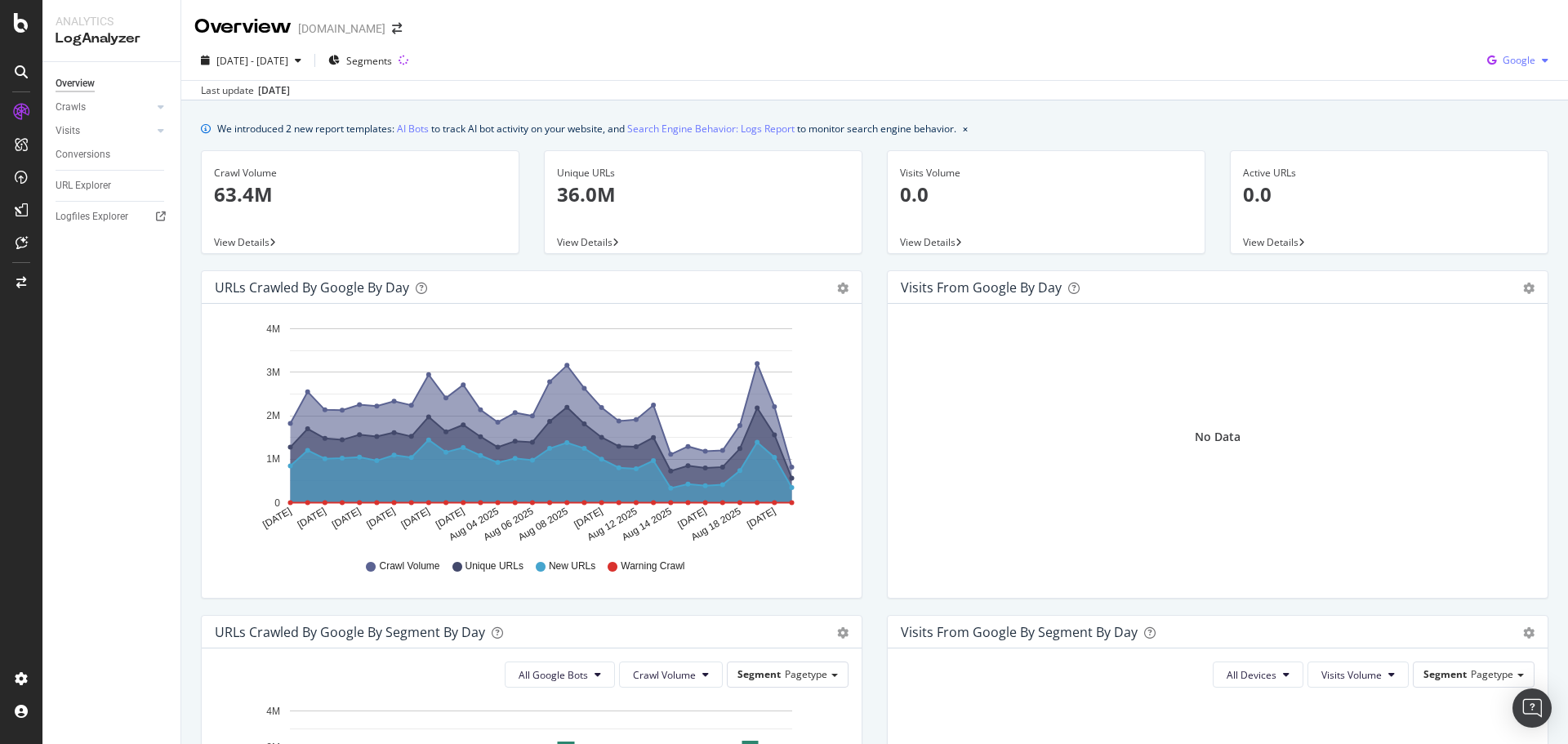
click at [1513, 70] on div "Google" at bounding box center [1517, 61] width 74 height 25
click at [1504, 160] on span "OpenAI" at bounding box center [1518, 154] width 61 height 15
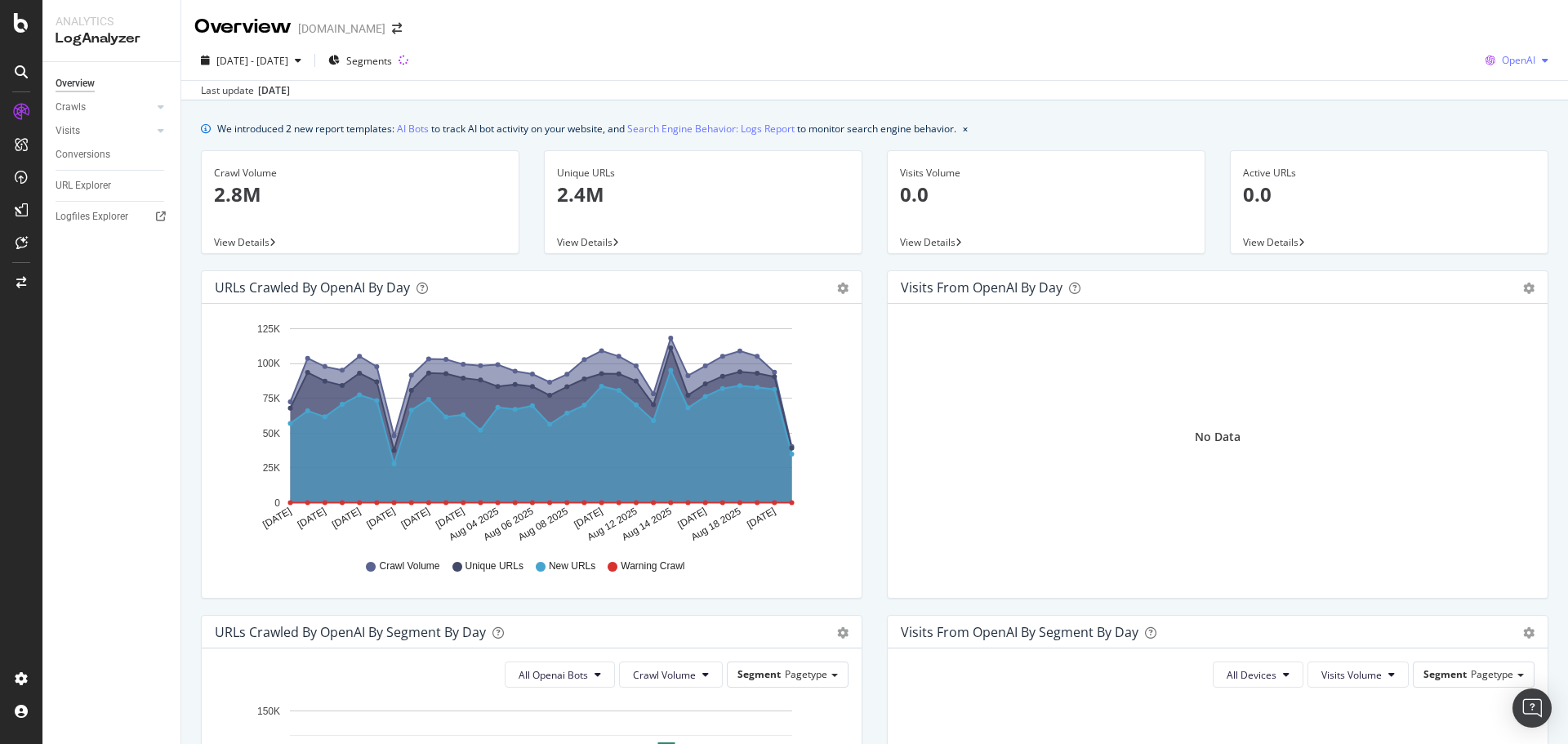
click at [1501, 62] on span "OpenAI" at bounding box center [1518, 60] width 34 height 14
click at [1511, 177] on span "Other AI Bots" at bounding box center [1517, 184] width 61 height 15
